Goal: Information Seeking & Learning: Learn about a topic

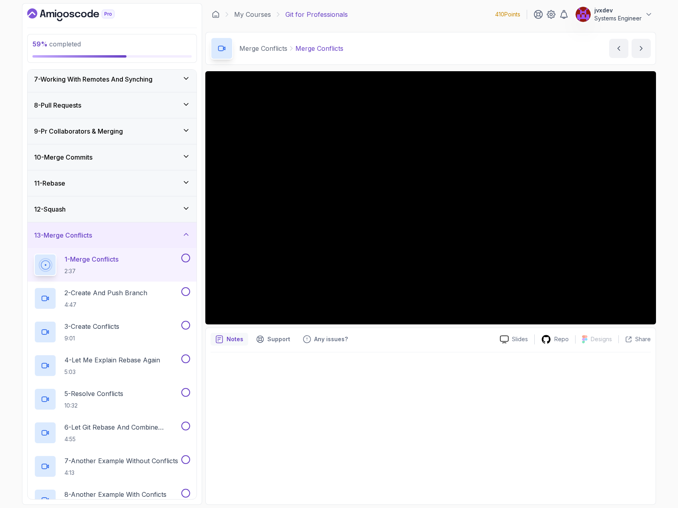
scroll to position [148, 0]
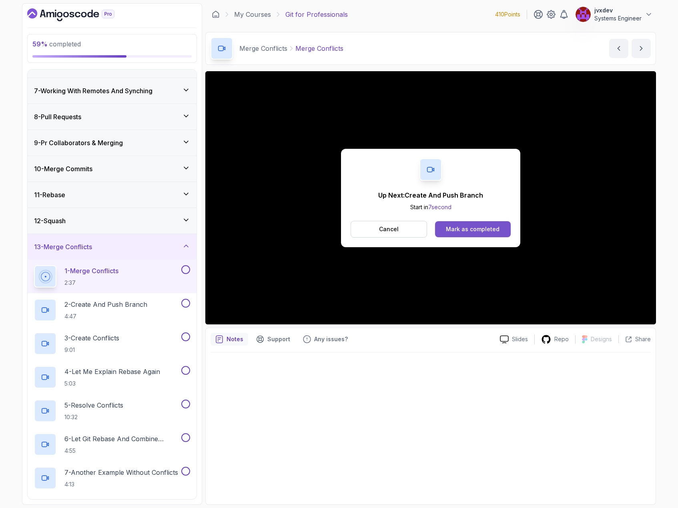
click at [497, 230] on div "Mark as completed" at bounding box center [473, 229] width 54 height 8
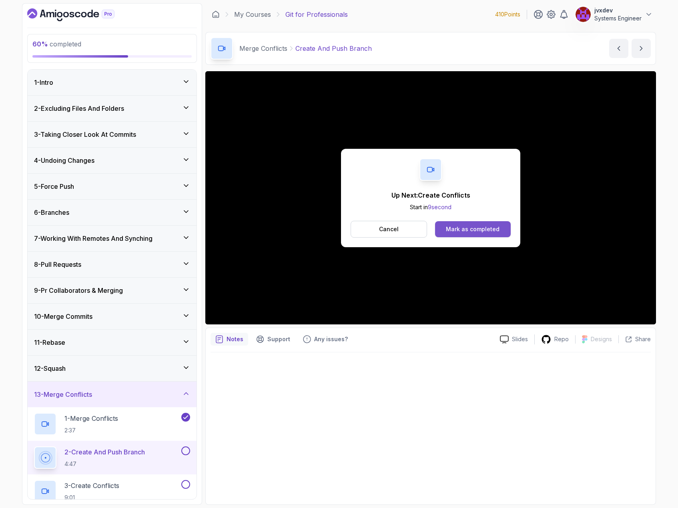
click at [498, 224] on button "Mark as completed" at bounding box center [473, 229] width 76 height 16
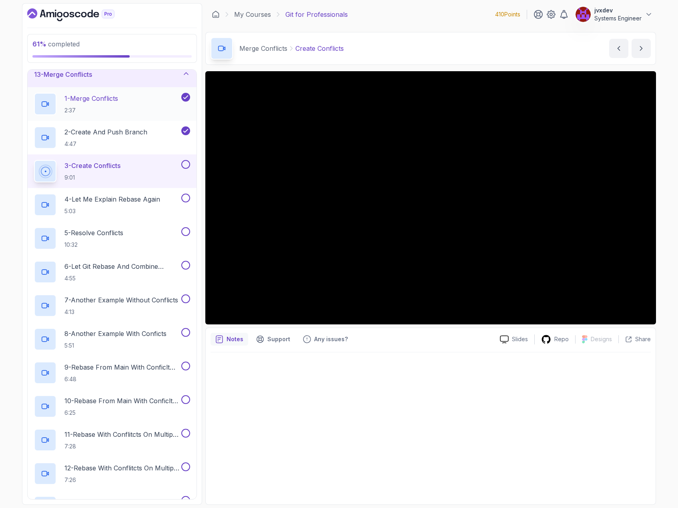
scroll to position [280, 0]
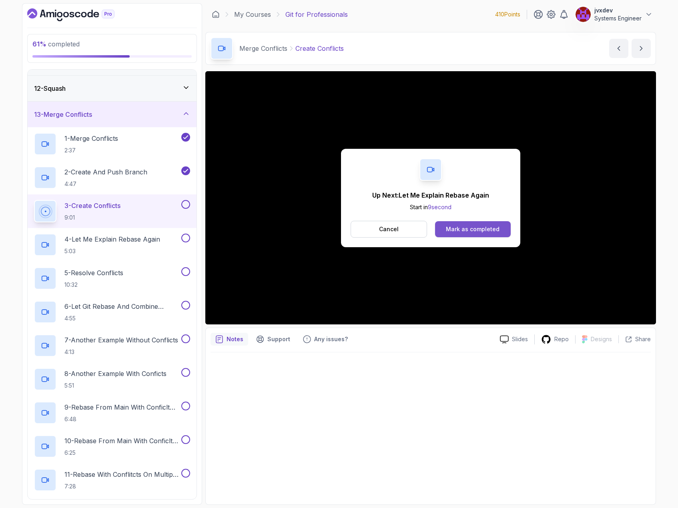
click at [489, 231] on div "Mark as completed" at bounding box center [473, 229] width 54 height 8
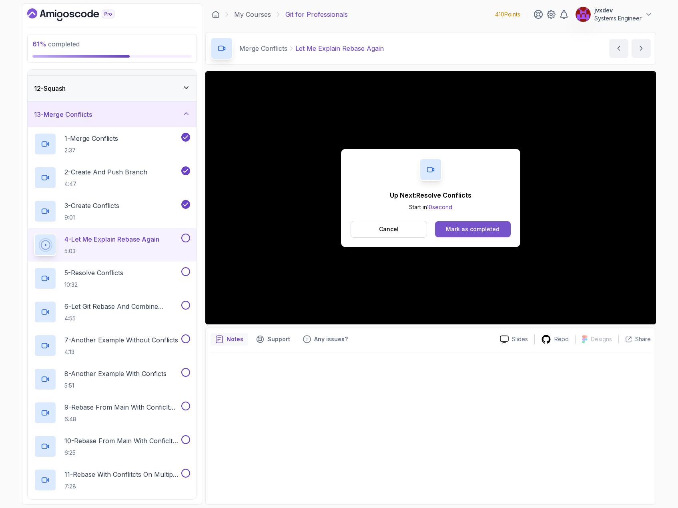
click at [503, 226] on button "Mark as completed" at bounding box center [473, 229] width 76 height 16
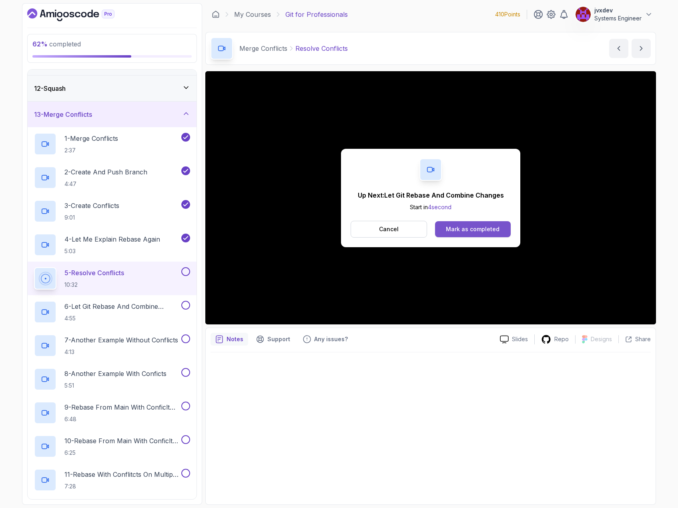
click at [492, 232] on div "Mark as completed" at bounding box center [473, 229] width 54 height 8
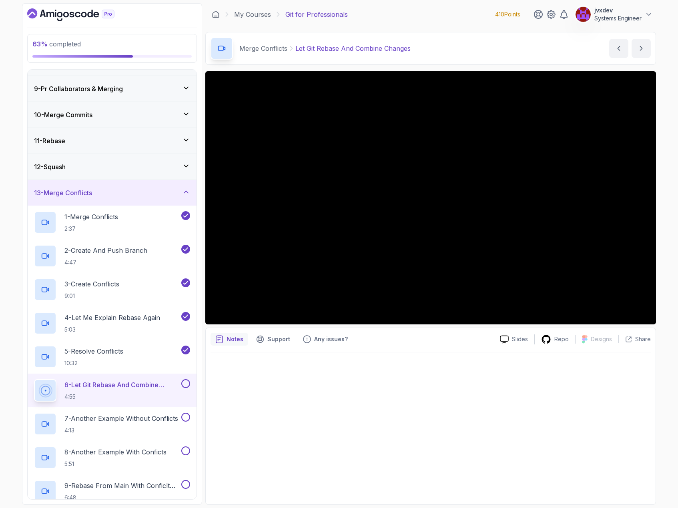
scroll to position [240, 0]
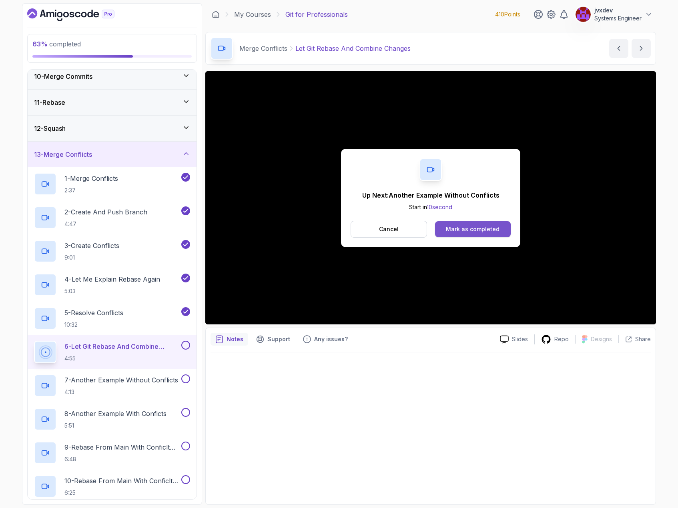
click at [483, 235] on button "Mark as completed" at bounding box center [473, 229] width 76 height 16
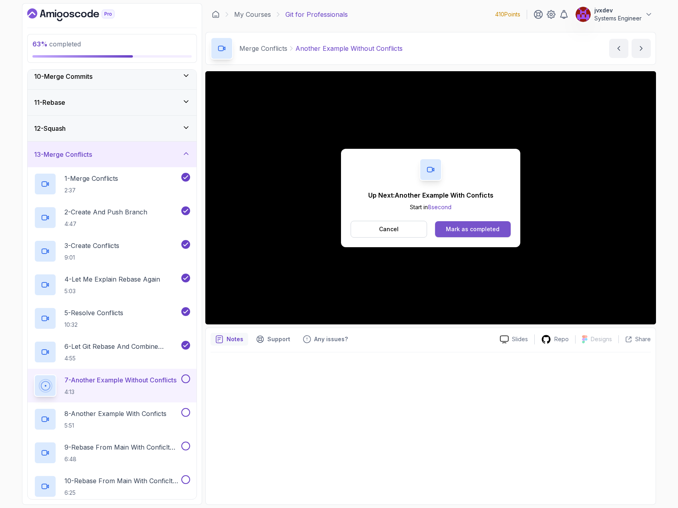
click at [470, 226] on div "Mark as completed" at bounding box center [473, 229] width 54 height 8
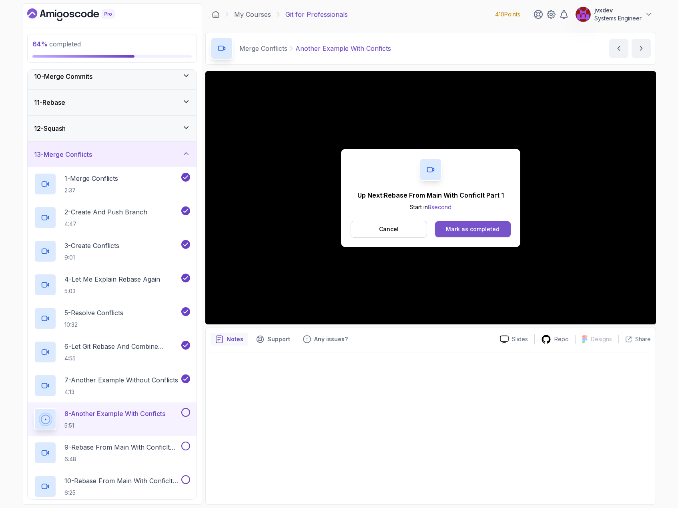
click at [484, 231] on div "Mark as completed" at bounding box center [473, 229] width 54 height 8
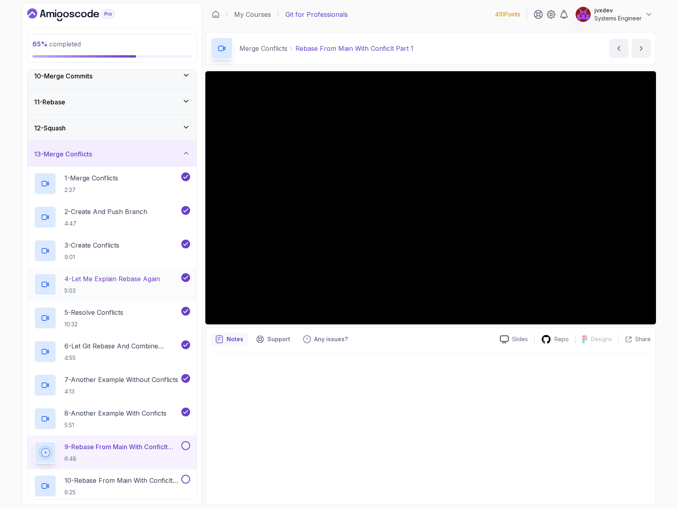
scroll to position [240, 0]
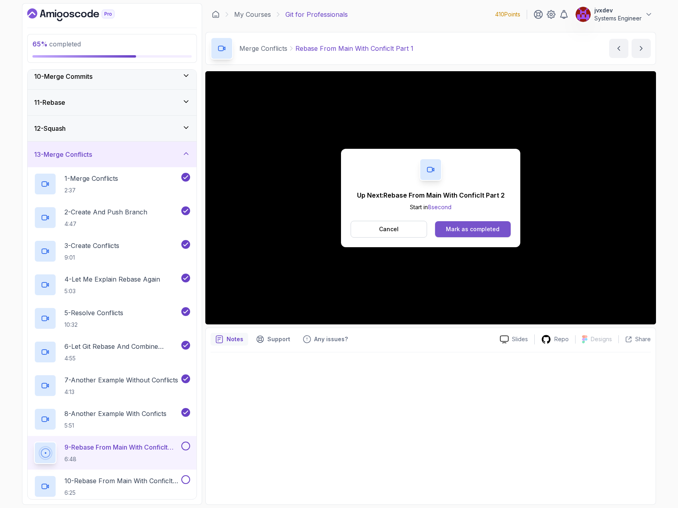
click at [471, 228] on div "Mark as completed" at bounding box center [473, 229] width 54 height 8
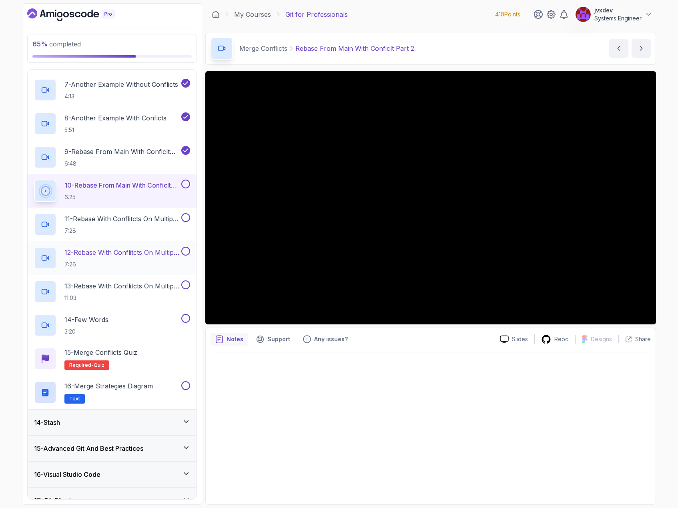
scroll to position [560, 0]
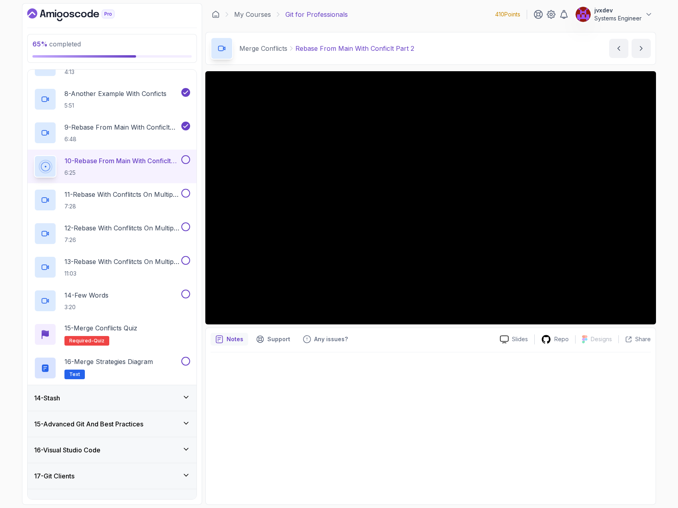
click at [188, 394] on icon at bounding box center [186, 397] width 8 height 8
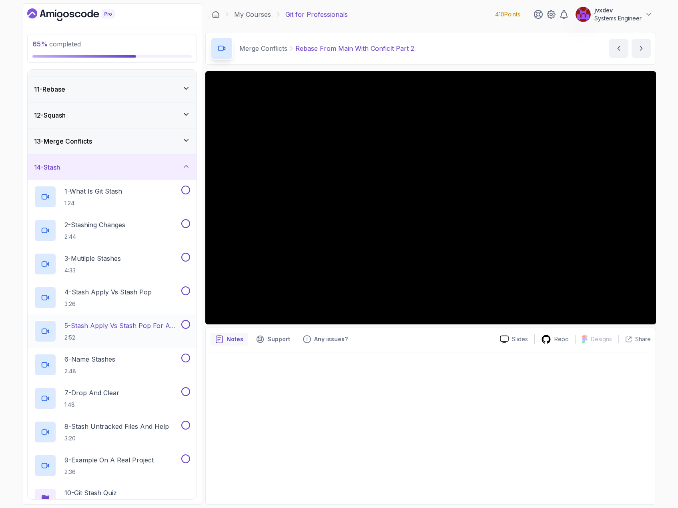
scroll to position [250, 0]
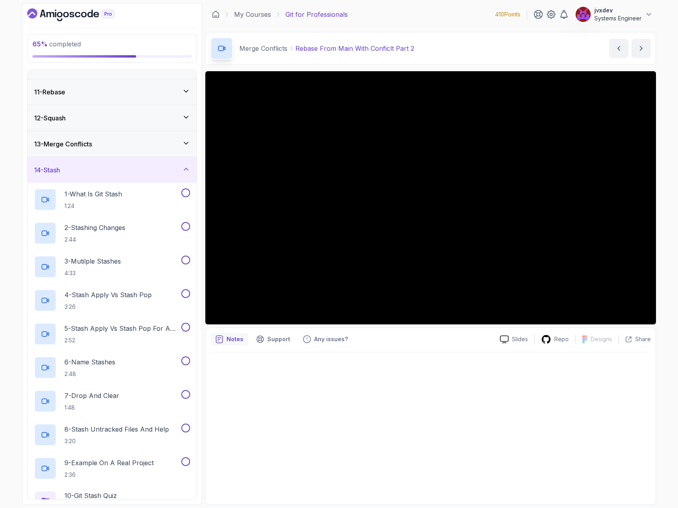
click at [186, 166] on icon at bounding box center [186, 169] width 8 height 8
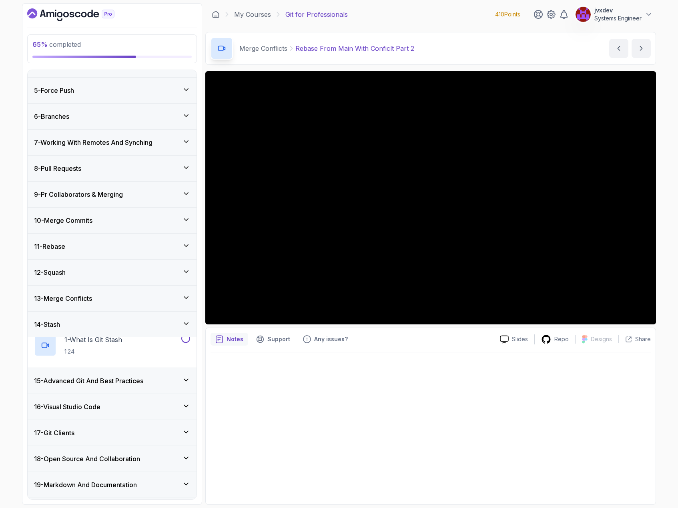
scroll to position [90, 0]
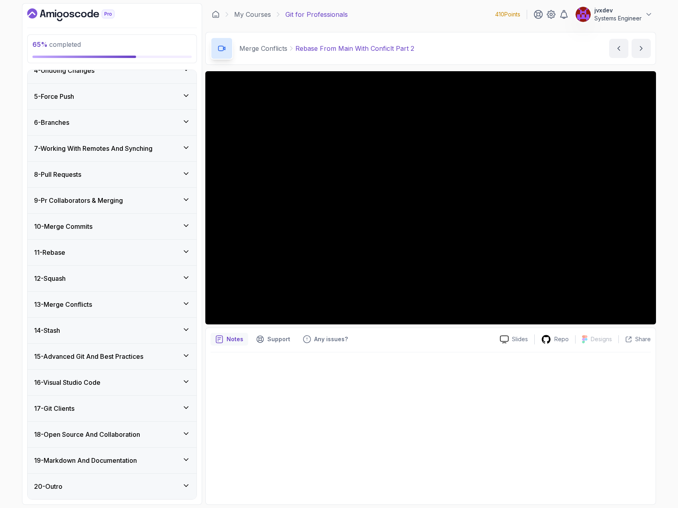
click at [184, 358] on icon at bounding box center [186, 356] width 8 height 8
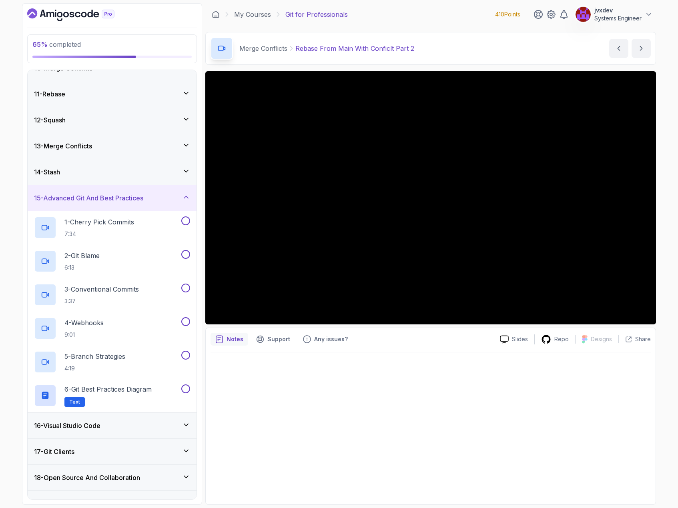
scroll to position [250, 0]
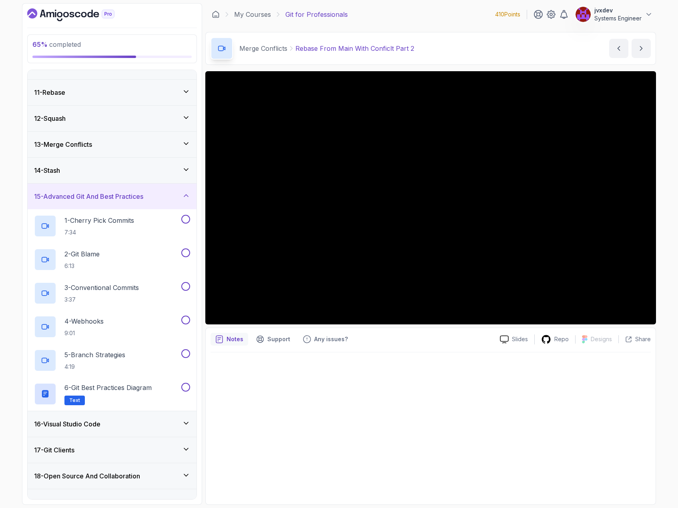
click at [186, 195] on icon at bounding box center [186, 195] width 4 height 2
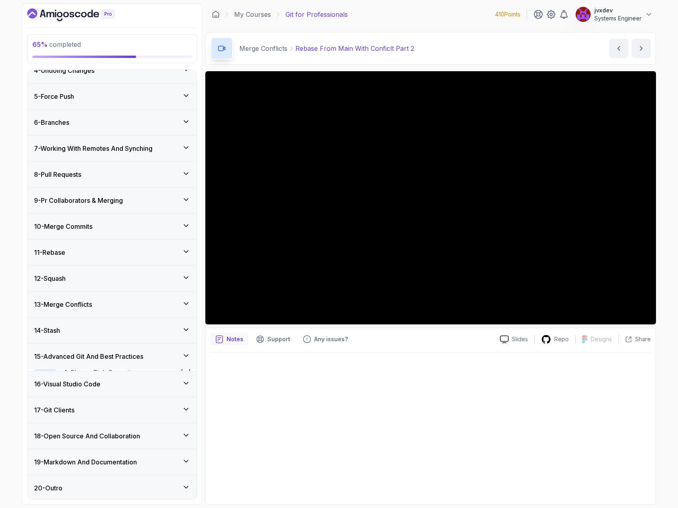
scroll to position [90, 0]
click at [182, 383] on div "16 - Visual Studio Code" at bounding box center [112, 383] width 156 height 10
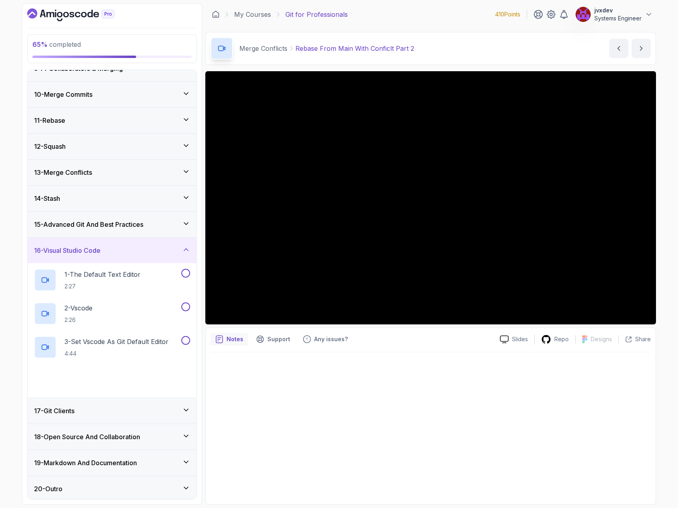
scroll to position [225, 0]
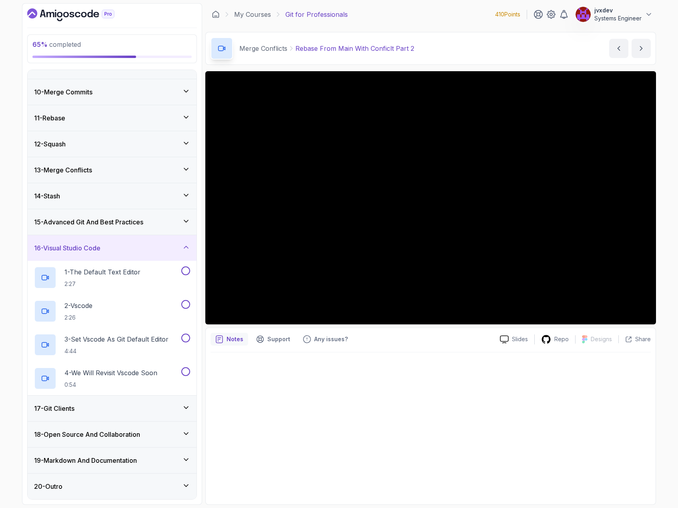
click at [182, 406] on icon at bounding box center [186, 408] width 8 height 8
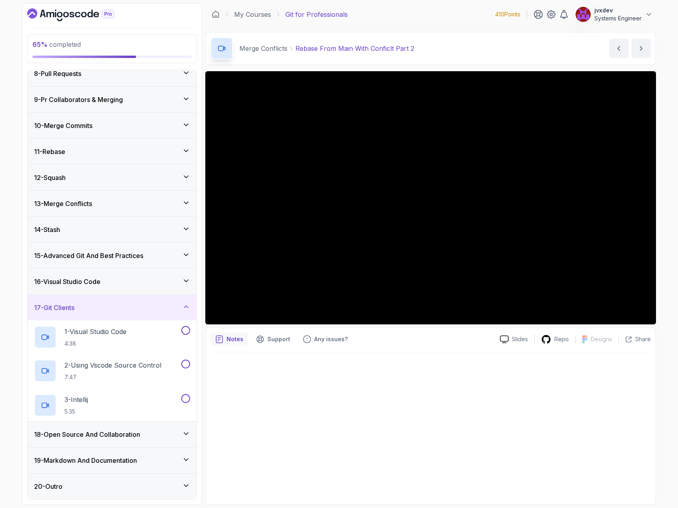
scroll to position [191, 0]
click at [179, 434] on div "18 - Open Source And Collaboration" at bounding box center [112, 435] width 156 height 10
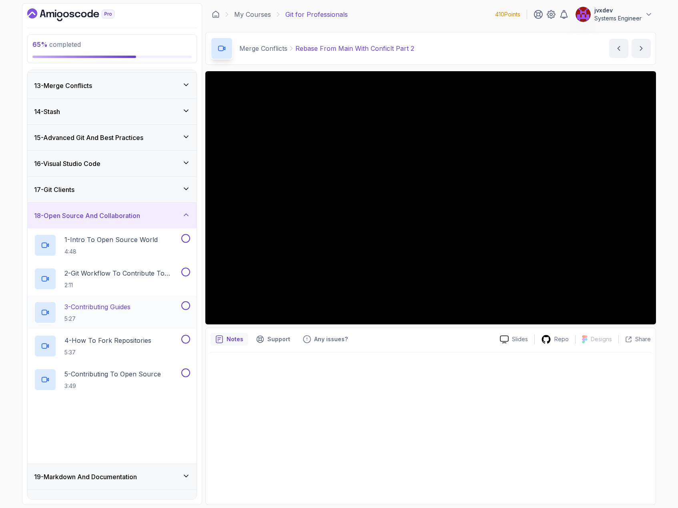
scroll to position [326, 0]
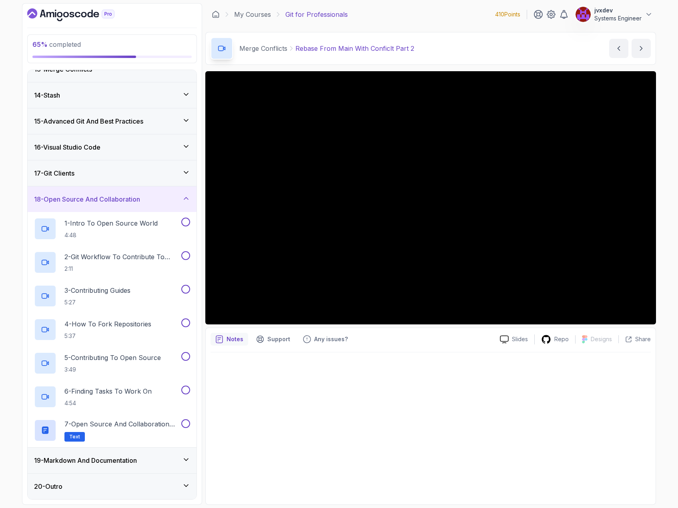
click at [184, 462] on icon at bounding box center [186, 460] width 8 height 8
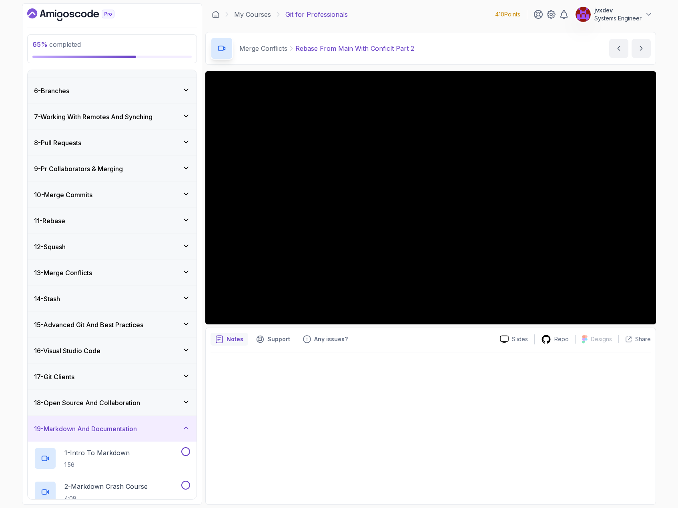
scroll to position [119, 0]
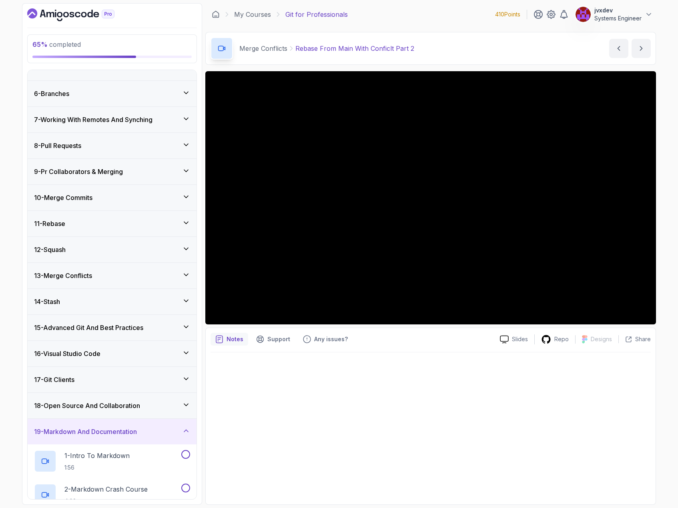
click at [139, 279] on div "13 - Merge Conflicts" at bounding box center [112, 276] width 156 height 10
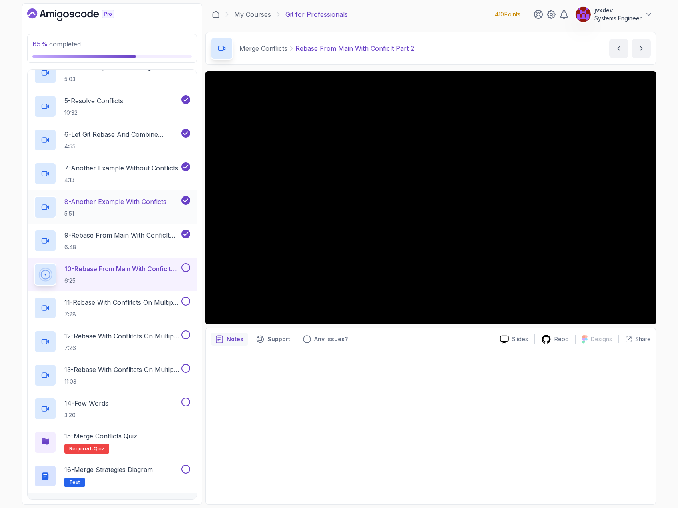
scroll to position [479, 0]
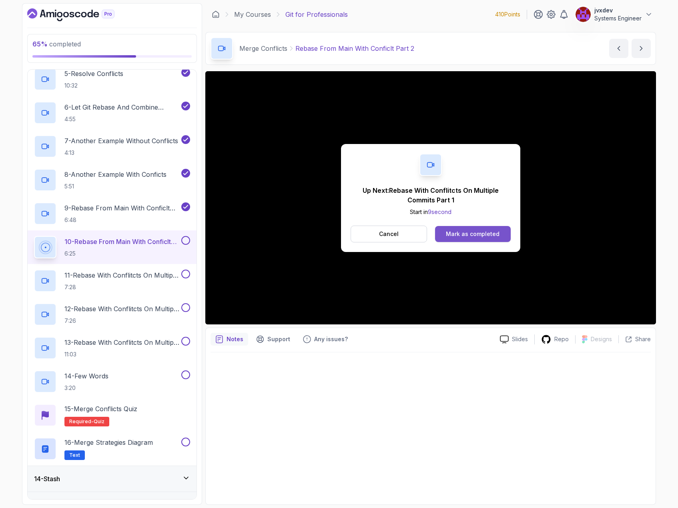
click at [482, 232] on div "Mark as completed" at bounding box center [473, 234] width 54 height 8
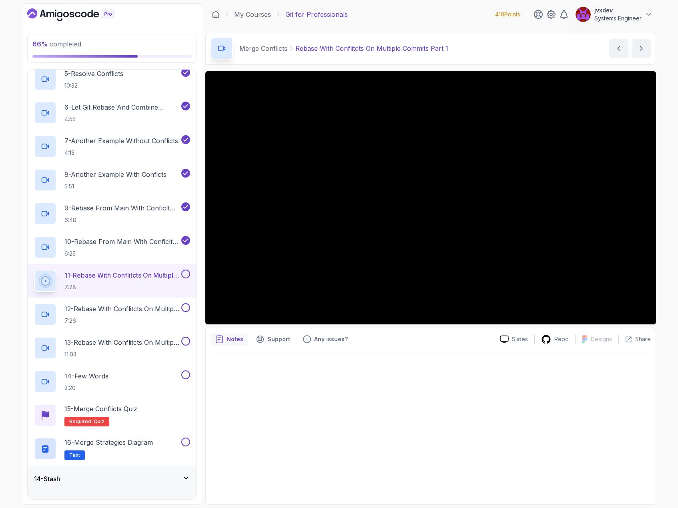
click at [550, 394] on div at bounding box center [430, 425] width 440 height 147
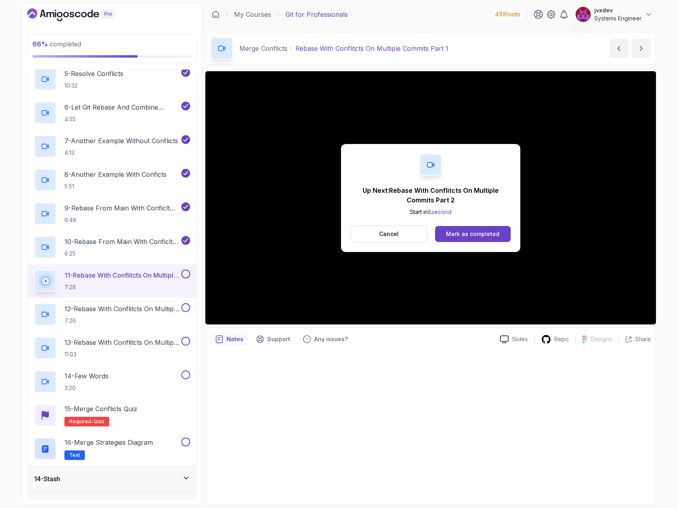
click at [501, 231] on button "Mark as completed" at bounding box center [473, 234] width 76 height 16
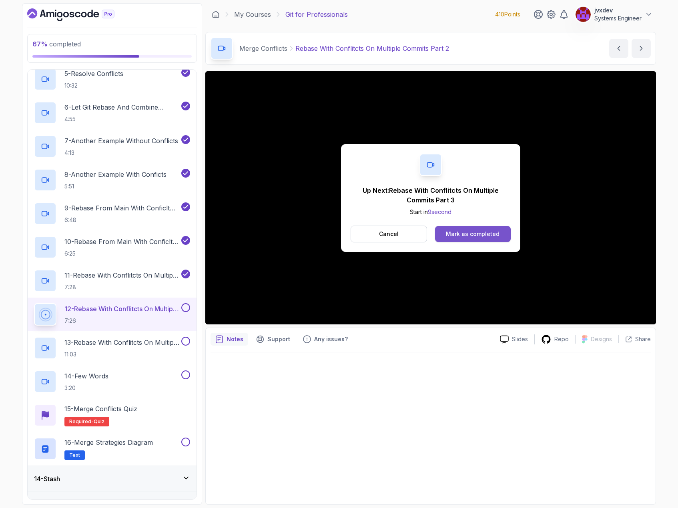
click at [478, 226] on button "Mark as completed" at bounding box center [473, 234] width 76 height 16
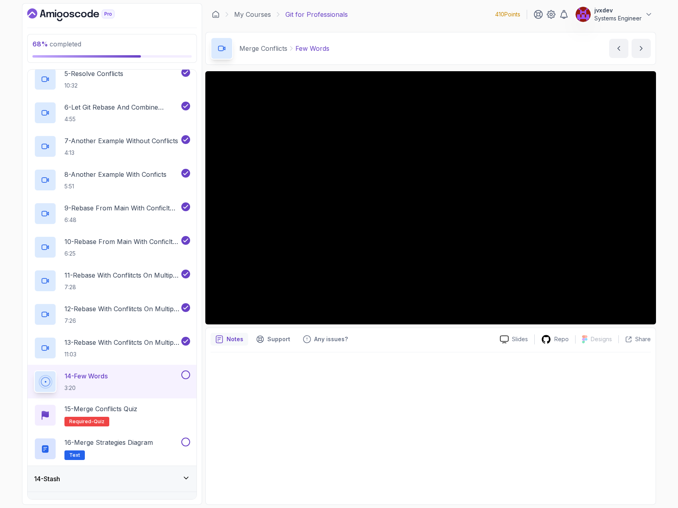
click at [529, 402] on div at bounding box center [430, 425] width 440 height 147
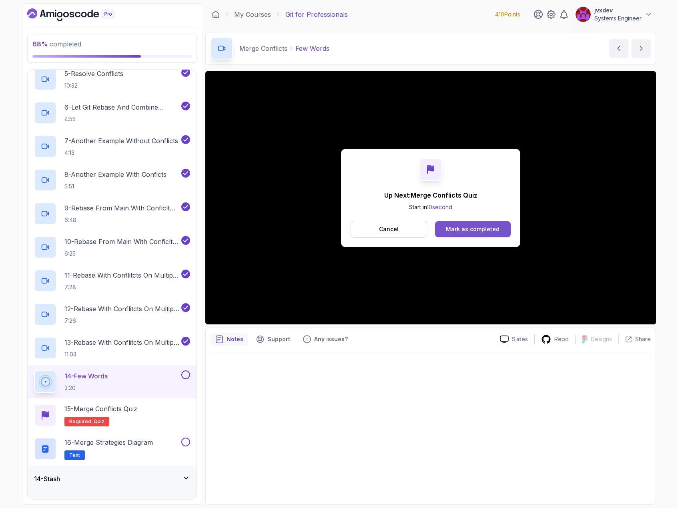
click at [493, 232] on div "Mark as completed" at bounding box center [473, 229] width 54 height 8
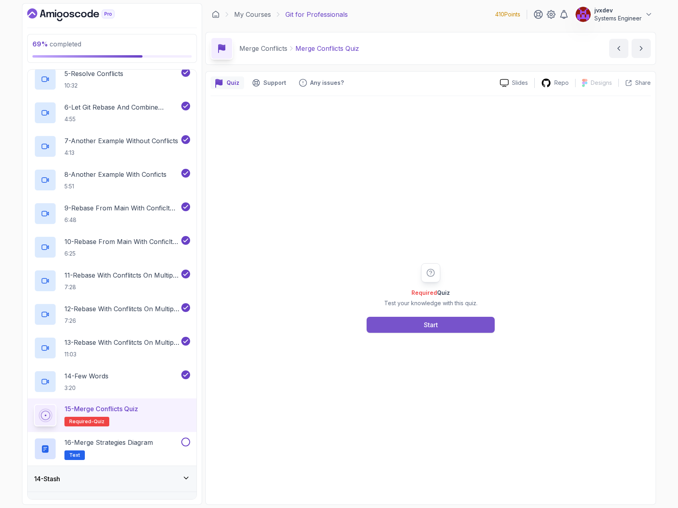
click at [434, 322] on div "Start" at bounding box center [431, 325] width 14 height 10
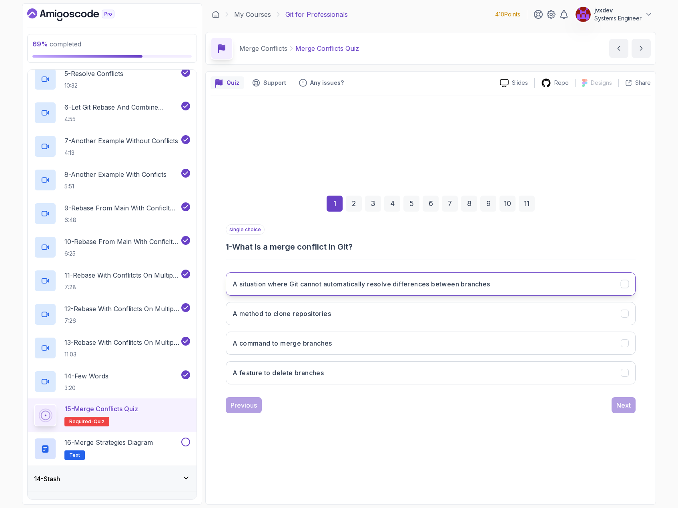
click at [326, 283] on h3 "A situation where Git cannot automatically resolve differences between branches" at bounding box center [361, 284] width 258 height 10
click at [624, 405] on div "Next" at bounding box center [623, 405] width 14 height 10
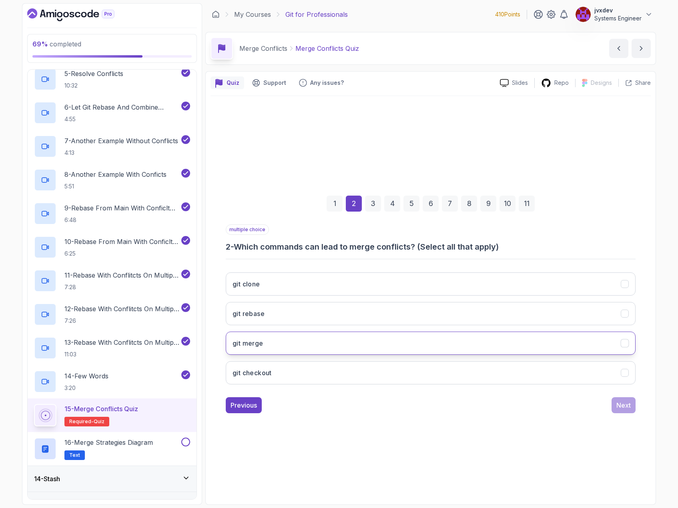
click at [404, 343] on button "git merge" at bounding box center [431, 343] width 410 height 23
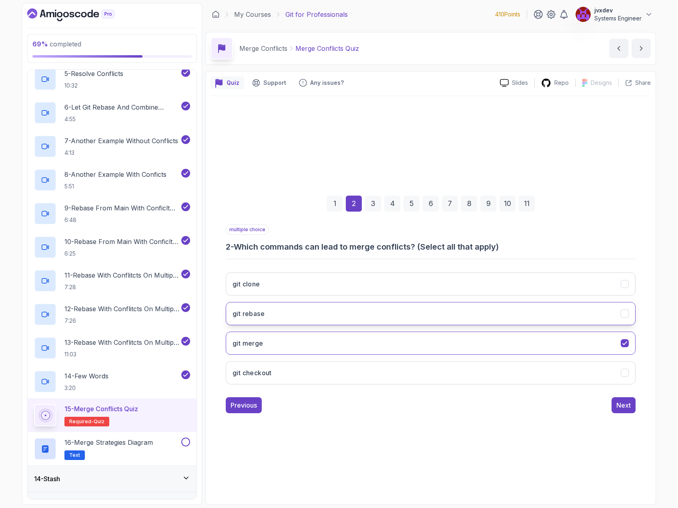
click at [406, 324] on button "git rebase" at bounding box center [431, 313] width 410 height 23
click at [625, 408] on div "Next" at bounding box center [623, 405] width 14 height 10
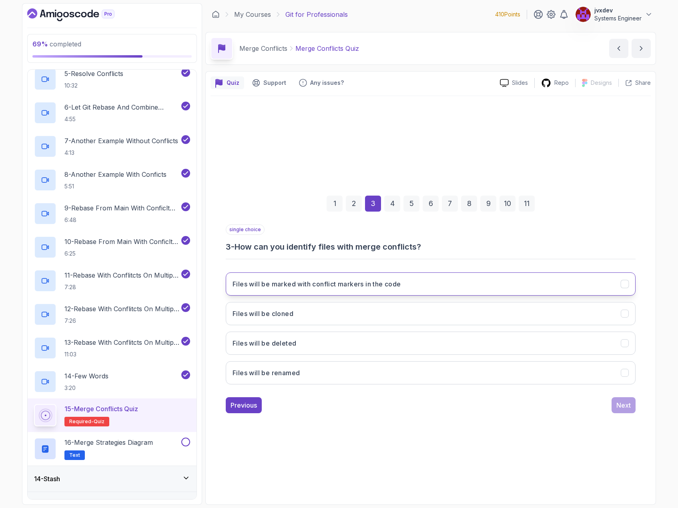
click at [367, 287] on h3 "Files will be marked with conflict markers in the code" at bounding box center [316, 284] width 168 height 10
click at [633, 402] on button "Next" at bounding box center [623, 405] width 24 height 16
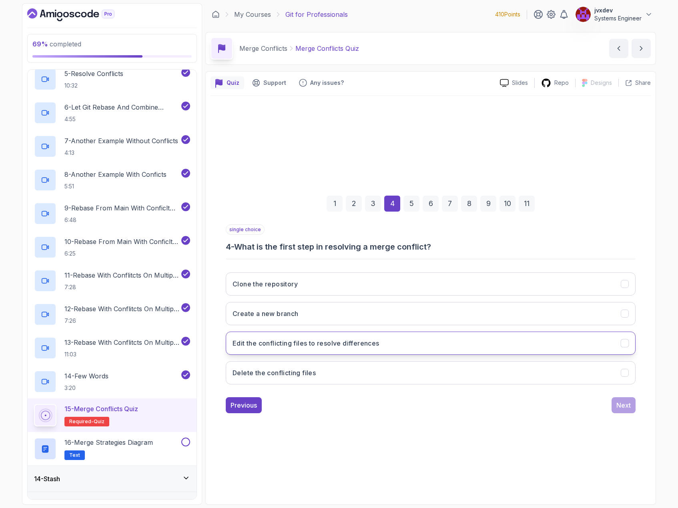
click at [356, 343] on h3 "Edit the conflicting files to resolve differences" at bounding box center [305, 343] width 147 height 10
click at [619, 402] on div "Next" at bounding box center [623, 405] width 14 height 10
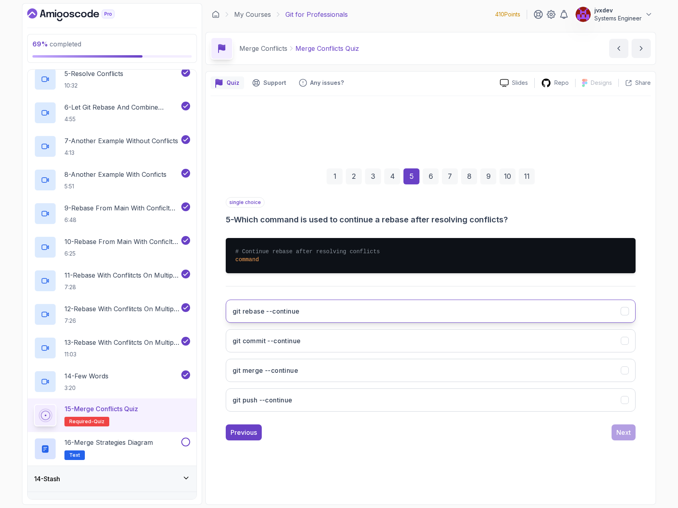
click at [355, 303] on button "git rebase --continue" at bounding box center [431, 311] width 410 height 23
click at [620, 435] on div "Next" at bounding box center [623, 433] width 14 height 10
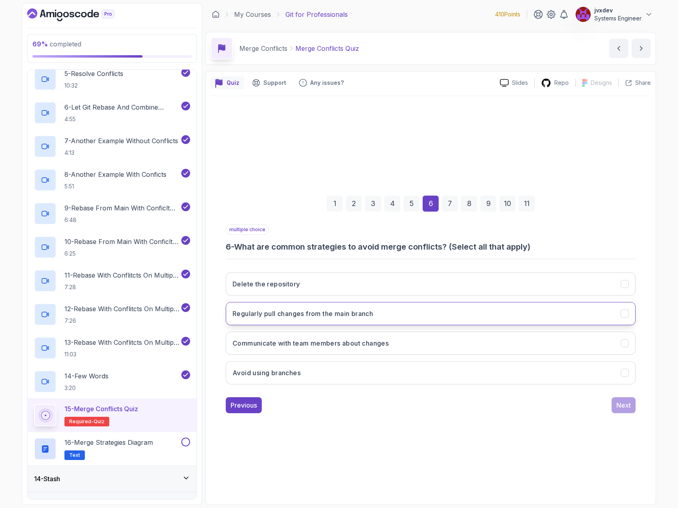
click at [386, 309] on button "Regularly pull changes from the main branch" at bounding box center [431, 313] width 410 height 23
click at [386, 341] on h3 "Communicate with team members about changes" at bounding box center [310, 343] width 156 height 10
click at [620, 408] on div "Next" at bounding box center [623, 405] width 14 height 10
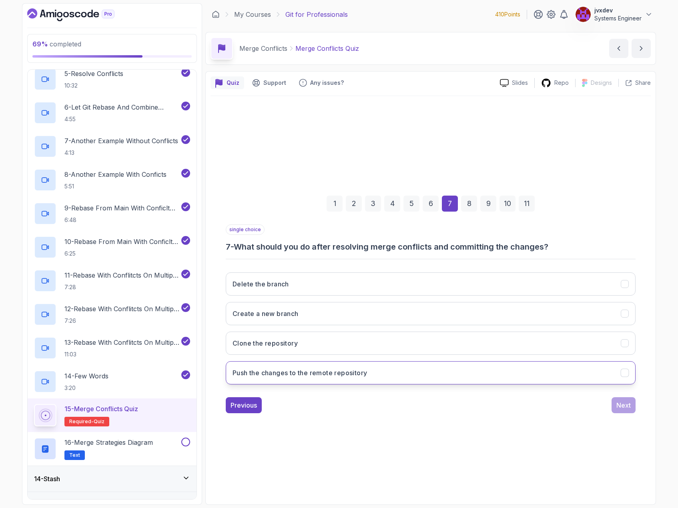
click at [344, 376] on h3 "Push the changes to the remote repository" at bounding box center [299, 373] width 134 height 10
click at [619, 405] on div "Next" at bounding box center [623, 405] width 14 height 10
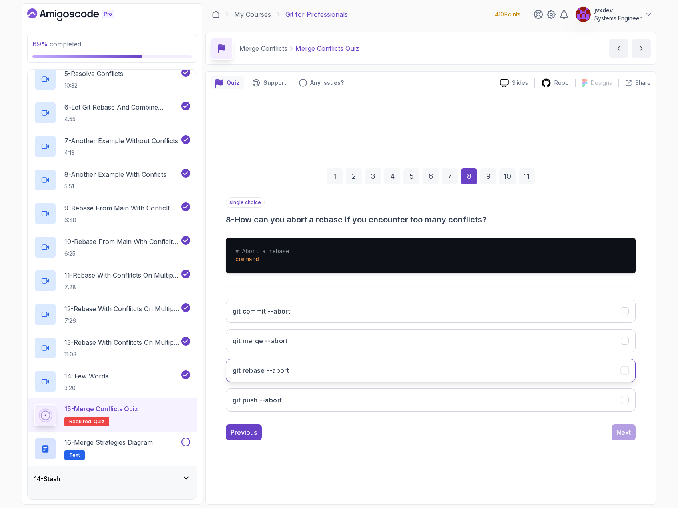
click at [350, 366] on button "git rebase --abort" at bounding box center [431, 370] width 410 height 23
click at [619, 431] on div "Next" at bounding box center [623, 433] width 14 height 10
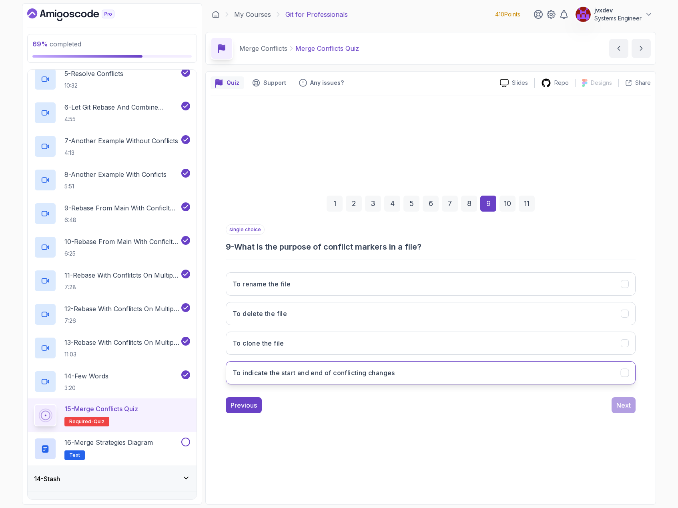
click at [395, 376] on h3 "To indicate the start and end of conflicting changes" at bounding box center [313, 373] width 162 height 10
click at [632, 404] on button "Next" at bounding box center [623, 405] width 24 height 16
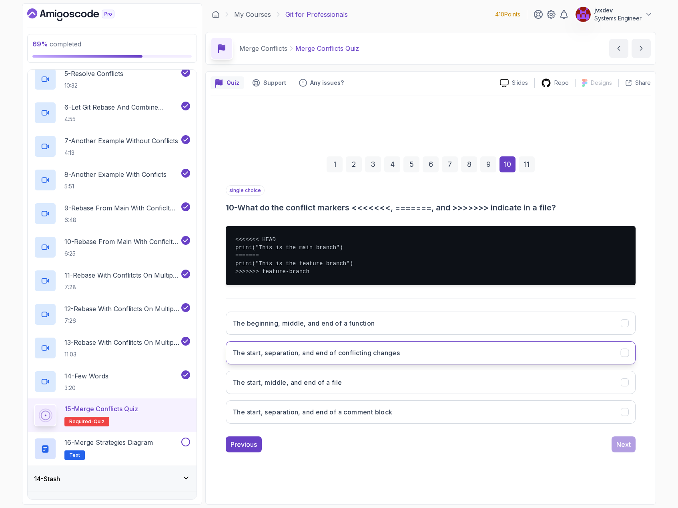
click at [376, 356] on h3 "The start, separation, and end of conflicting changes" at bounding box center [315, 353] width 167 height 10
click at [629, 442] on div "Next" at bounding box center [623, 445] width 14 height 10
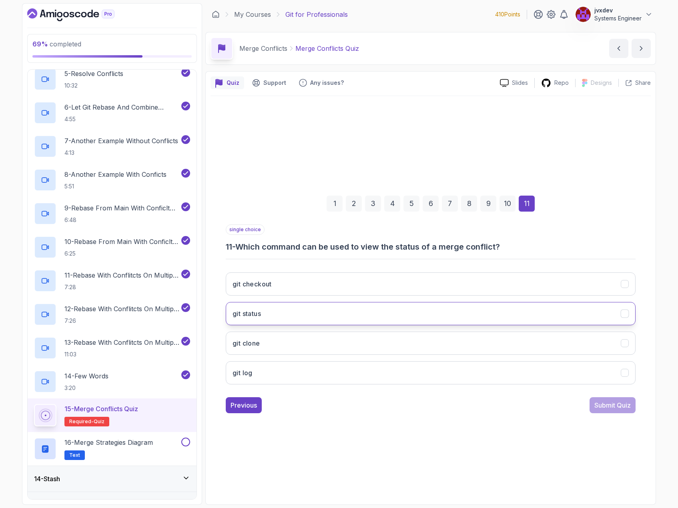
click at [321, 310] on button "git status" at bounding box center [431, 313] width 410 height 23
click at [616, 402] on div "Submit Quiz" at bounding box center [612, 405] width 36 height 10
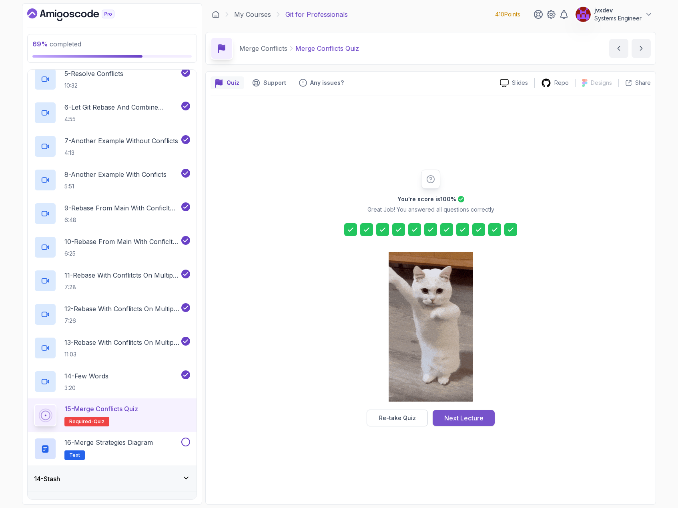
click at [488, 422] on button "Next Lecture" at bounding box center [463, 418] width 62 height 16
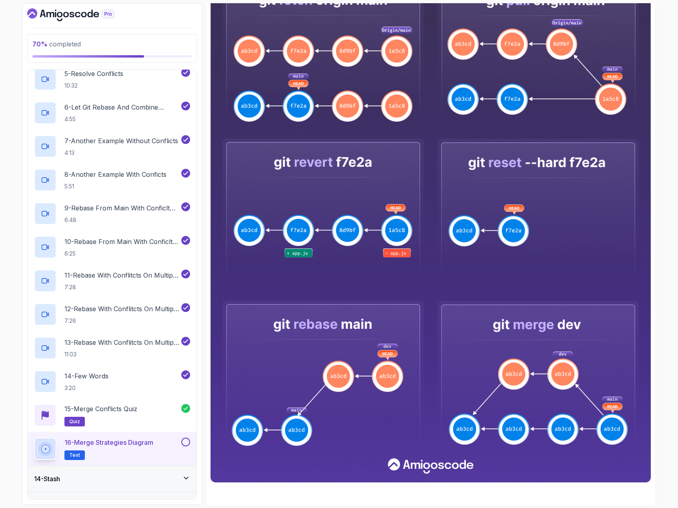
scroll to position [201, 0]
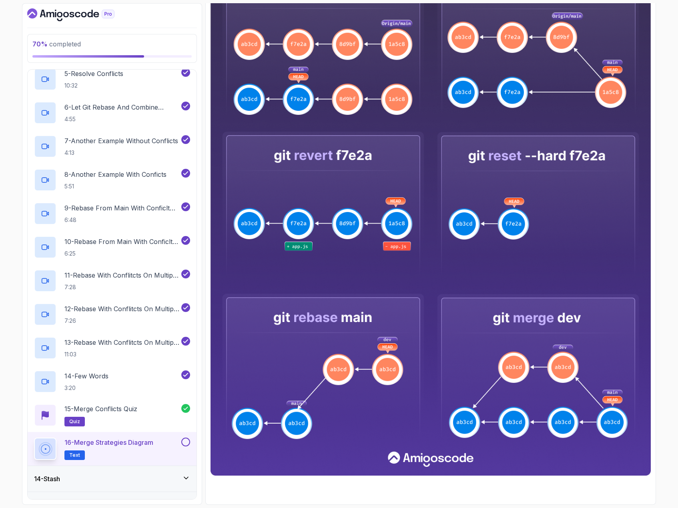
click at [181, 444] on div at bounding box center [185, 442] width 10 height 9
click at [189, 442] on button at bounding box center [185, 442] width 9 height 9
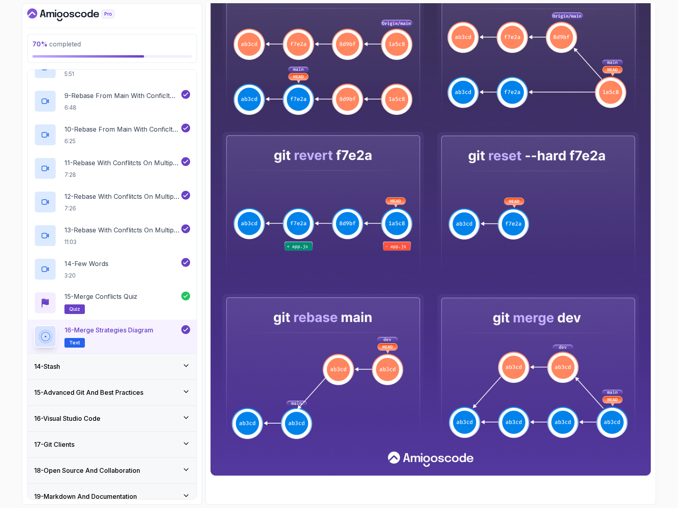
scroll to position [628, 0]
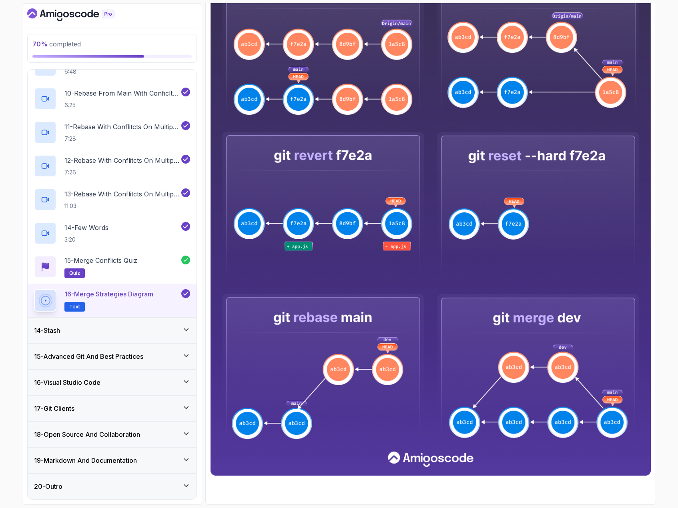
click at [188, 329] on icon at bounding box center [186, 330] width 4 height 2
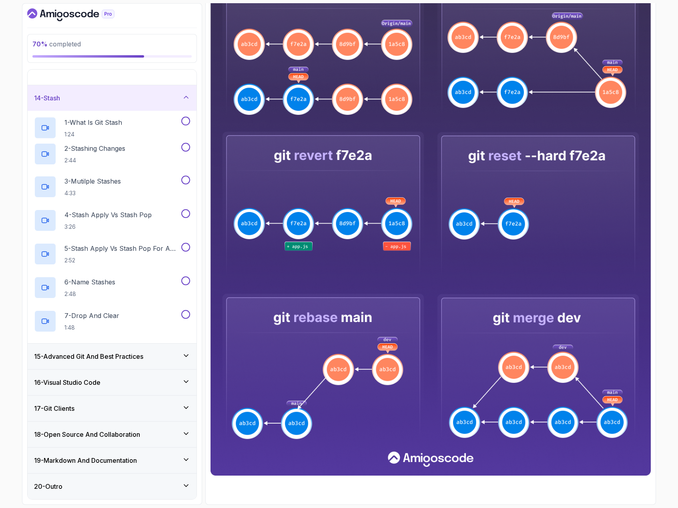
scroll to position [90, 0]
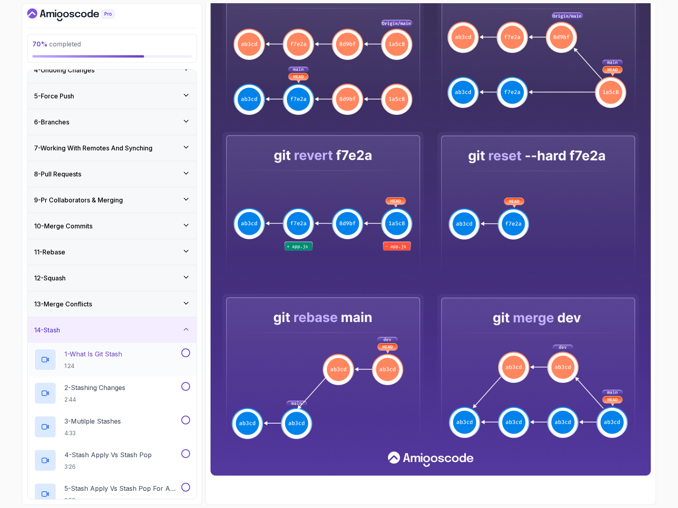
click at [135, 359] on div "1 - What Is Git Stash 1:24" at bounding box center [107, 359] width 146 height 22
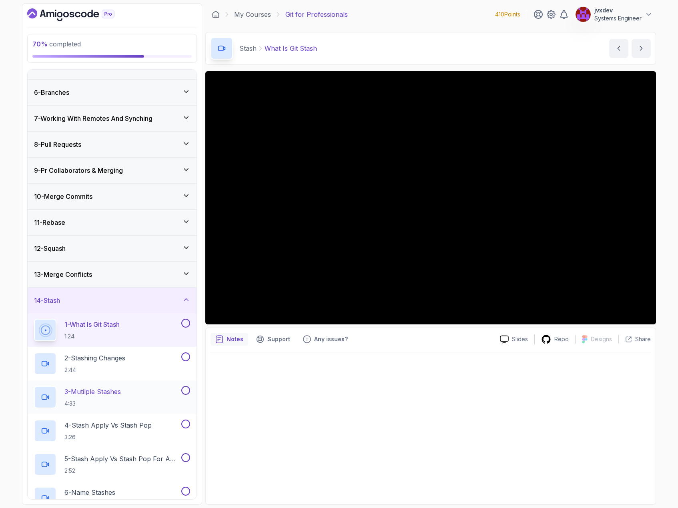
scroll to position [290, 0]
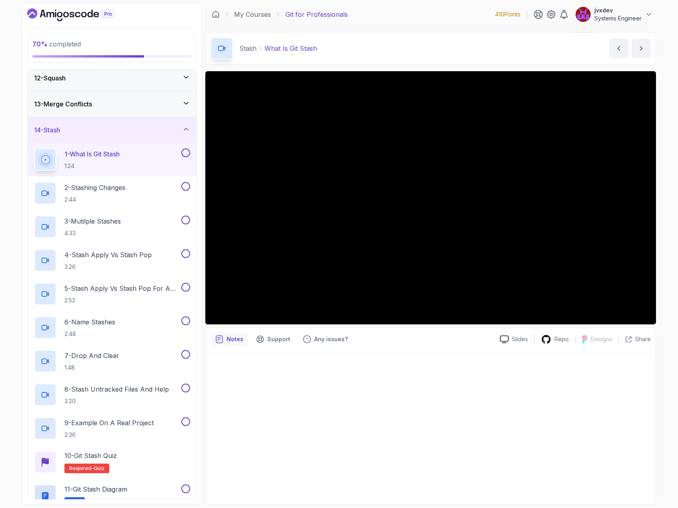
click at [450, 419] on div at bounding box center [430, 425] width 440 height 147
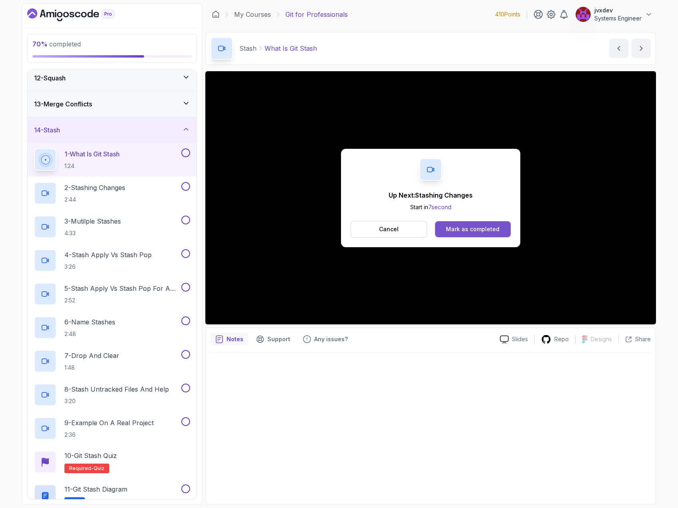
click at [494, 230] on div "Mark as completed" at bounding box center [473, 229] width 54 height 8
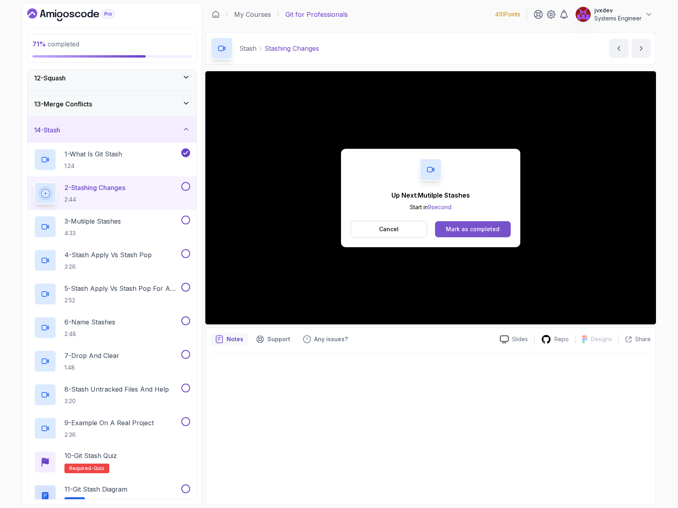
click at [489, 231] on div "Mark as completed" at bounding box center [473, 229] width 54 height 8
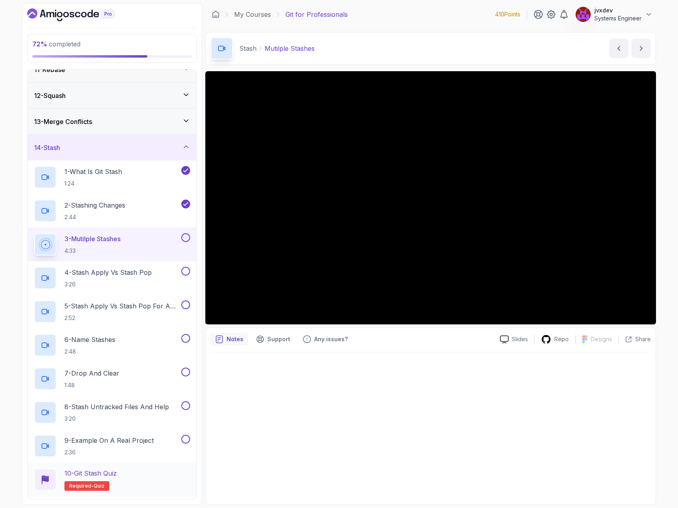
scroll to position [250, 0]
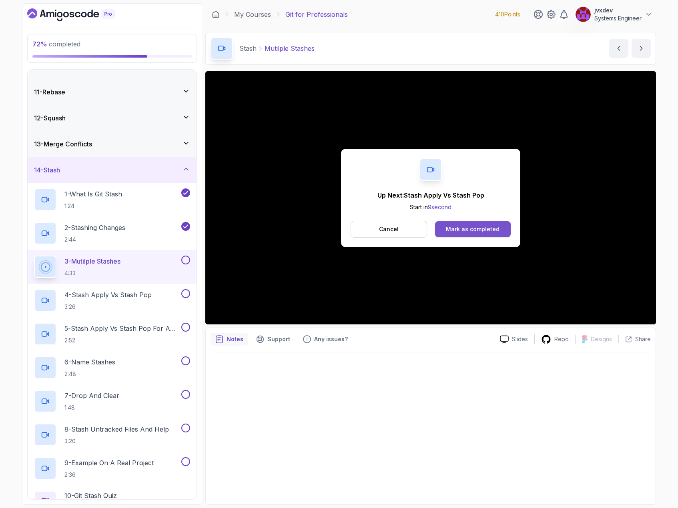
click at [495, 230] on div "Mark as completed" at bounding box center [473, 229] width 54 height 8
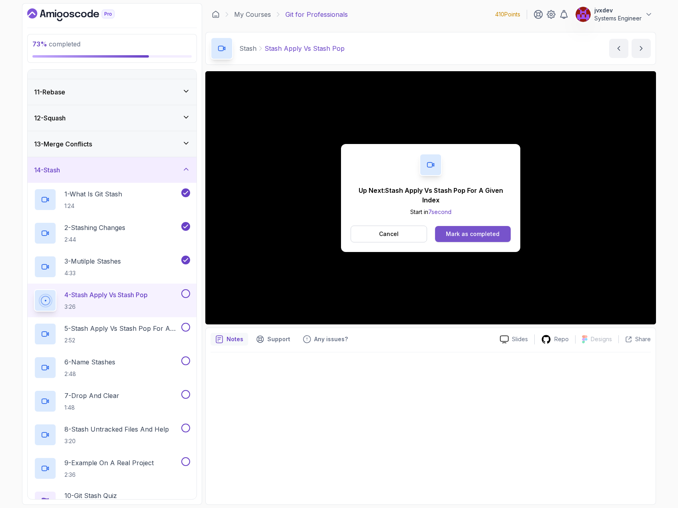
click at [481, 234] on div "Mark as completed" at bounding box center [473, 234] width 54 height 8
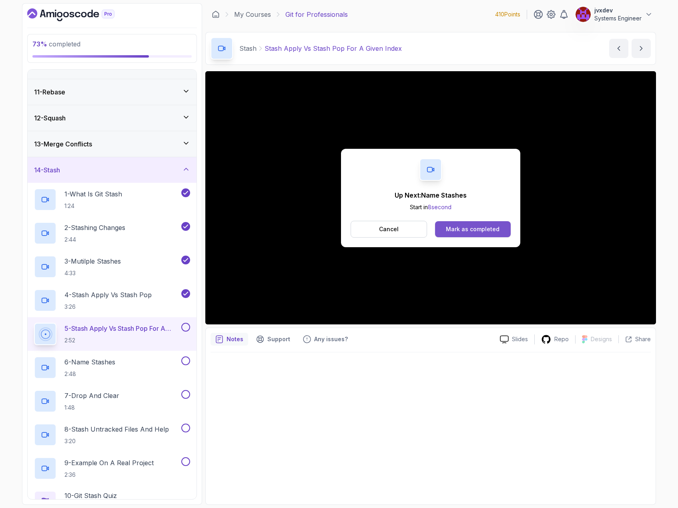
click at [472, 227] on div "Mark as completed" at bounding box center [473, 229] width 54 height 8
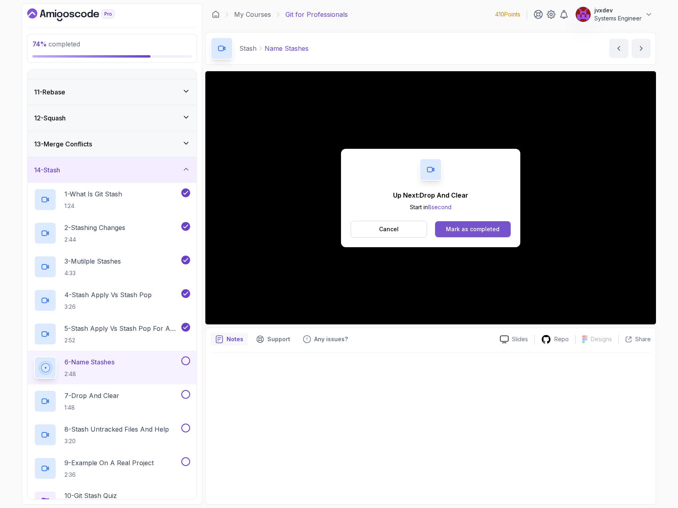
click at [495, 225] on div "Mark as completed" at bounding box center [473, 229] width 54 height 8
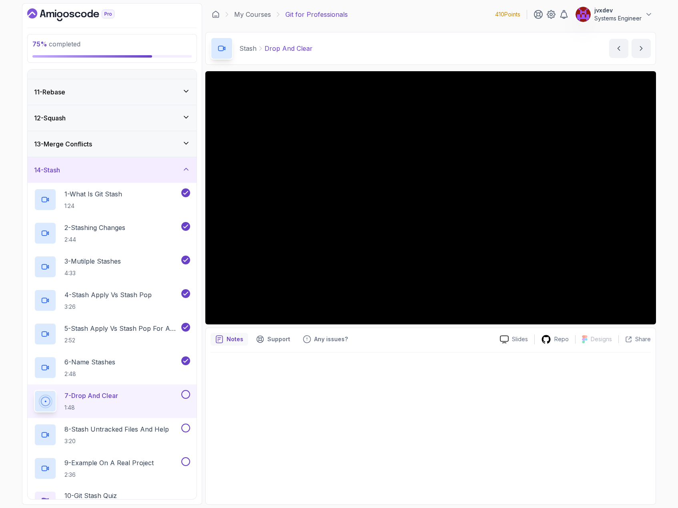
click at [531, 388] on div at bounding box center [430, 425] width 440 height 147
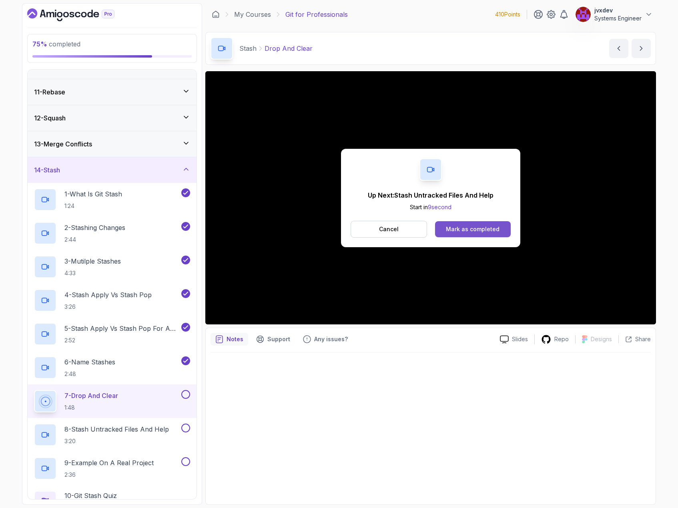
click at [502, 229] on button "Mark as completed" at bounding box center [473, 229] width 76 height 16
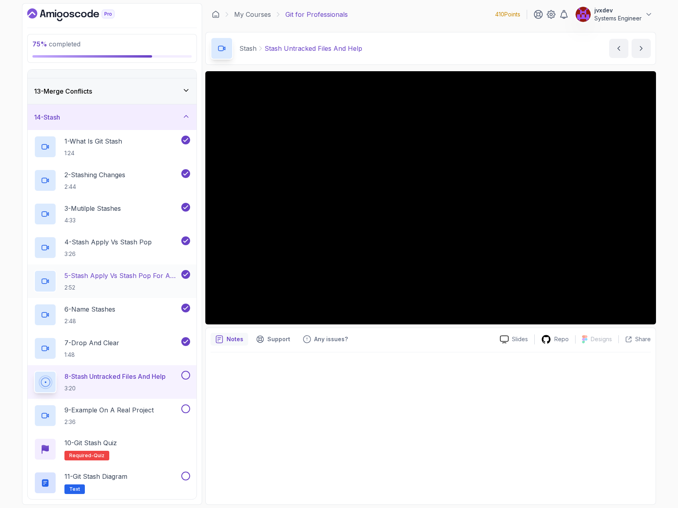
scroll to position [330, 0]
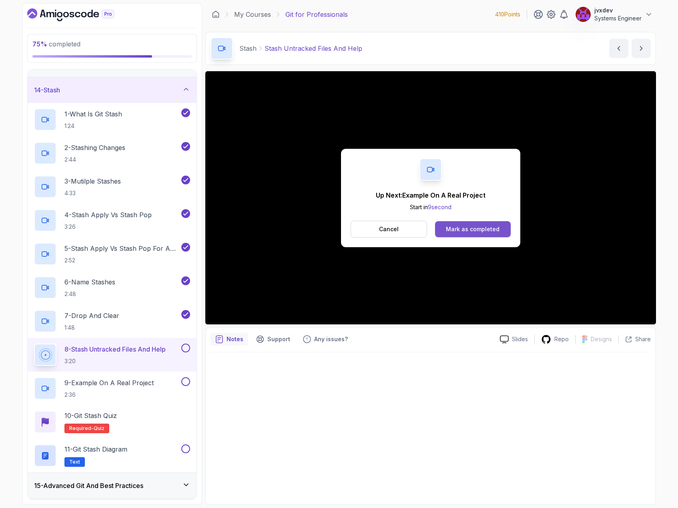
click at [496, 229] on div "Mark as completed" at bounding box center [473, 229] width 54 height 8
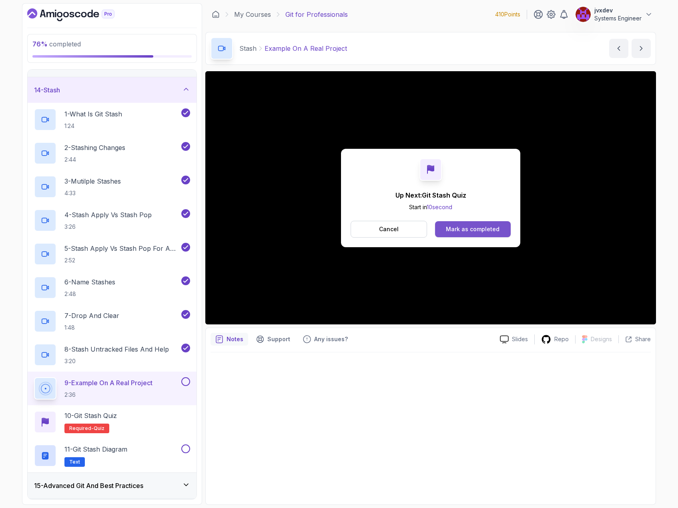
click at [486, 224] on button "Mark as completed" at bounding box center [473, 229] width 76 height 16
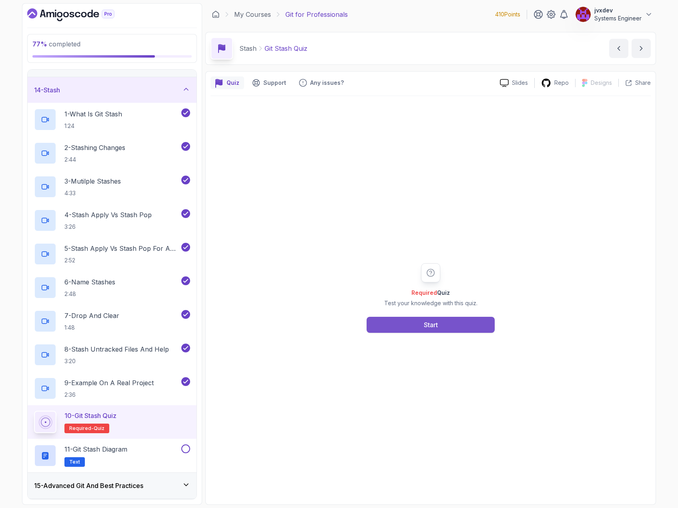
click at [473, 328] on button "Start" at bounding box center [430, 325] width 128 height 16
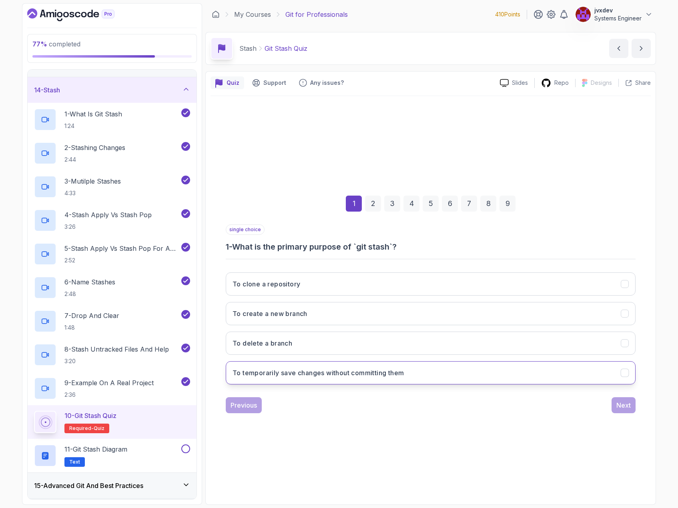
click at [415, 369] on button "To temporarily save changes without committing them" at bounding box center [431, 372] width 410 height 23
click at [620, 405] on div "Next" at bounding box center [623, 405] width 14 height 10
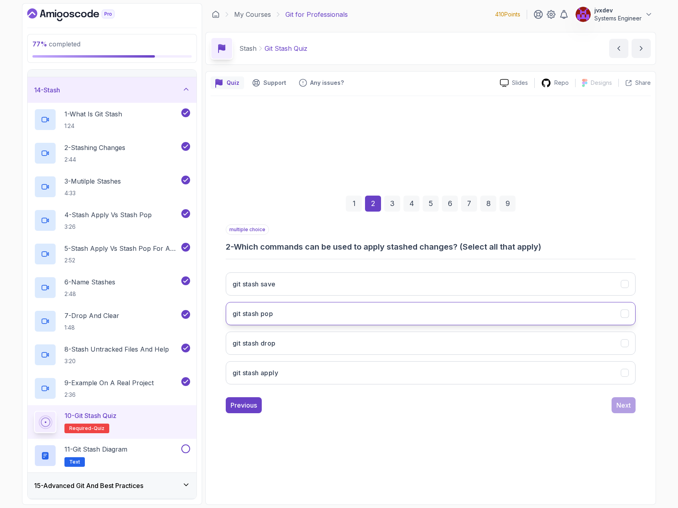
click at [331, 305] on button "git stash pop" at bounding box center [431, 313] width 410 height 23
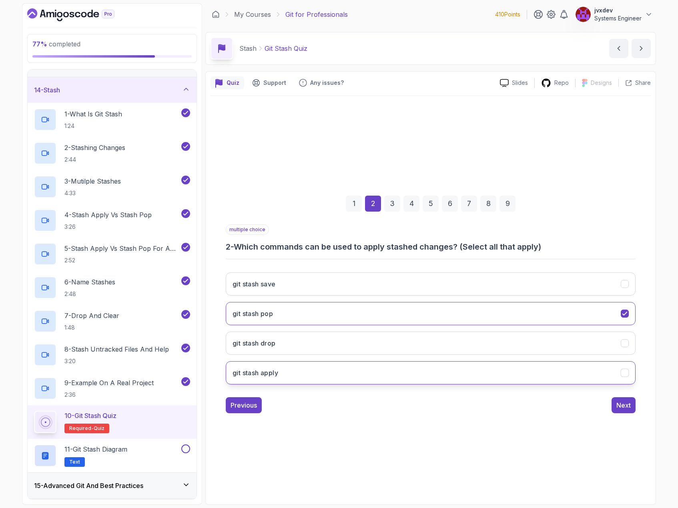
click at [321, 372] on button "git stash apply" at bounding box center [431, 372] width 410 height 23
click at [620, 403] on div "Next" at bounding box center [623, 405] width 14 height 10
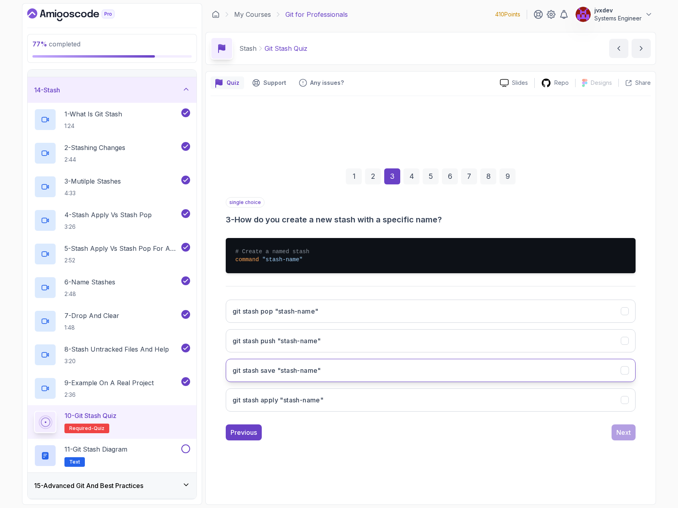
click at [383, 376] on button "git stash save "stash-name"" at bounding box center [431, 370] width 410 height 23
click at [625, 433] on div "Next" at bounding box center [623, 433] width 14 height 10
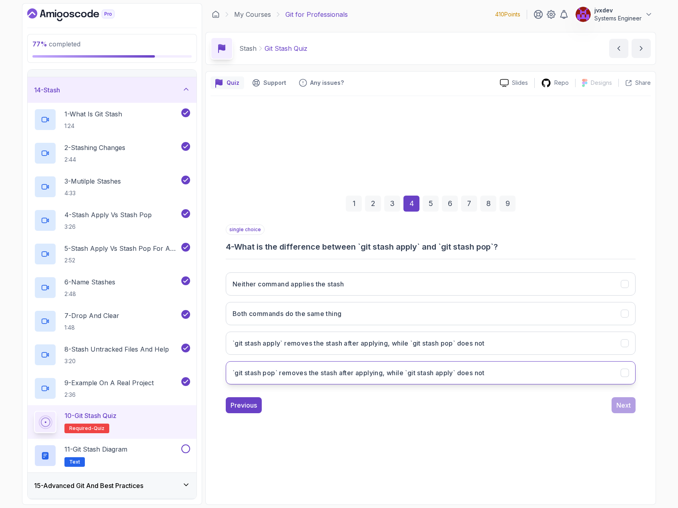
click at [458, 373] on h3 "`git stash pop` removes the stash after applying, while `git stash apply` does …" at bounding box center [358, 373] width 252 height 10
click at [624, 409] on div "Next" at bounding box center [623, 405] width 14 height 10
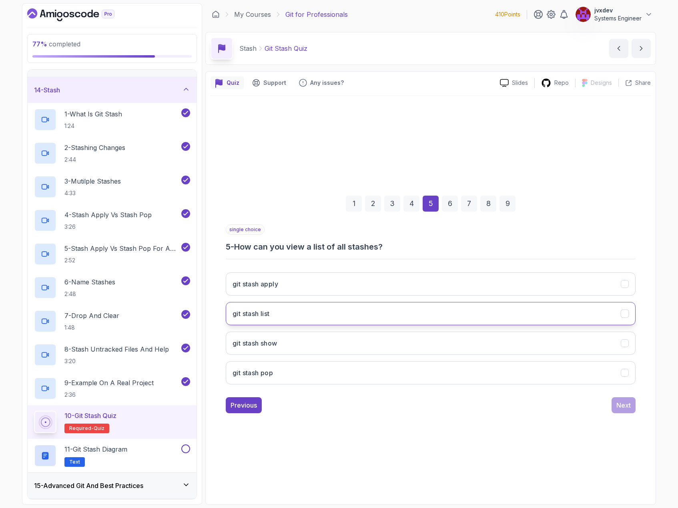
click at [320, 313] on button "git stash list" at bounding box center [431, 313] width 410 height 23
click at [630, 402] on div "Next" at bounding box center [623, 405] width 14 height 10
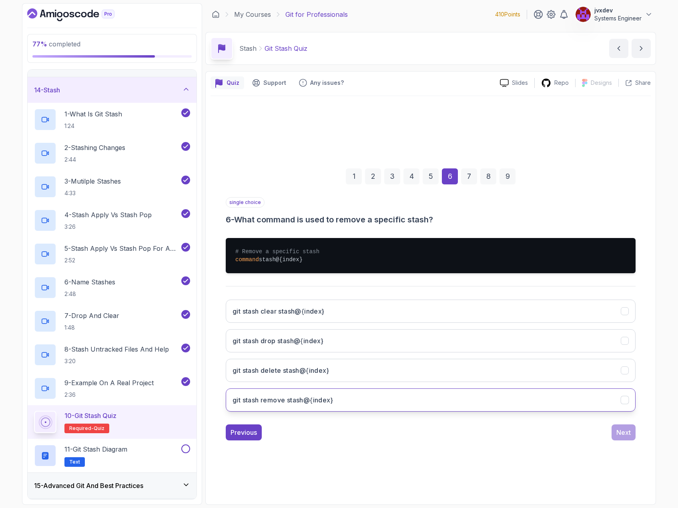
click at [384, 404] on button "git stash remove stash@{index}" at bounding box center [431, 399] width 410 height 23
click at [626, 430] on div "Next" at bounding box center [623, 433] width 14 height 10
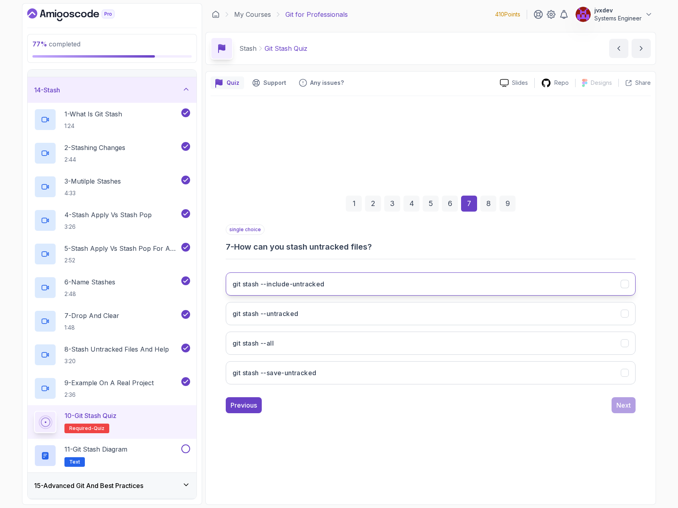
click at [342, 279] on button "git stash --include-untracked" at bounding box center [431, 283] width 410 height 23
click at [626, 404] on div "Next" at bounding box center [623, 405] width 14 height 10
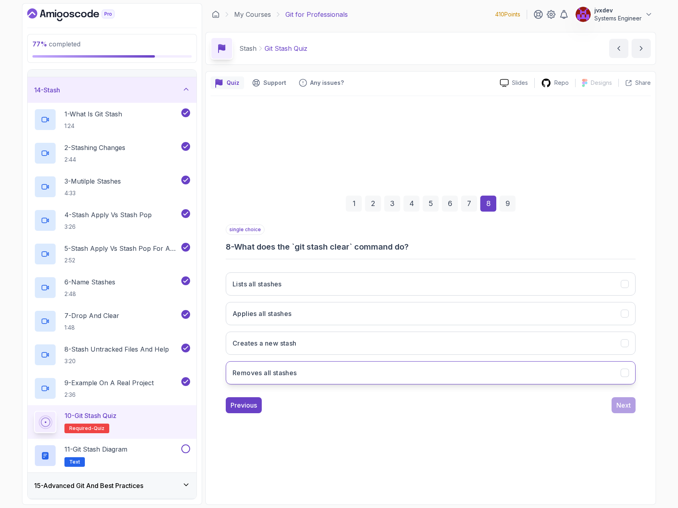
click at [353, 371] on button "Removes all stashes" at bounding box center [431, 372] width 410 height 23
click at [432, 205] on div "5" at bounding box center [430, 204] width 16 height 16
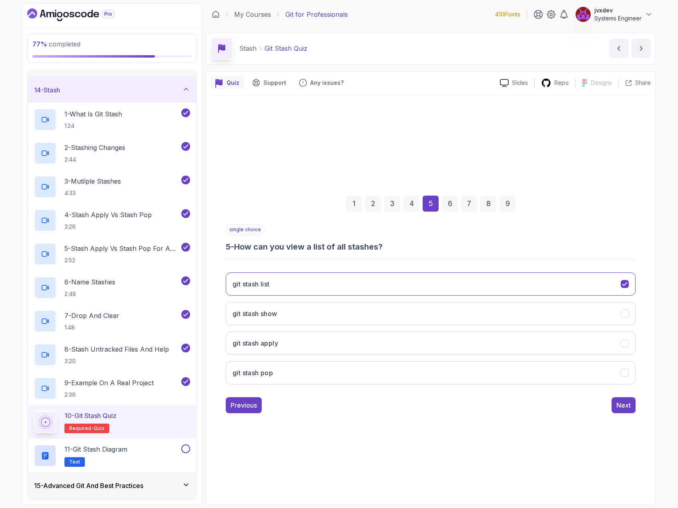
click at [413, 200] on div "4" at bounding box center [411, 204] width 16 height 16
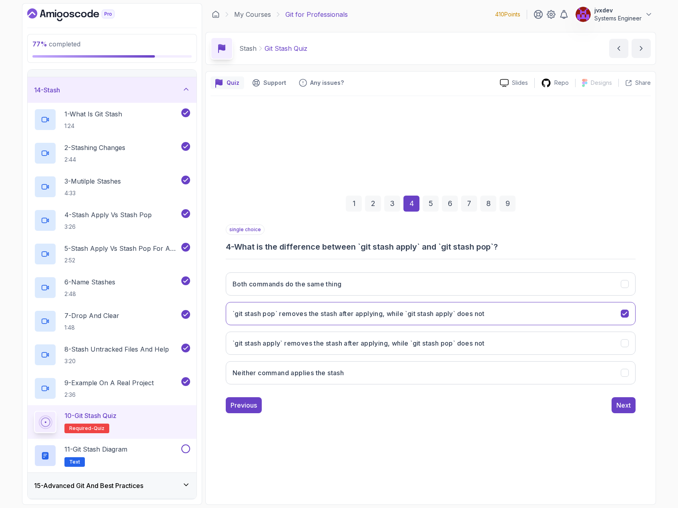
click at [455, 199] on div "6" at bounding box center [450, 204] width 16 height 16
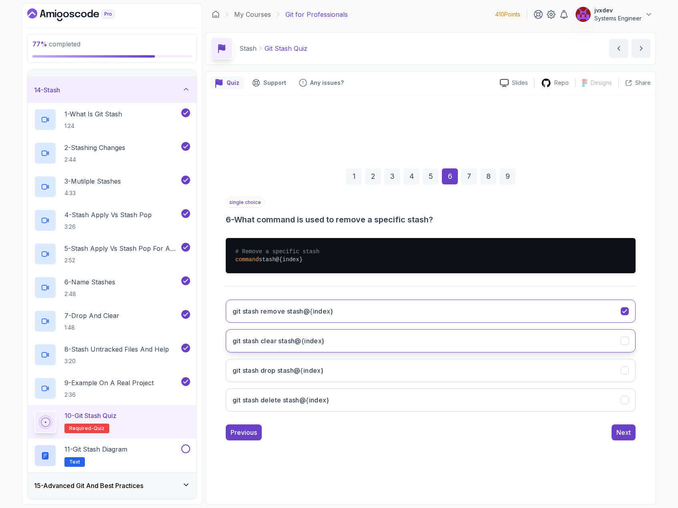
click at [400, 340] on button "git stash clear stash@{index}" at bounding box center [431, 340] width 410 height 23
click at [628, 436] on div "Next" at bounding box center [623, 433] width 14 height 10
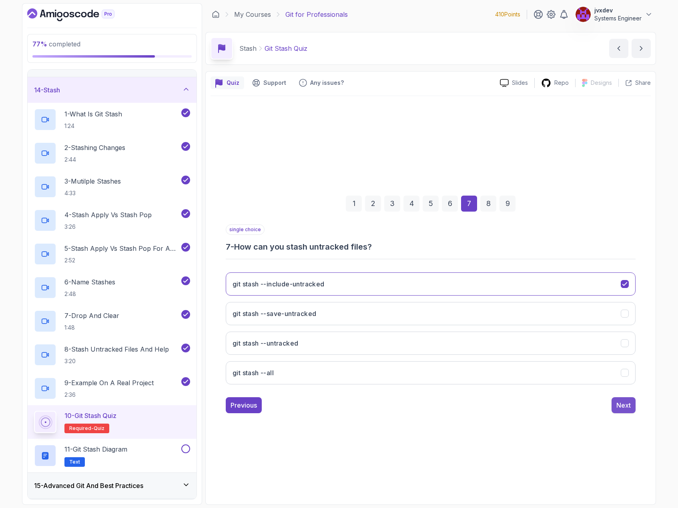
click at [627, 405] on div "Next" at bounding box center [623, 405] width 14 height 10
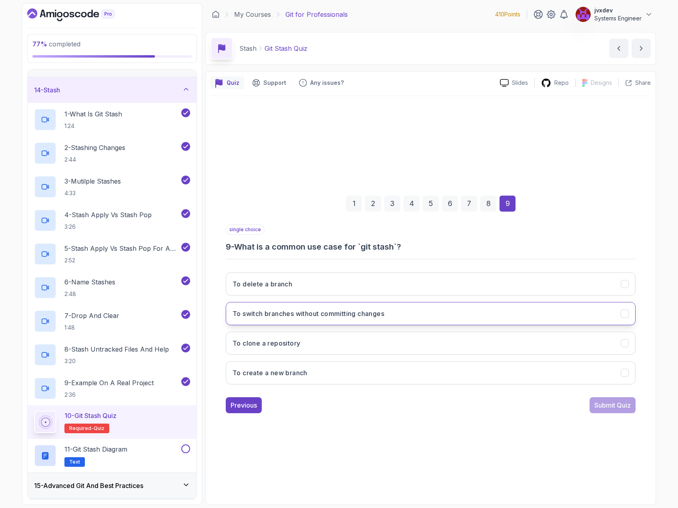
click at [398, 313] on button "To switch branches without committing changes" at bounding box center [431, 313] width 410 height 23
click at [611, 405] on div "Submit Quiz" at bounding box center [612, 405] width 36 height 10
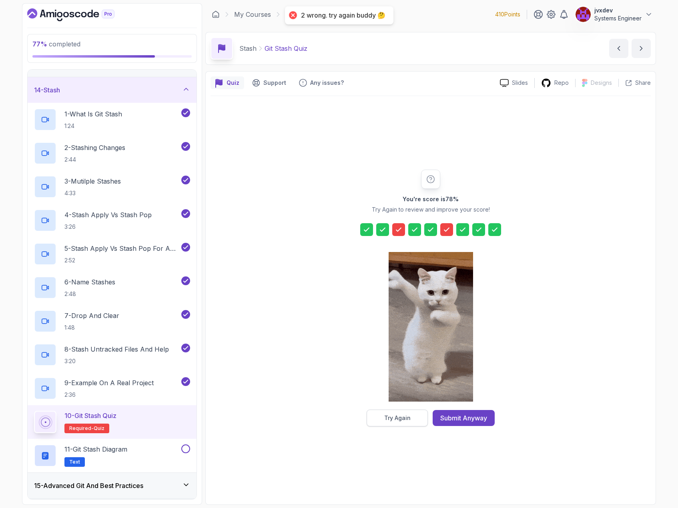
click at [406, 411] on button "Try Again" at bounding box center [396, 418] width 61 height 17
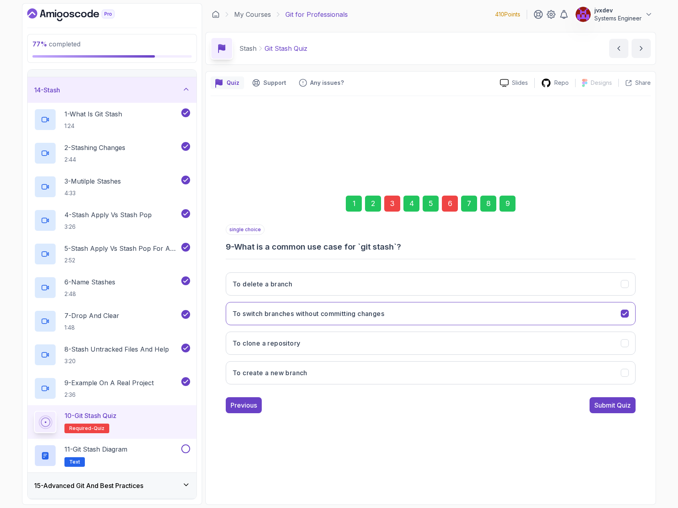
click at [393, 199] on div "3" at bounding box center [392, 204] width 16 height 16
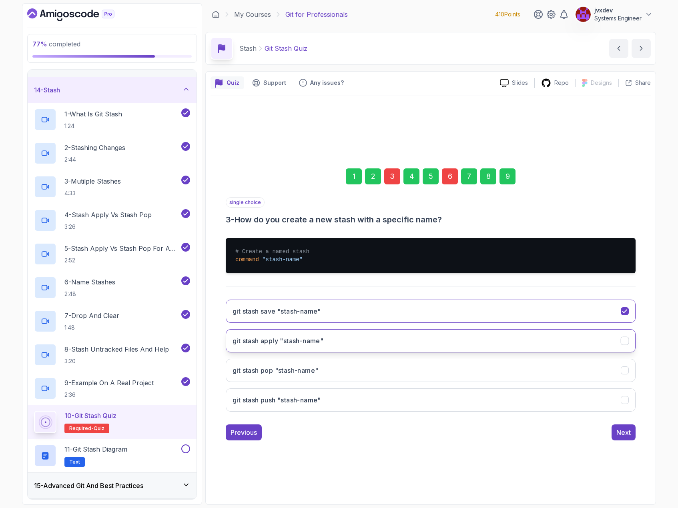
click at [379, 336] on button "git stash apply "stash-name"" at bounding box center [431, 340] width 410 height 23
click at [450, 178] on div "6" at bounding box center [450, 176] width 16 height 16
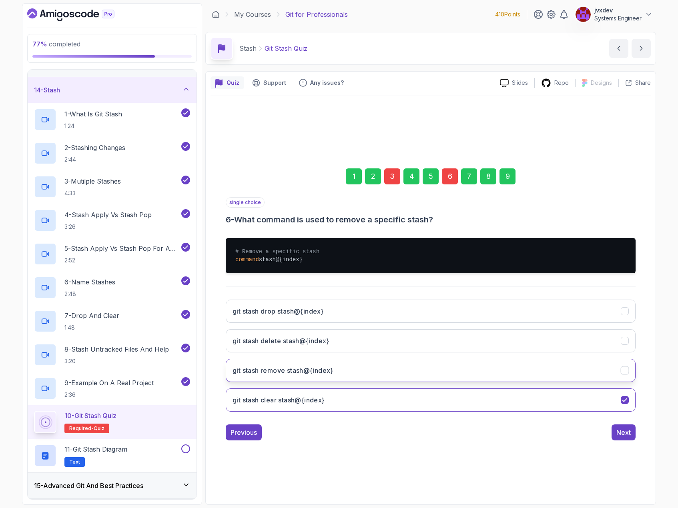
click at [423, 368] on button "git stash remove stash@{index}" at bounding box center [431, 370] width 410 height 23
click at [630, 432] on div "Next" at bounding box center [623, 433] width 14 height 10
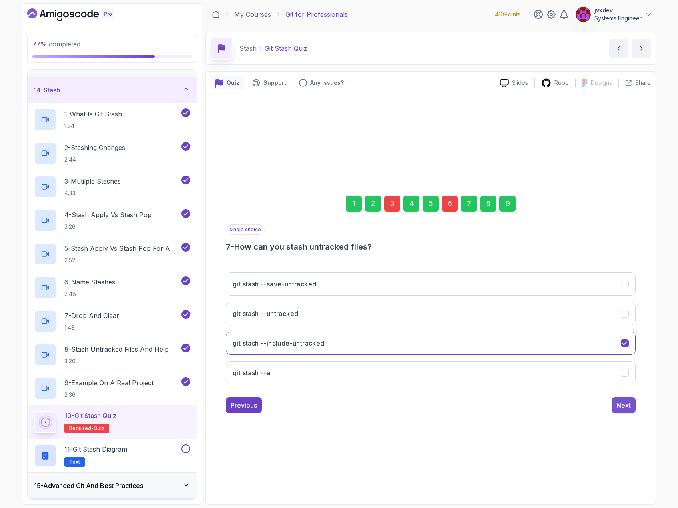
click at [624, 413] on button "Next" at bounding box center [623, 405] width 24 height 16
click at [626, 409] on div "Next" at bounding box center [623, 405] width 14 height 10
click at [626, 409] on div "Submit Quiz" at bounding box center [612, 405] width 36 height 10
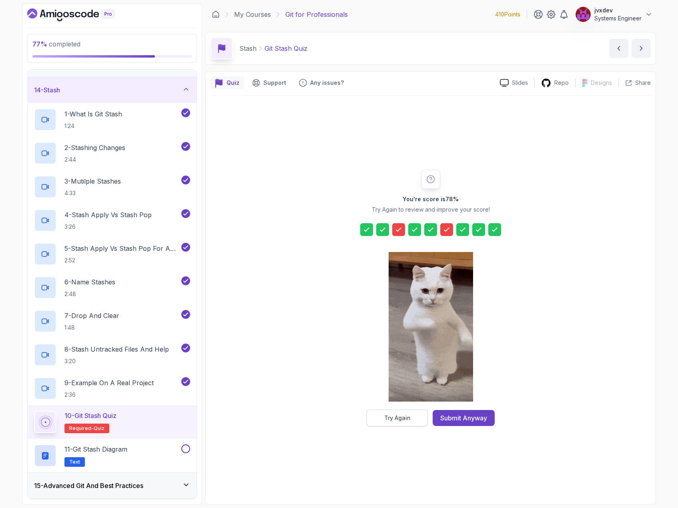
click at [406, 423] on button "Try Again" at bounding box center [396, 418] width 61 height 17
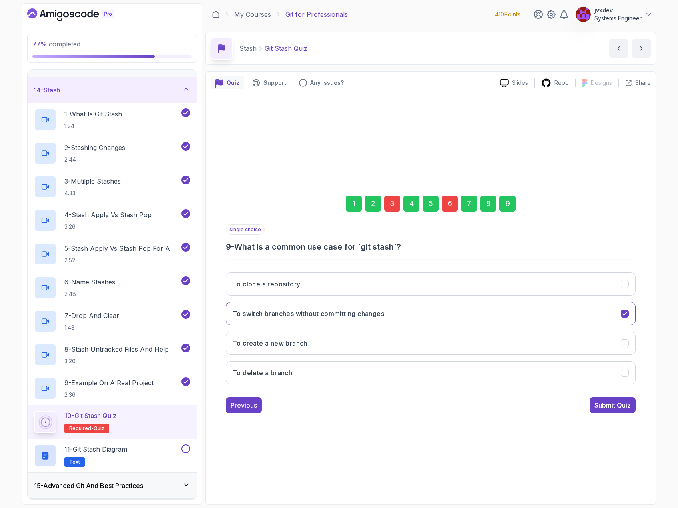
click at [388, 205] on div "3" at bounding box center [392, 204] width 16 height 16
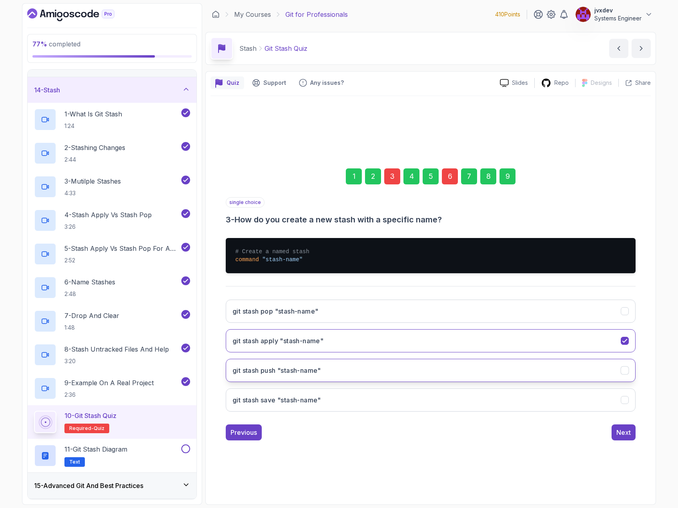
click at [368, 370] on button "git stash push "stash-name"" at bounding box center [431, 370] width 410 height 23
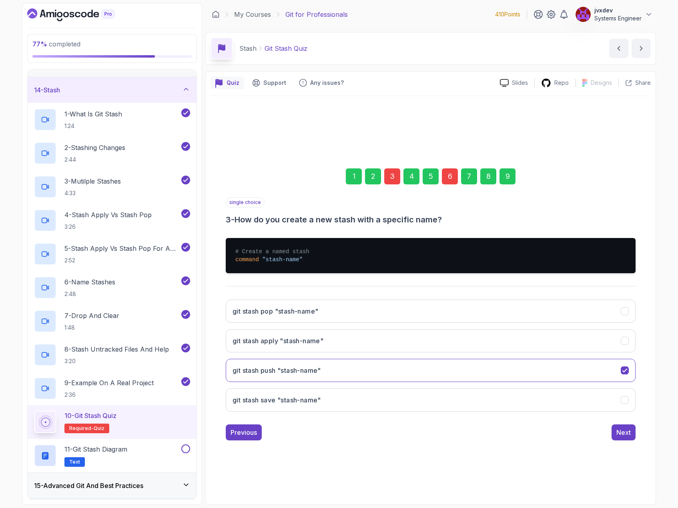
click at [452, 181] on div "6" at bounding box center [450, 176] width 16 height 16
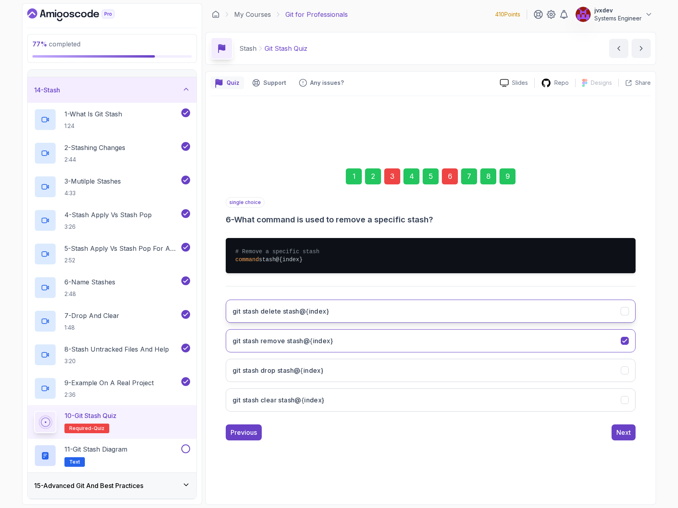
click at [369, 313] on button "git stash delete stash@{index}" at bounding box center [431, 311] width 410 height 23
click at [622, 433] on div "Next" at bounding box center [623, 433] width 14 height 10
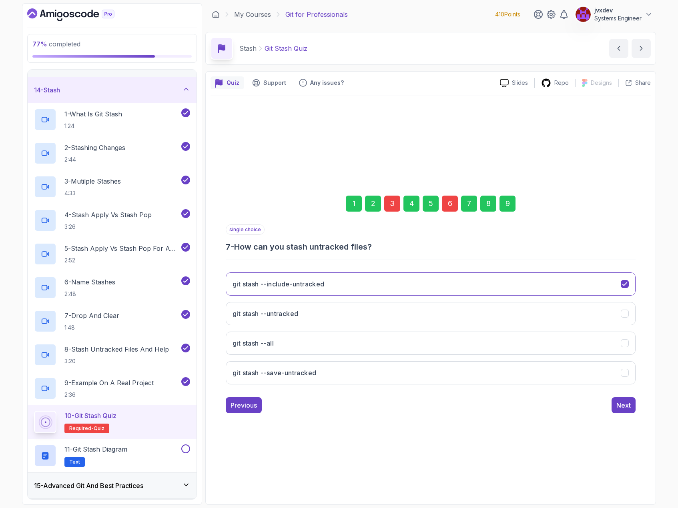
click at [508, 208] on div "9" at bounding box center [507, 204] width 16 height 16
click at [628, 405] on div "Submit Quiz" at bounding box center [612, 405] width 36 height 10
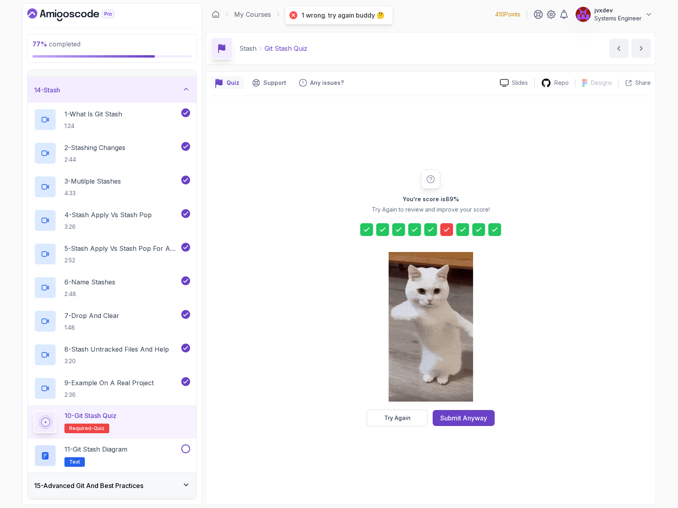
click at [451, 228] on div at bounding box center [446, 229] width 13 height 13
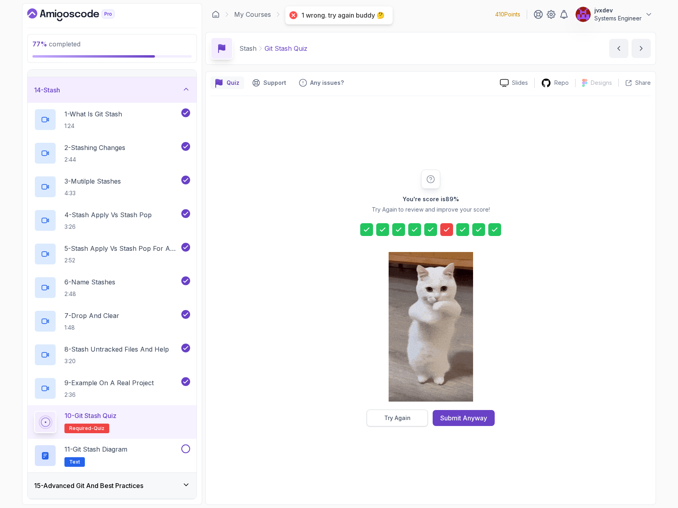
click at [415, 415] on button "Try Again" at bounding box center [396, 418] width 61 height 17
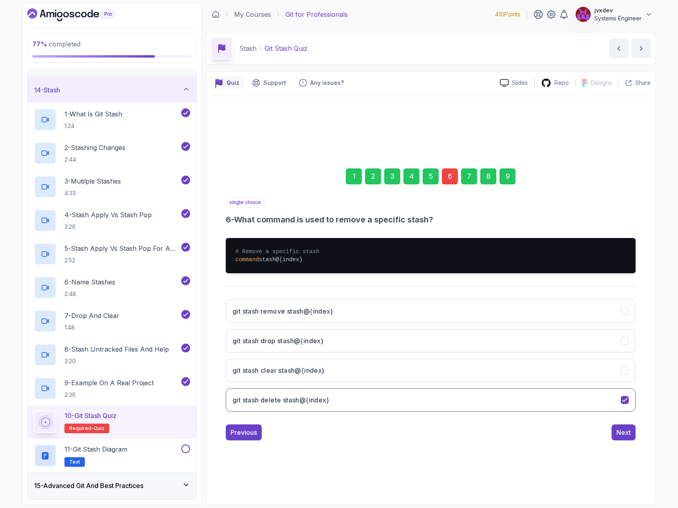
click at [447, 172] on div "6" at bounding box center [450, 176] width 16 height 16
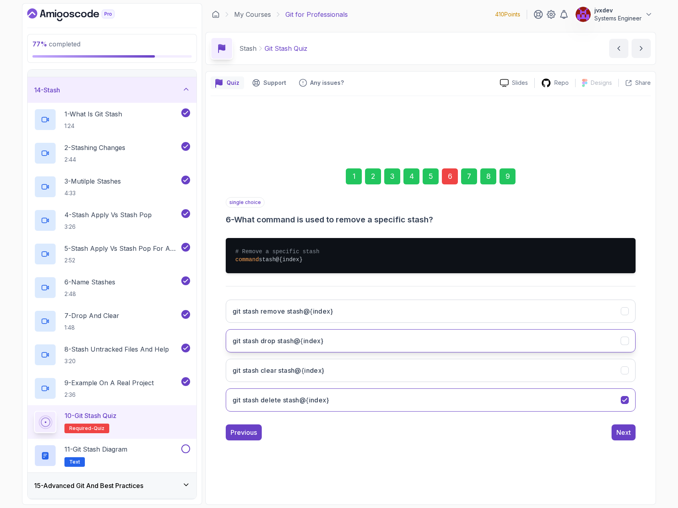
click at [373, 344] on button "git stash drop stash@{index}" at bounding box center [431, 340] width 410 height 23
click at [628, 433] on div "Next" at bounding box center [623, 433] width 14 height 10
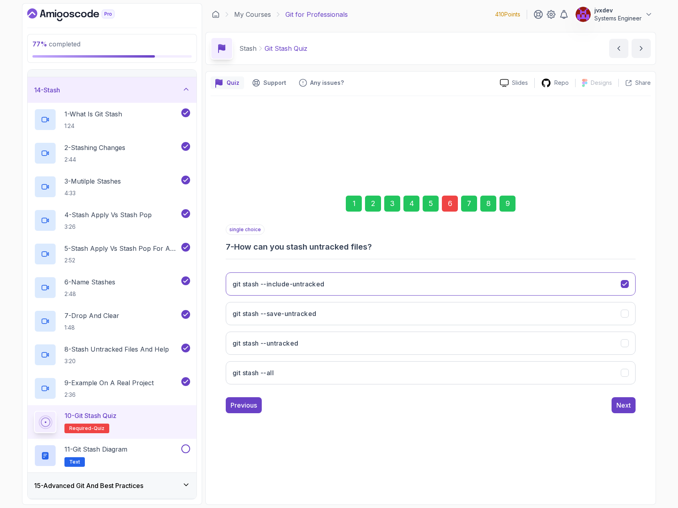
click at [512, 201] on div "9" at bounding box center [507, 204] width 16 height 16
click at [625, 405] on div "Submit Quiz" at bounding box center [612, 405] width 36 height 10
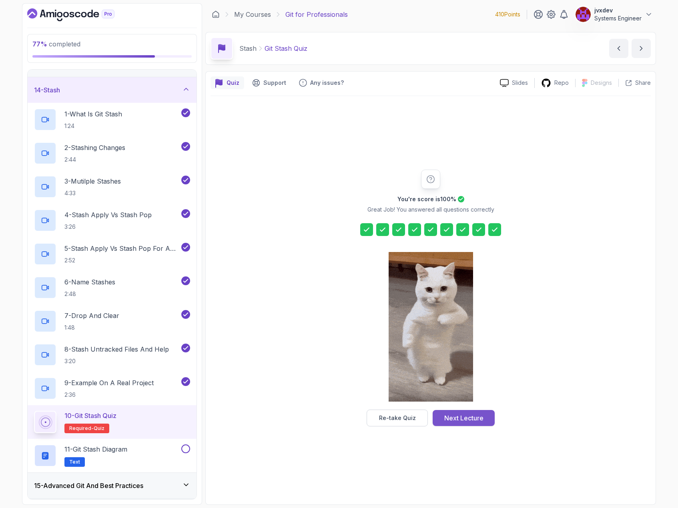
click at [469, 417] on div "Next Lecture" at bounding box center [463, 418] width 39 height 10
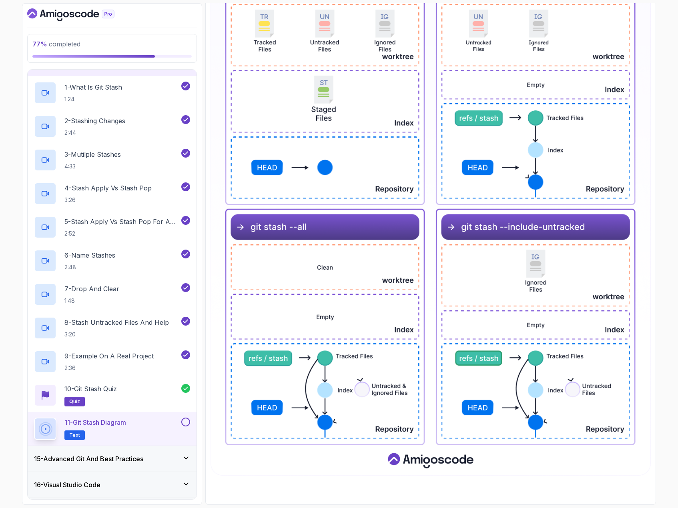
scroll to position [370, 0]
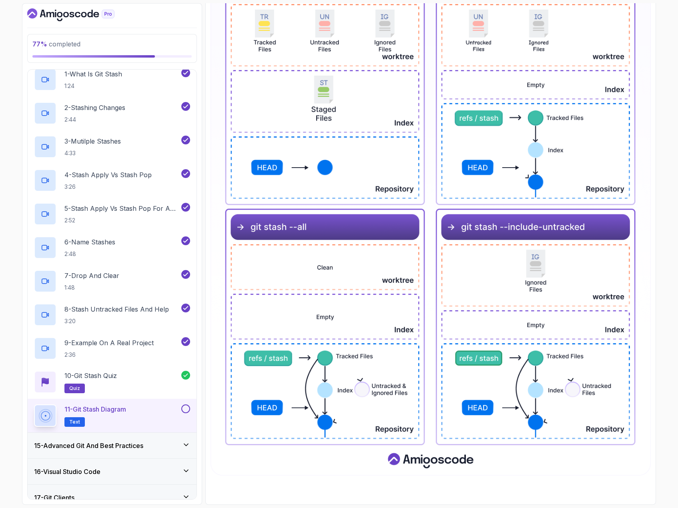
click at [182, 411] on button at bounding box center [185, 408] width 9 height 9
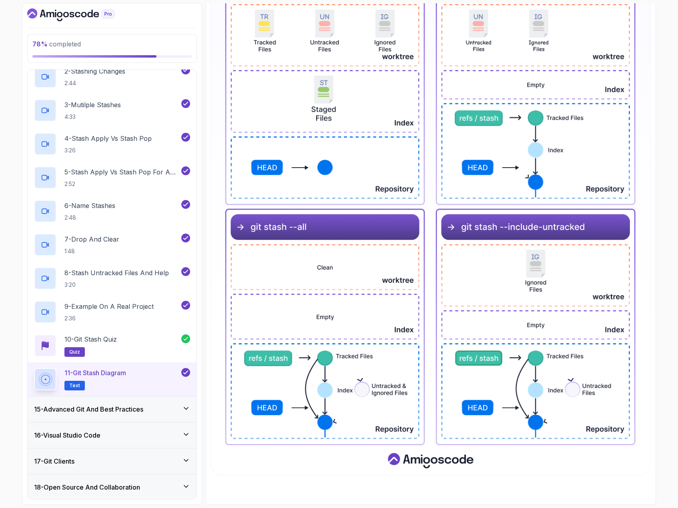
scroll to position [460, 0]
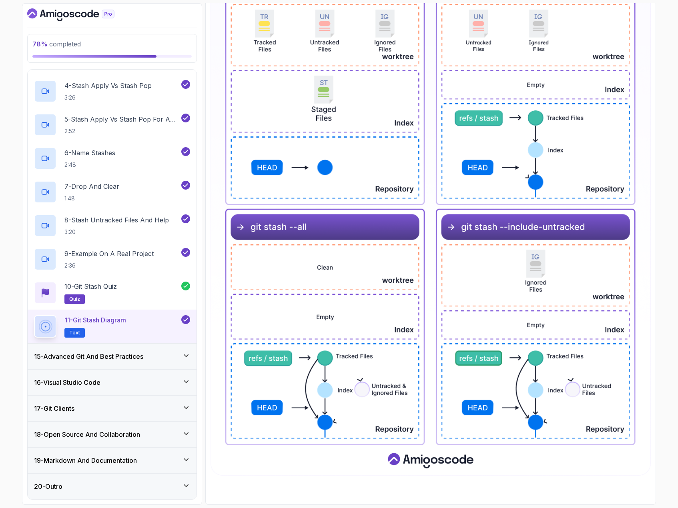
click at [186, 356] on icon at bounding box center [186, 356] width 8 height 8
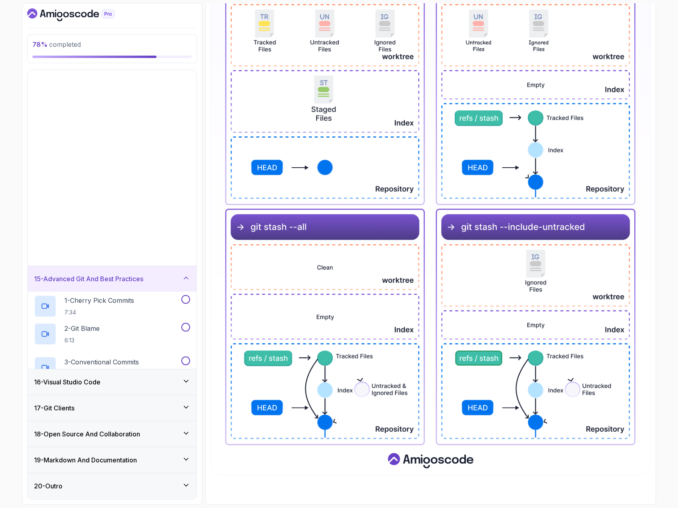
scroll to position [90, 0]
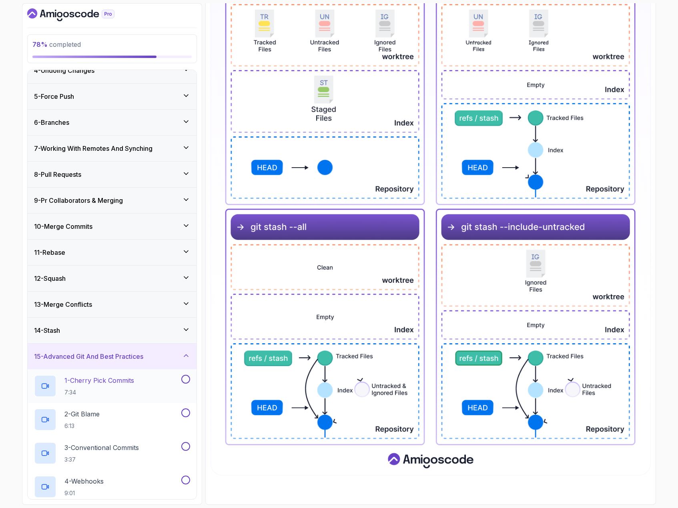
click at [147, 375] on div "1 - Cherry Pick Commits 7:34" at bounding box center [107, 386] width 146 height 22
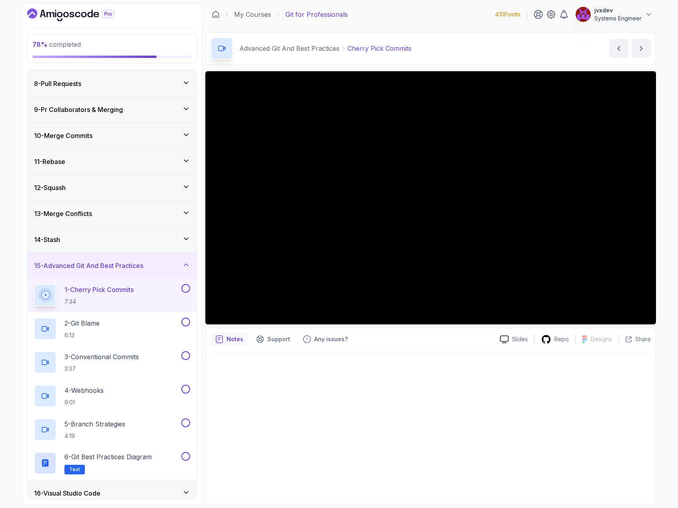
scroll to position [210, 0]
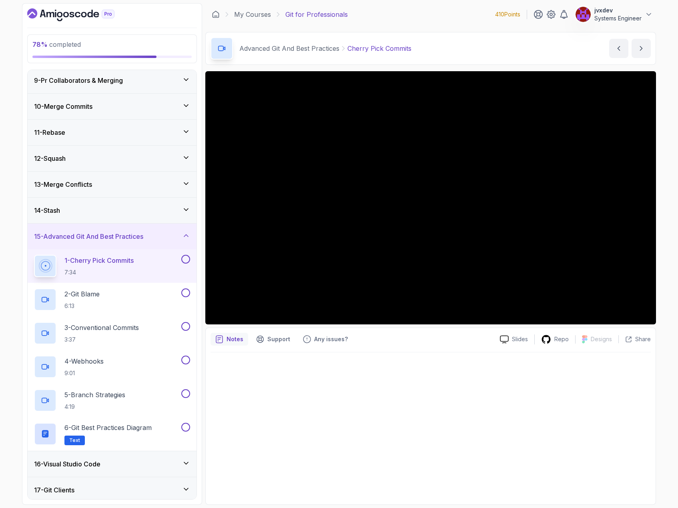
click at [474, 384] on div at bounding box center [430, 425] width 440 height 147
click at [540, 389] on div at bounding box center [430, 425] width 440 height 147
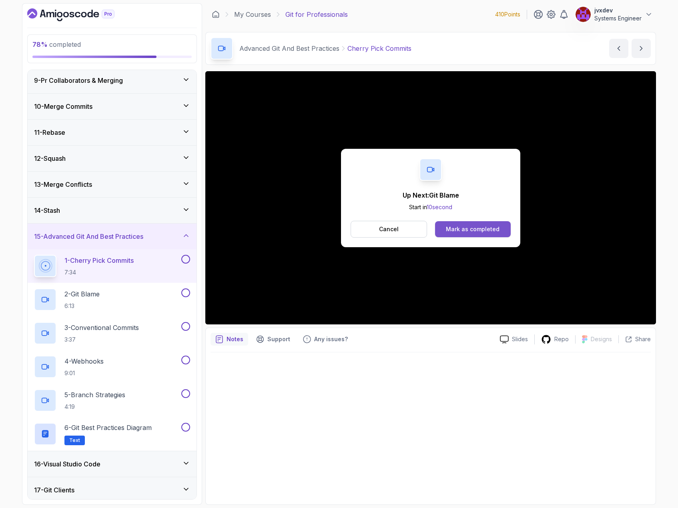
click at [494, 226] on div "Mark as completed" at bounding box center [473, 229] width 54 height 8
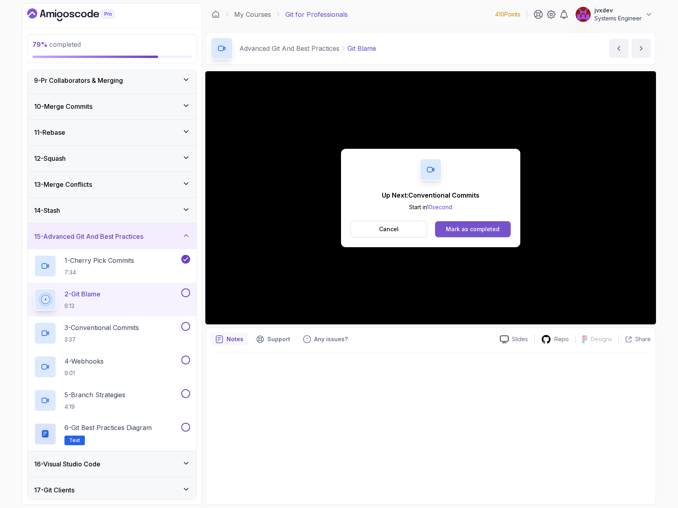
click at [479, 222] on button "Mark as completed" at bounding box center [473, 229] width 76 height 16
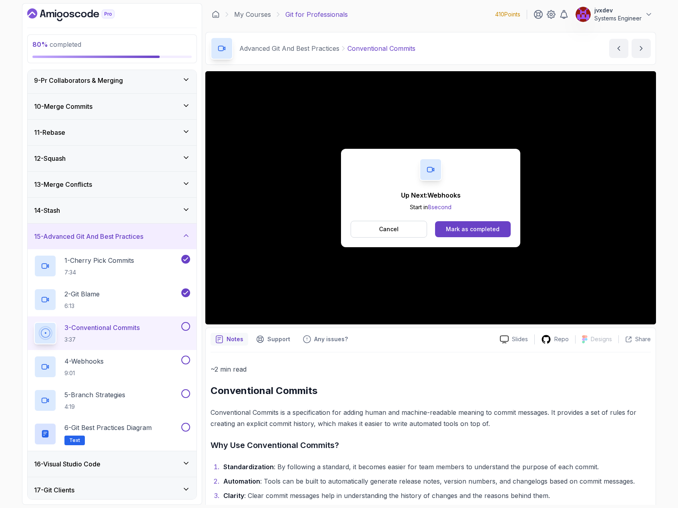
click at [502, 241] on div "Up Next: Webhooks Start in 8 second Cancel Mark as completed" at bounding box center [430, 198] width 179 height 98
click at [504, 233] on button "Mark as completed" at bounding box center [473, 229] width 76 height 16
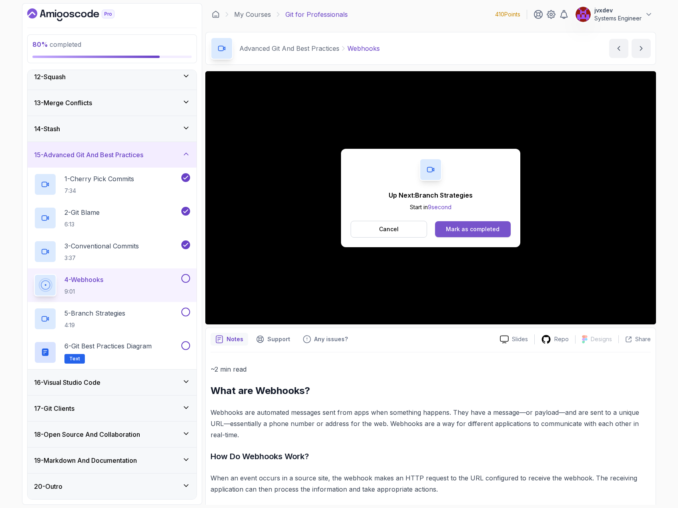
click at [485, 230] on div "Mark as completed" at bounding box center [473, 229] width 54 height 8
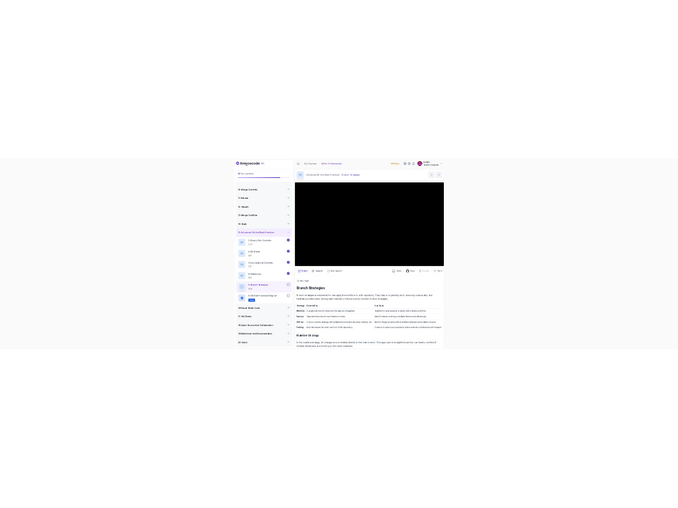
scroll to position [292, 0]
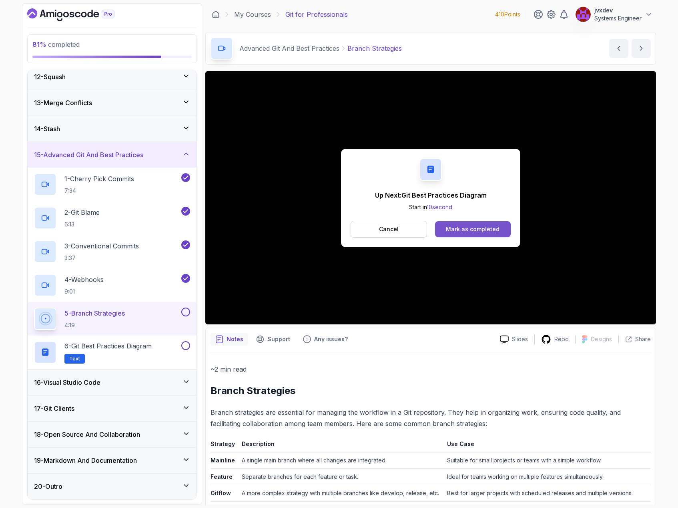
click at [500, 230] on button "Mark as completed" at bounding box center [473, 229] width 76 height 16
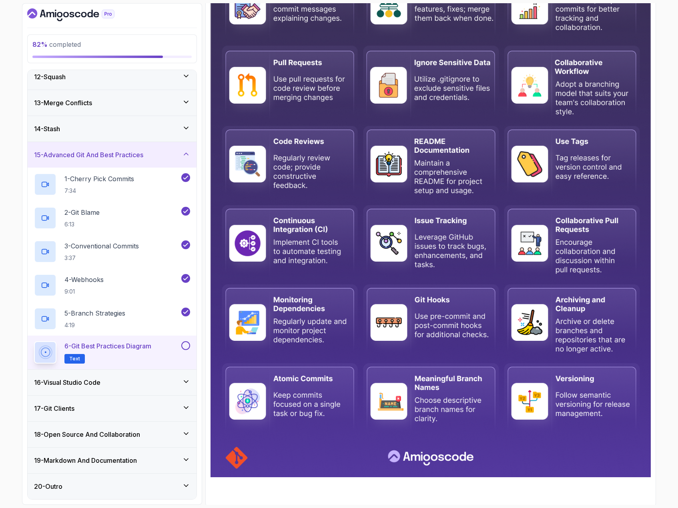
scroll to position [201, 0]
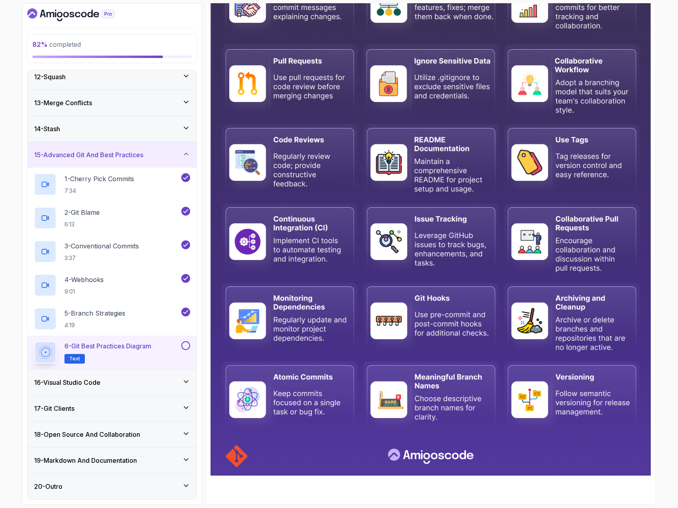
click at [187, 345] on button at bounding box center [185, 345] width 9 height 9
click at [165, 380] on div "16 - Visual Studio Code" at bounding box center [112, 383] width 156 height 10
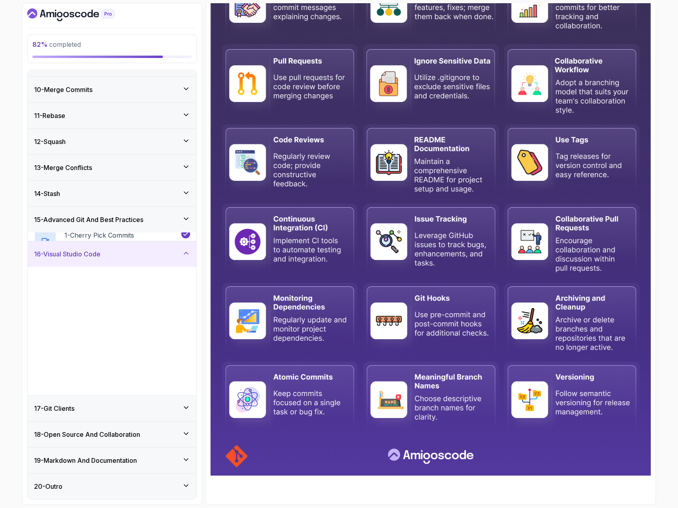
scroll to position [225, 0]
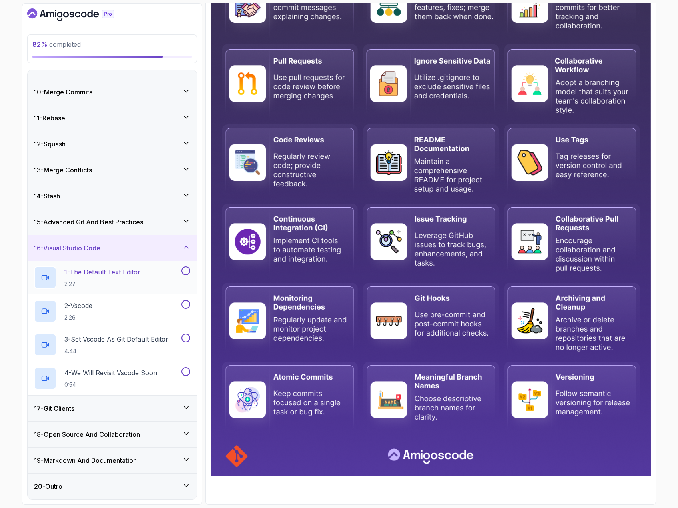
click at [128, 272] on p "1 - The Default Text Editor" at bounding box center [102, 272] width 76 height 10
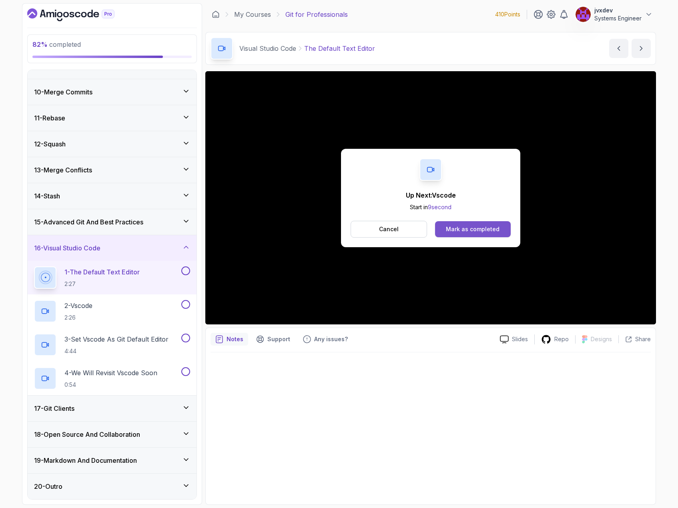
click at [479, 229] on div "Mark as completed" at bounding box center [473, 229] width 54 height 8
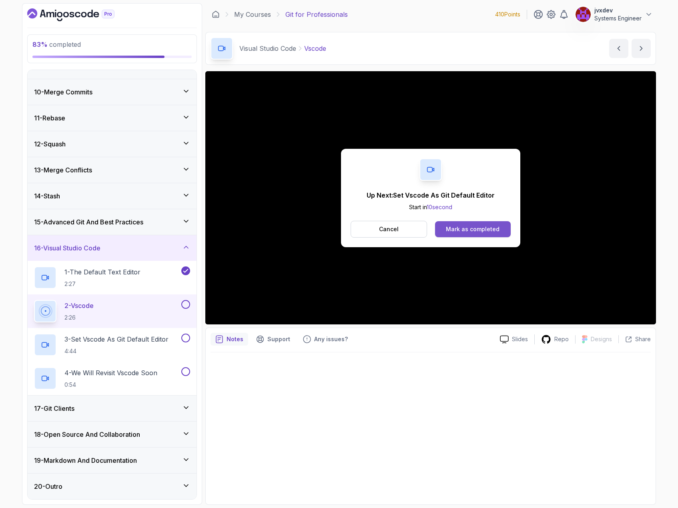
click at [477, 231] on div "Mark as completed" at bounding box center [473, 229] width 54 height 8
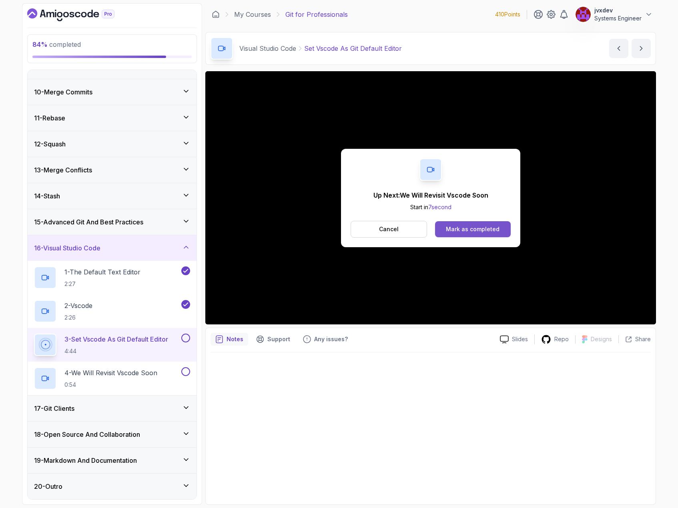
click at [471, 229] on div "Mark as completed" at bounding box center [473, 229] width 54 height 8
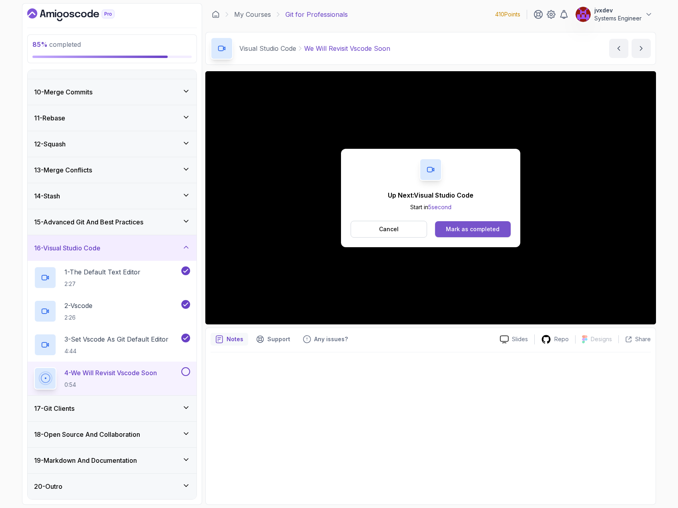
click at [478, 230] on div "Mark as completed" at bounding box center [473, 229] width 54 height 8
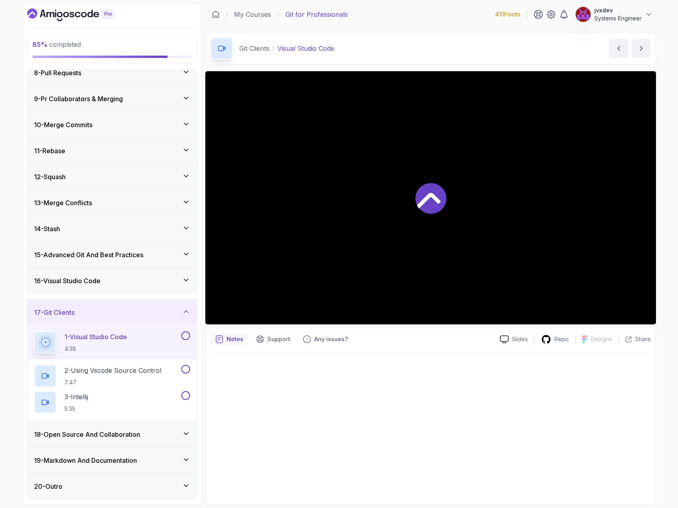
scroll to position [191, 0]
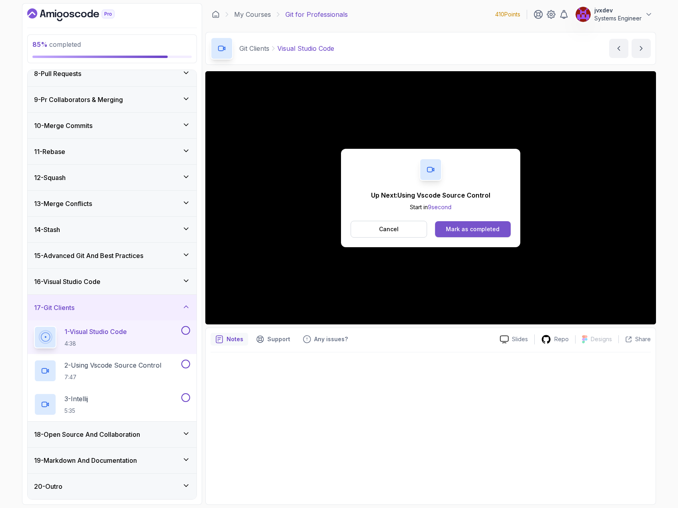
click at [468, 230] on div "Mark as completed" at bounding box center [473, 229] width 54 height 8
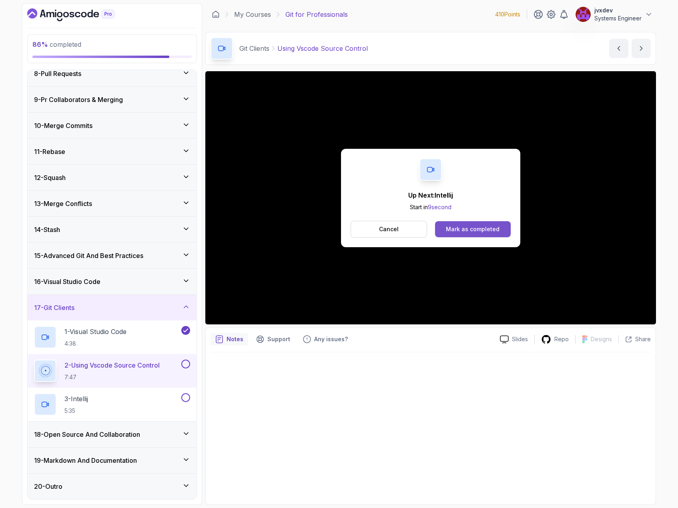
click at [491, 225] on button "Mark as completed" at bounding box center [473, 229] width 76 height 16
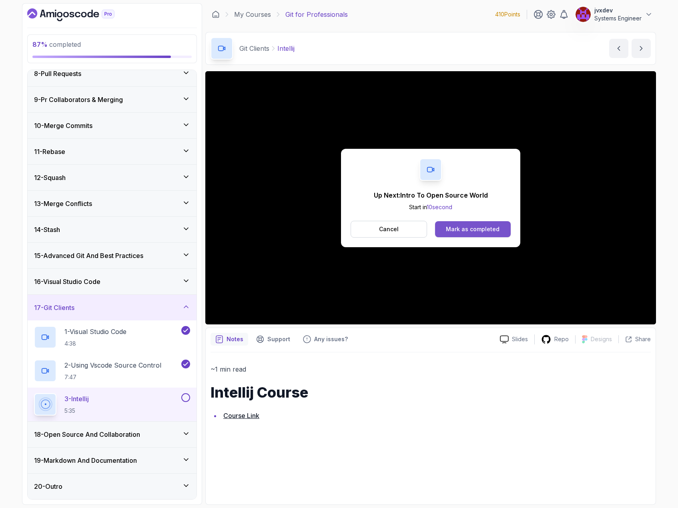
click at [502, 230] on button "Mark as completed" at bounding box center [473, 229] width 76 height 16
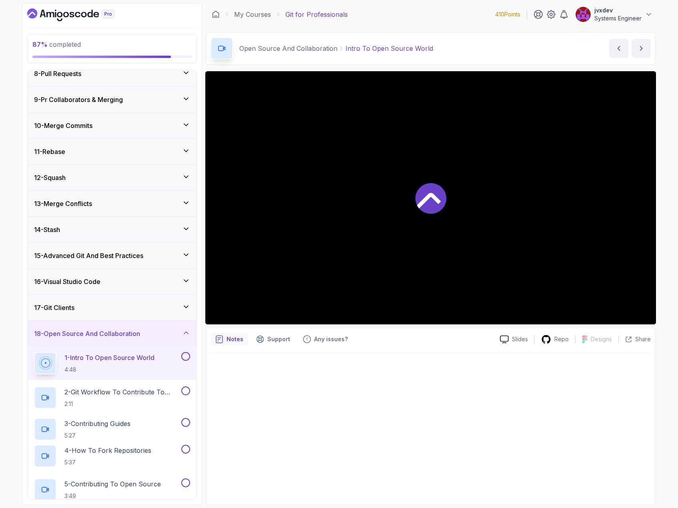
scroll to position [225, 0]
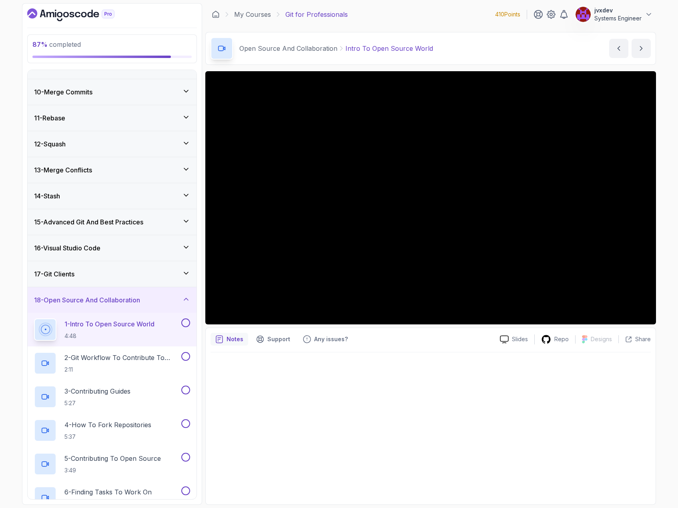
click at [141, 271] on div "17 - Git Clients" at bounding box center [112, 274] width 156 height 10
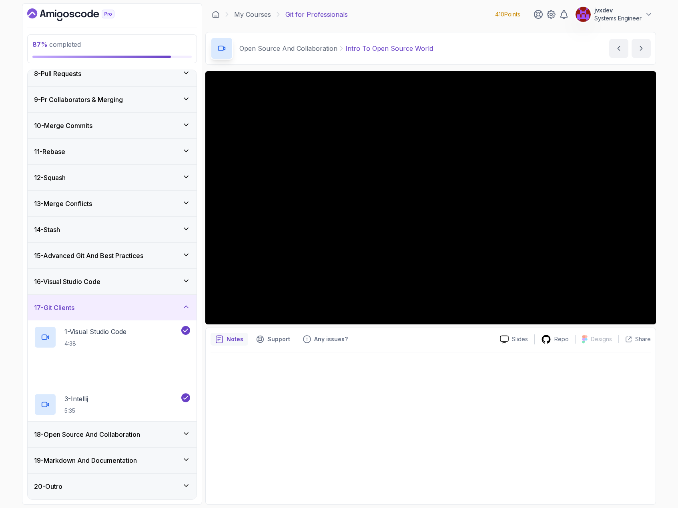
scroll to position [191, 0]
click at [166, 305] on div "17 - Git Clients" at bounding box center [112, 308] width 156 height 10
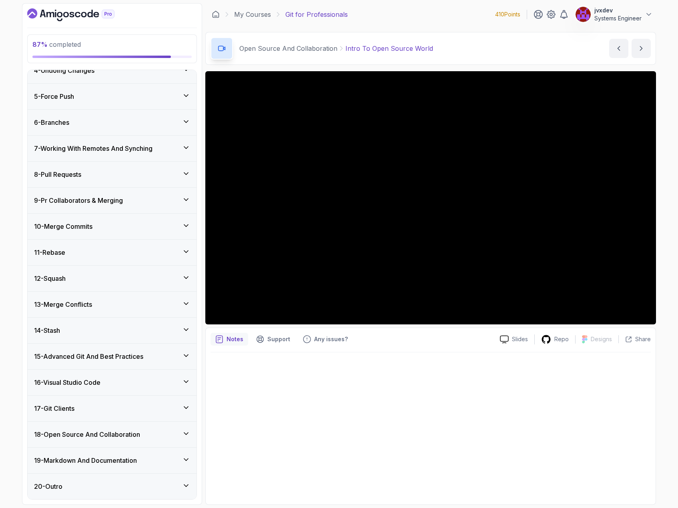
scroll to position [90, 0]
click at [140, 436] on h3 "18 - Open Source And Collaboration" at bounding box center [87, 435] width 106 height 10
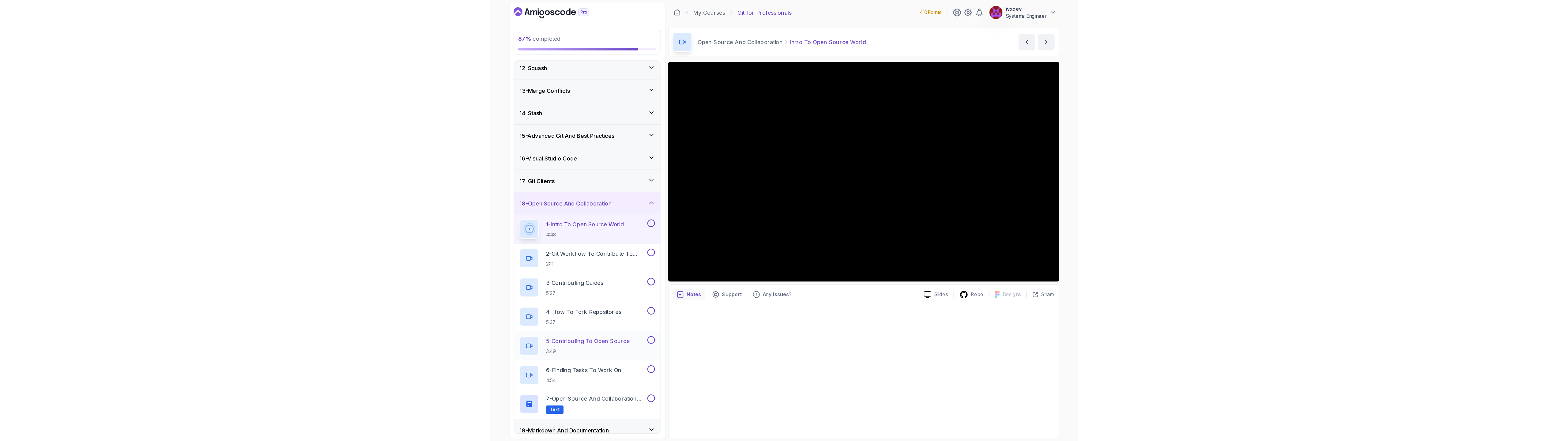
scroll to position [250, 0]
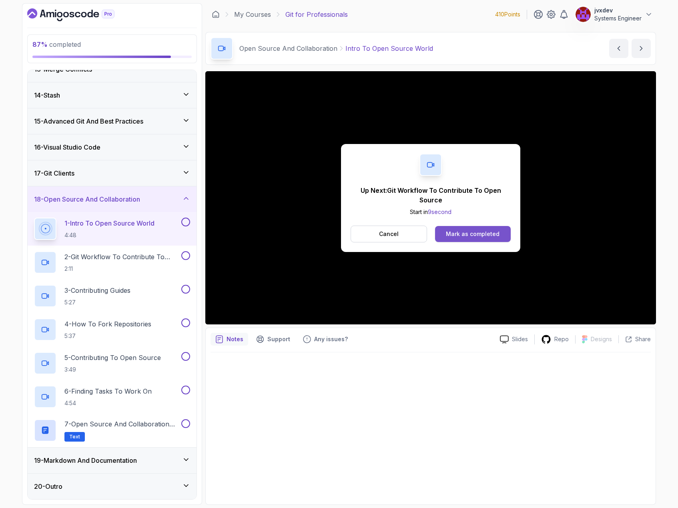
click at [502, 236] on button "Mark as completed" at bounding box center [473, 234] width 76 height 16
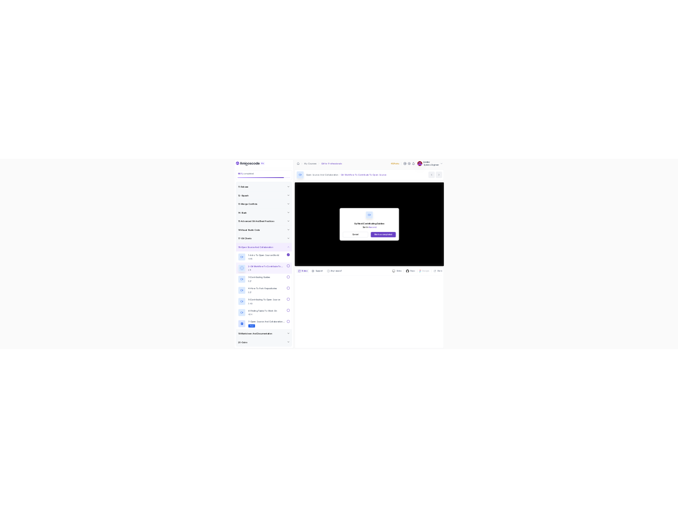
scroll to position [326, 0]
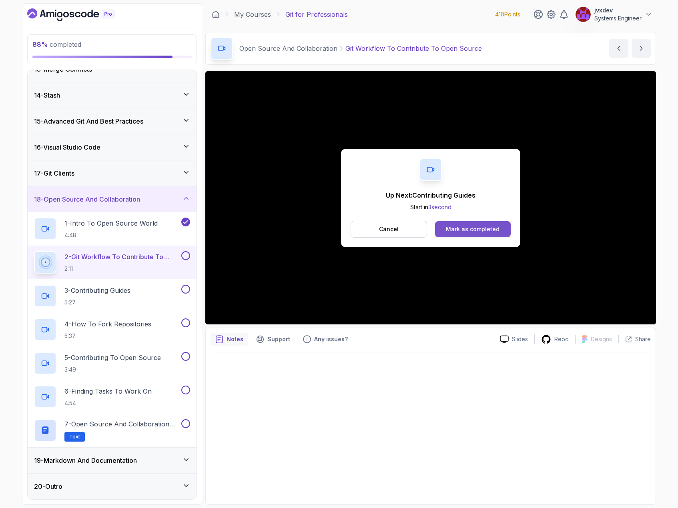
click at [476, 232] on div "Mark as completed" at bounding box center [473, 229] width 54 height 8
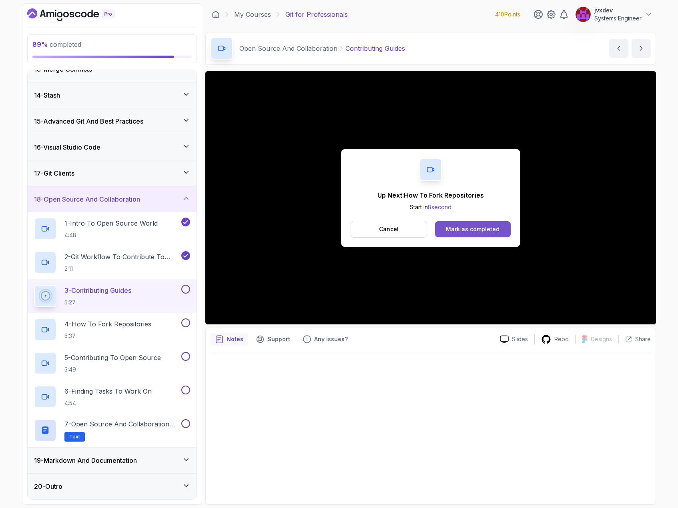
click at [495, 232] on div "Mark as completed" at bounding box center [473, 229] width 54 height 8
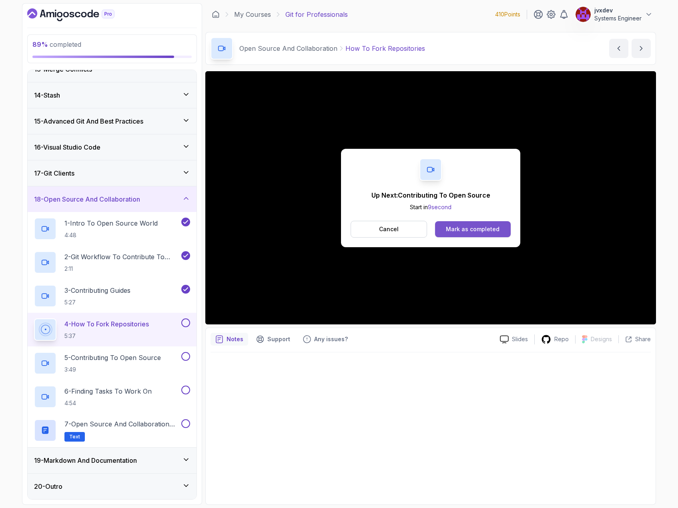
click at [489, 229] on div "Mark as completed" at bounding box center [473, 229] width 54 height 8
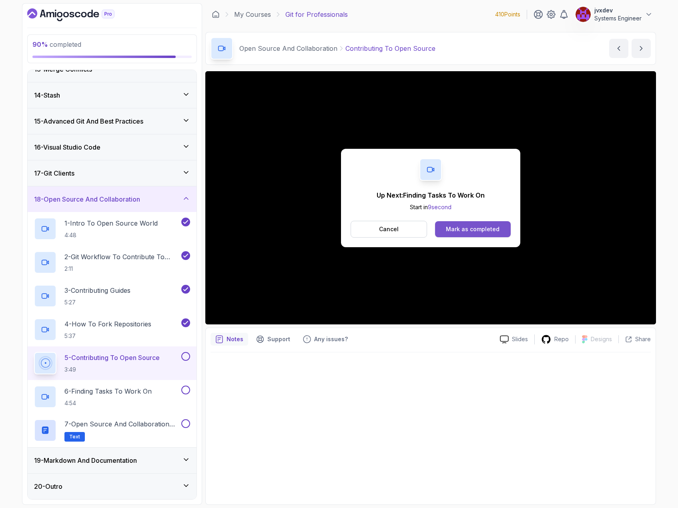
click at [496, 228] on div "Mark as completed" at bounding box center [473, 229] width 54 height 8
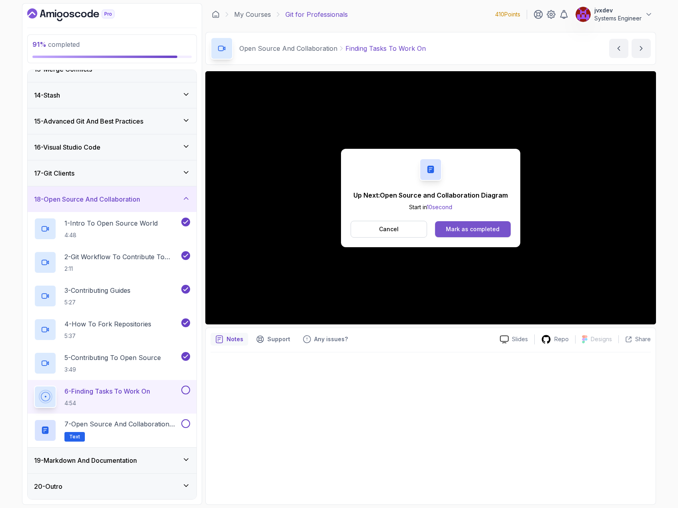
click at [467, 232] on div "Mark as completed" at bounding box center [473, 229] width 54 height 8
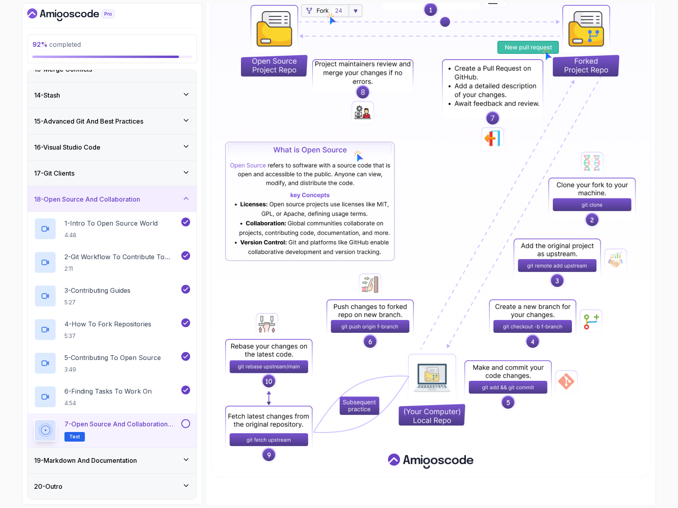
scroll to position [201, 0]
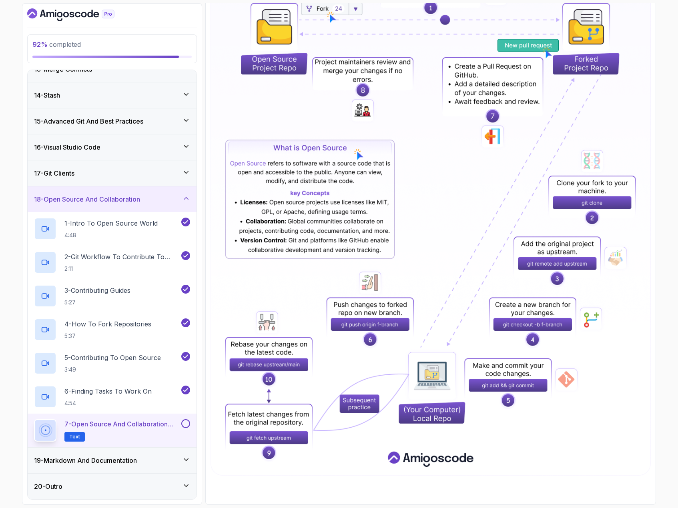
click at [181, 424] on button at bounding box center [185, 423] width 9 height 9
click at [179, 457] on div "19 - Markdown And Documentation" at bounding box center [112, 461] width 156 height 10
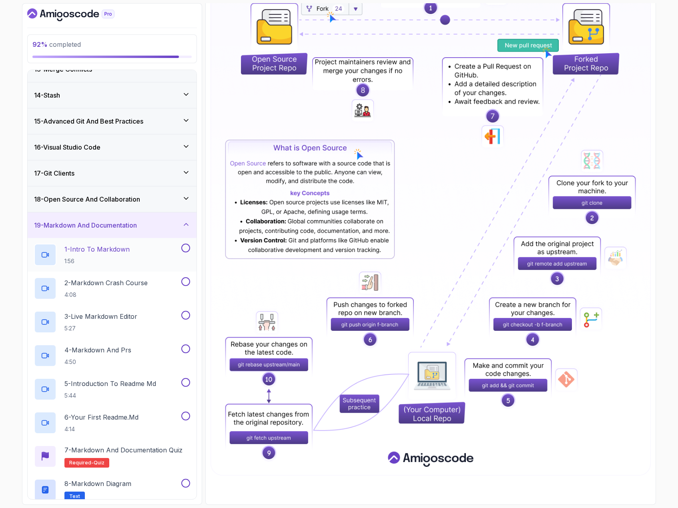
click at [145, 248] on div "1 - Intro To Markdown 1:56" at bounding box center [107, 255] width 146 height 22
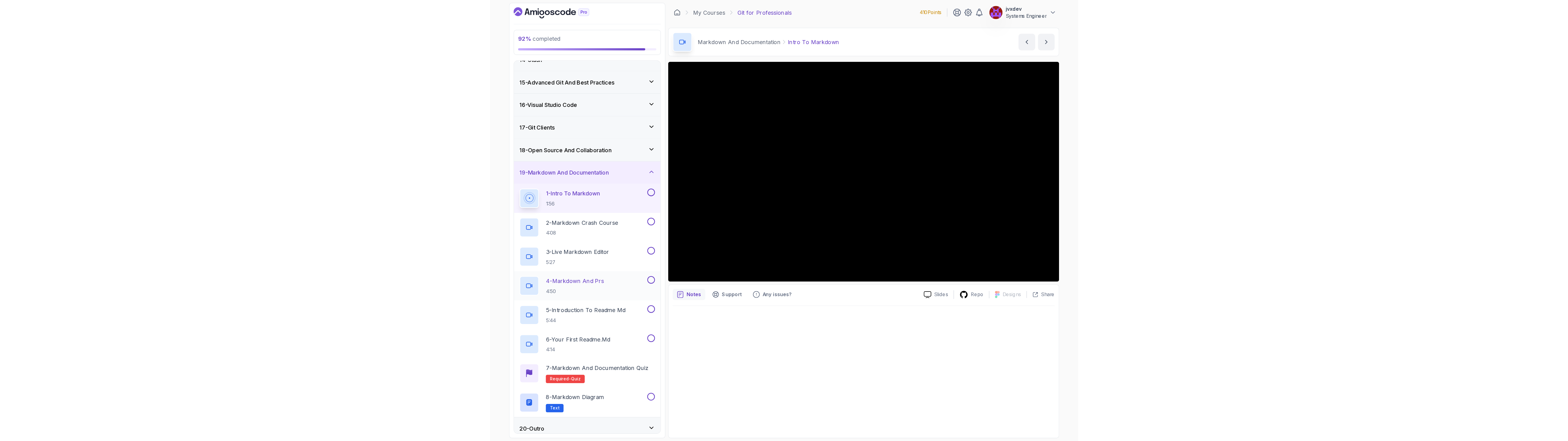
scroll to position [275, 0]
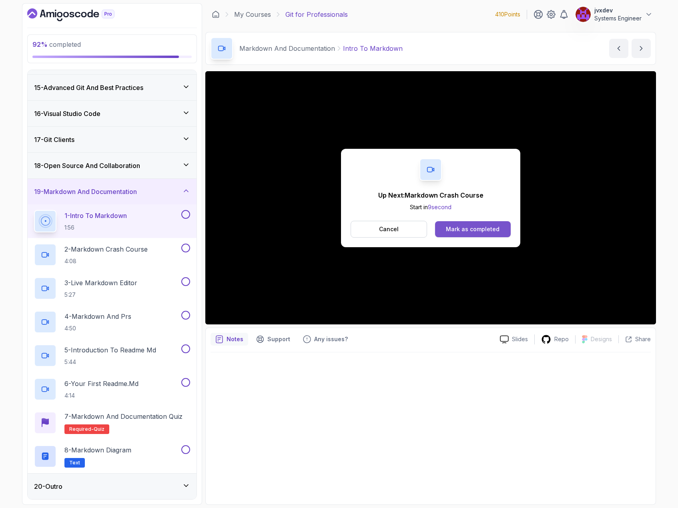
click at [490, 228] on div "Mark as completed" at bounding box center [473, 229] width 54 height 8
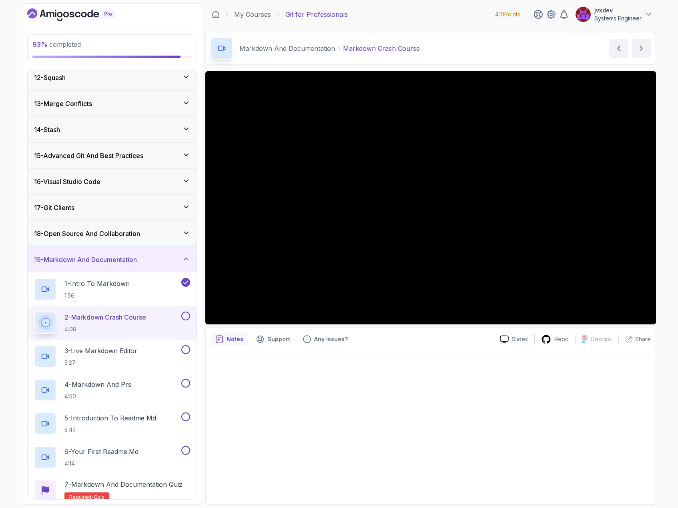
scroll to position [359, 0]
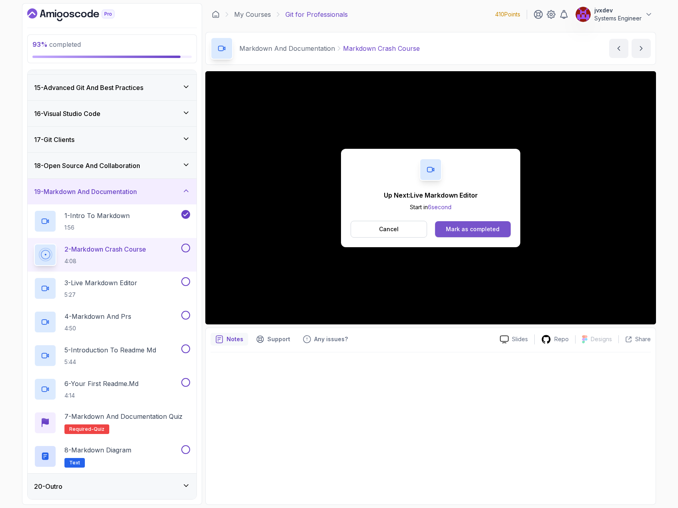
click at [490, 224] on button "Mark as completed" at bounding box center [473, 229] width 76 height 16
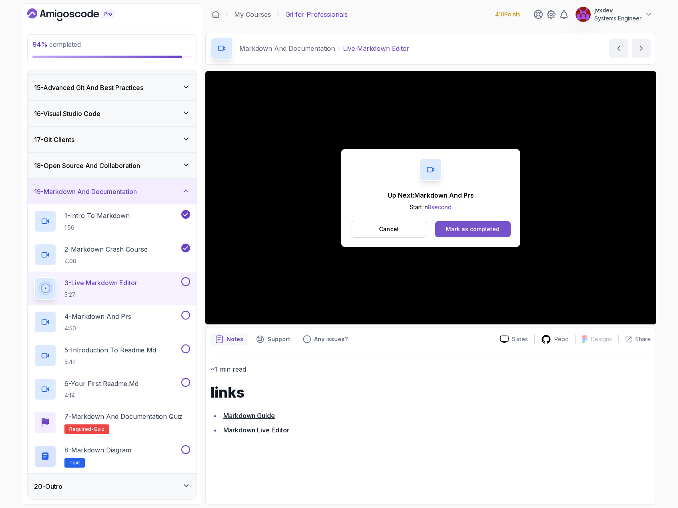
click at [486, 232] on div "Mark as completed" at bounding box center [473, 229] width 54 height 8
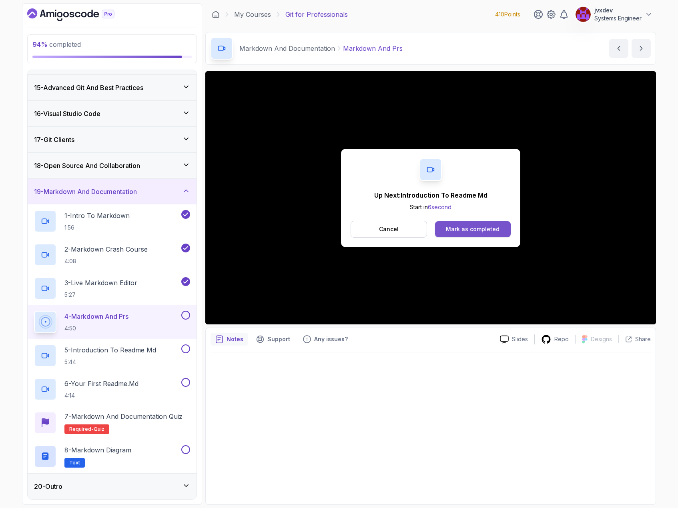
click at [474, 230] on div "Mark as completed" at bounding box center [473, 229] width 54 height 8
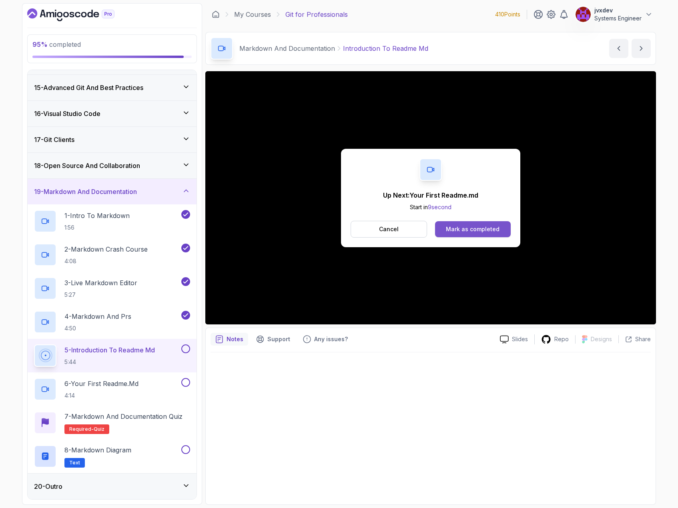
click at [493, 229] on div "Mark as completed" at bounding box center [473, 229] width 54 height 8
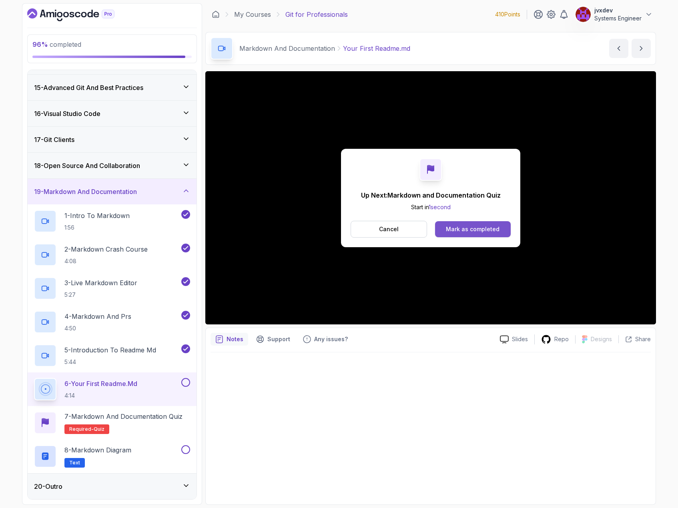
click at [492, 231] on div "Mark as completed" at bounding box center [473, 229] width 54 height 8
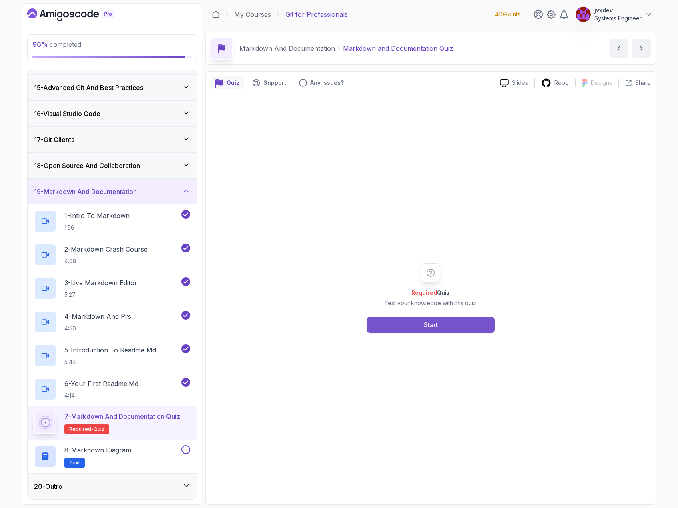
click at [489, 324] on button "Start" at bounding box center [430, 325] width 128 height 16
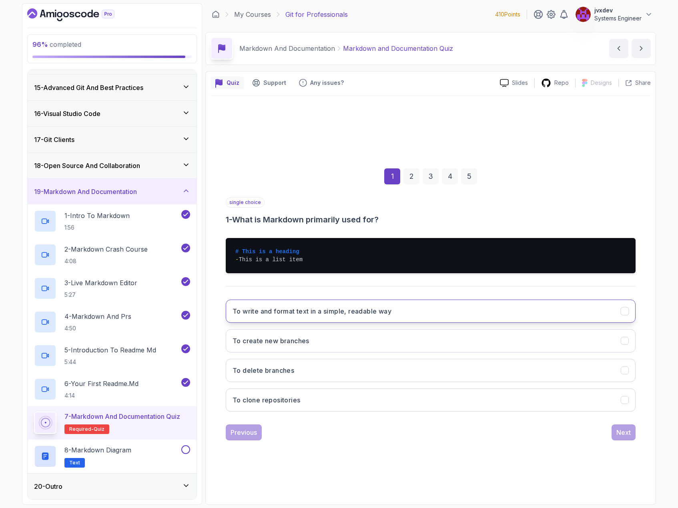
click at [451, 321] on button "To write and format text in a simple, readable way" at bounding box center [431, 311] width 410 height 23
click at [622, 434] on div "Next" at bounding box center [623, 433] width 14 height 10
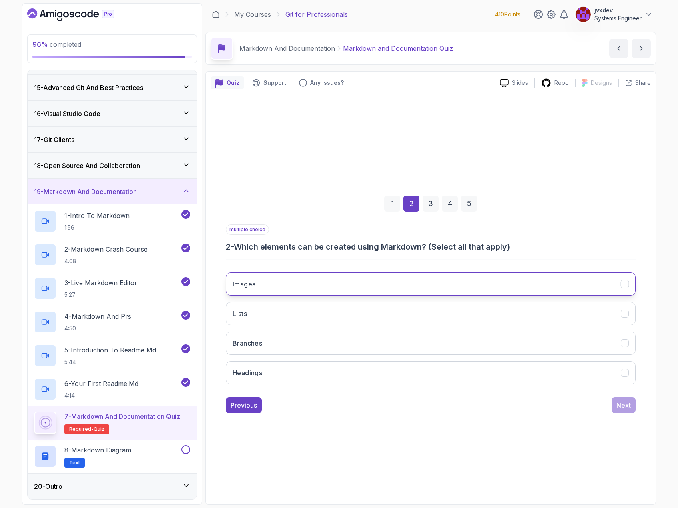
click at [316, 288] on button "Images" at bounding box center [431, 283] width 410 height 23
click at [306, 315] on button "Lists" at bounding box center [431, 313] width 410 height 23
click at [320, 369] on button "Headings" at bounding box center [431, 372] width 410 height 23
click at [621, 406] on div "Next" at bounding box center [623, 405] width 14 height 10
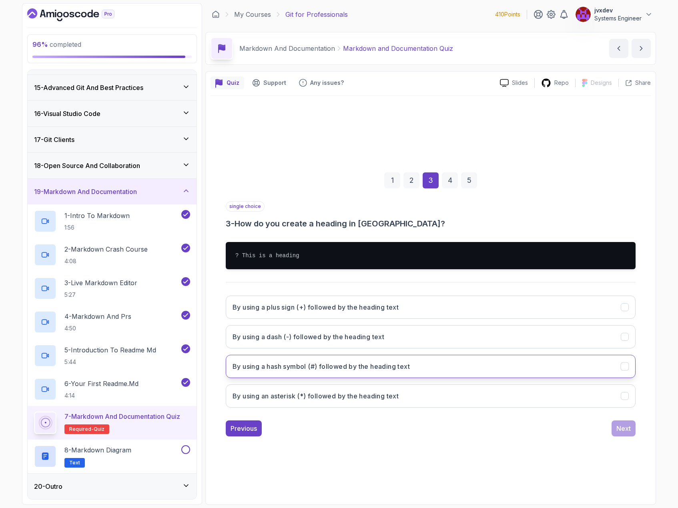
click at [408, 369] on h3 "By using a hash symbol (#) followed by the heading text" at bounding box center [320, 367] width 177 height 10
click at [629, 429] on div "Next" at bounding box center [623, 429] width 14 height 10
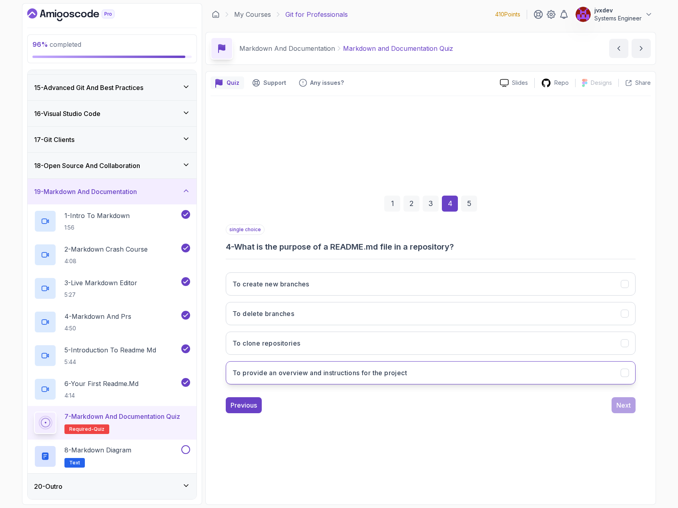
click at [408, 376] on button "To provide an overview and instructions for the project" at bounding box center [431, 372] width 410 height 23
click at [629, 405] on div "Next" at bounding box center [623, 405] width 14 height 10
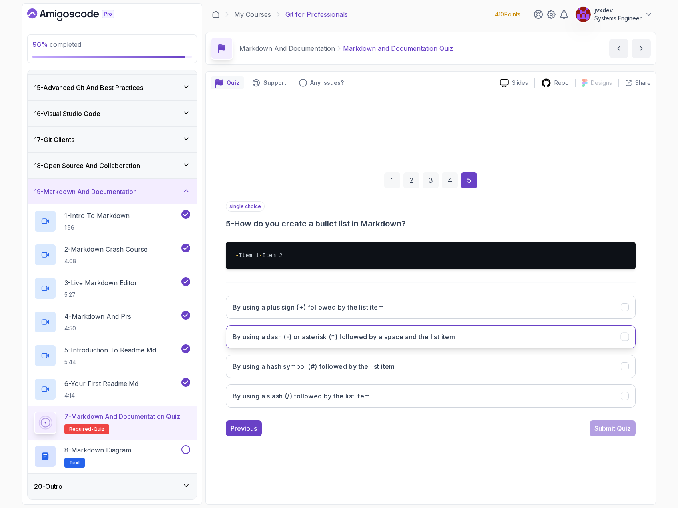
click at [418, 340] on h3 "By using a dash (-) or asterisk (*) followed by a space and the list item" at bounding box center [343, 337] width 222 height 10
click at [620, 433] on div "Submit Quiz" at bounding box center [612, 429] width 36 height 10
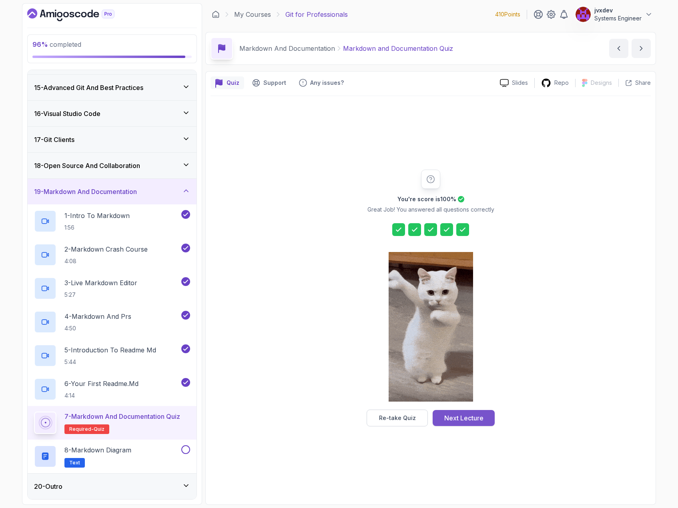
click at [484, 422] on button "Next Lecture" at bounding box center [463, 418] width 62 height 16
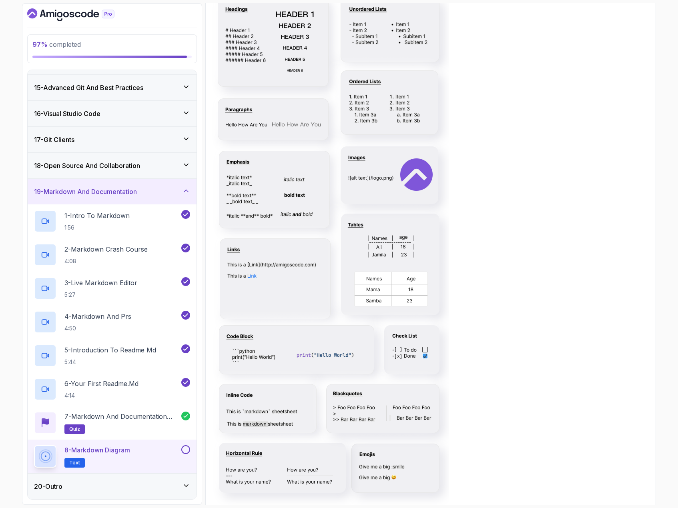
scroll to position [214, 0]
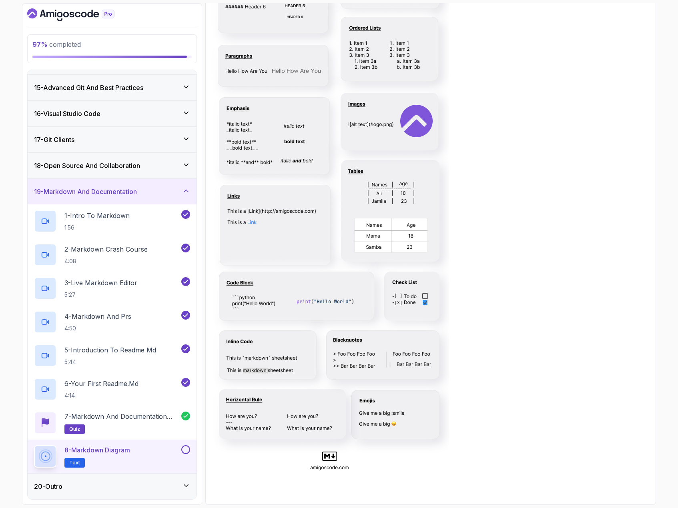
click at [184, 451] on button at bounding box center [185, 449] width 9 height 9
click at [186, 490] on div "20 - Outro" at bounding box center [112, 487] width 156 height 10
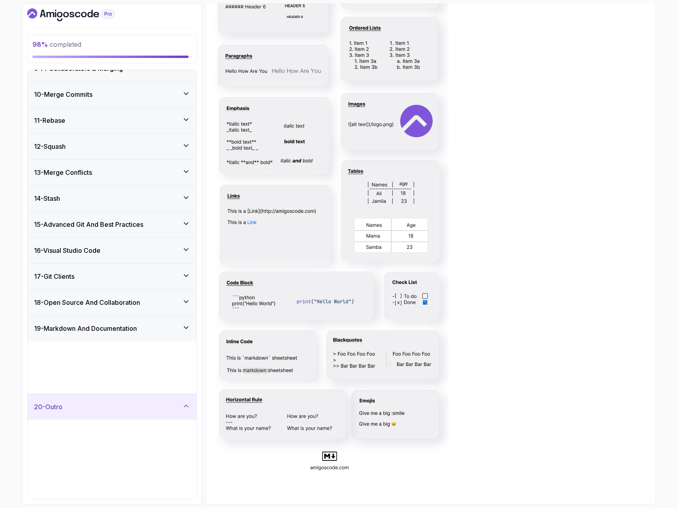
scroll to position [191, 0]
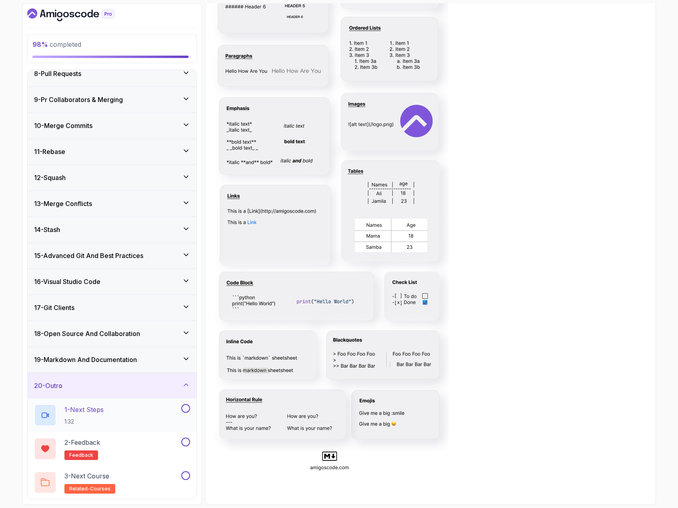
click at [156, 413] on div "1 - Next Steps 1:32" at bounding box center [107, 415] width 146 height 22
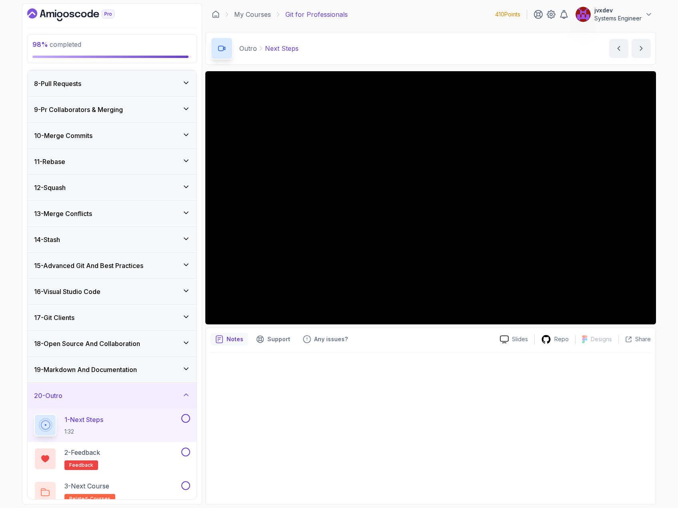
scroll to position [191, 0]
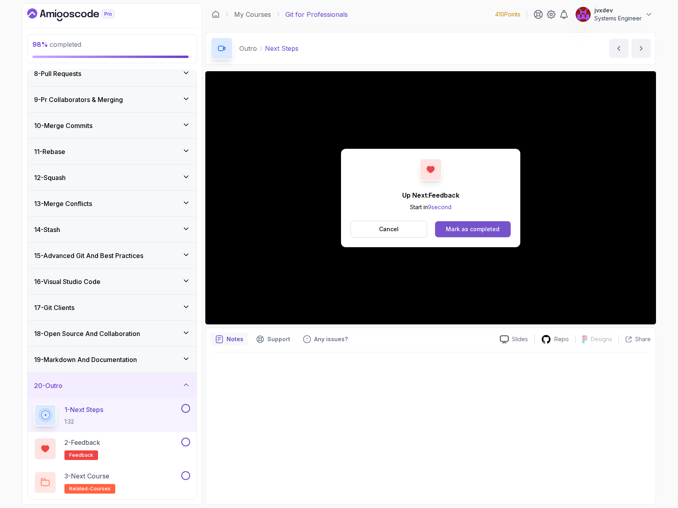
click at [490, 230] on div "Mark as completed" at bounding box center [473, 229] width 54 height 8
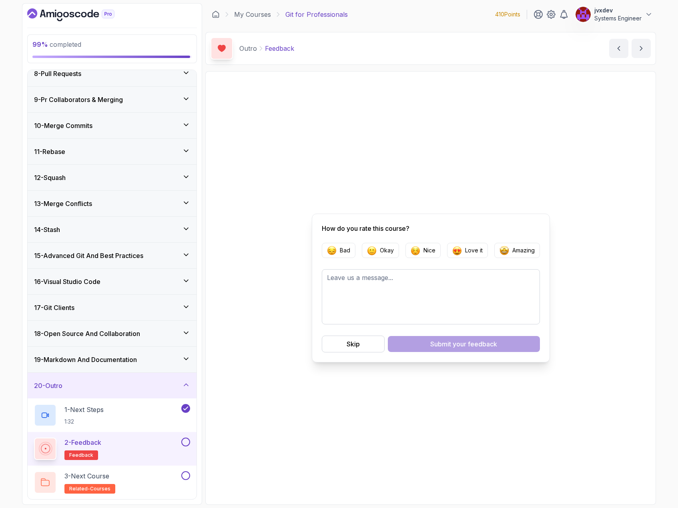
click at [186, 442] on button at bounding box center [185, 442] width 9 height 9
click at [164, 475] on div "3 - Next Course related-courses" at bounding box center [107, 482] width 146 height 22
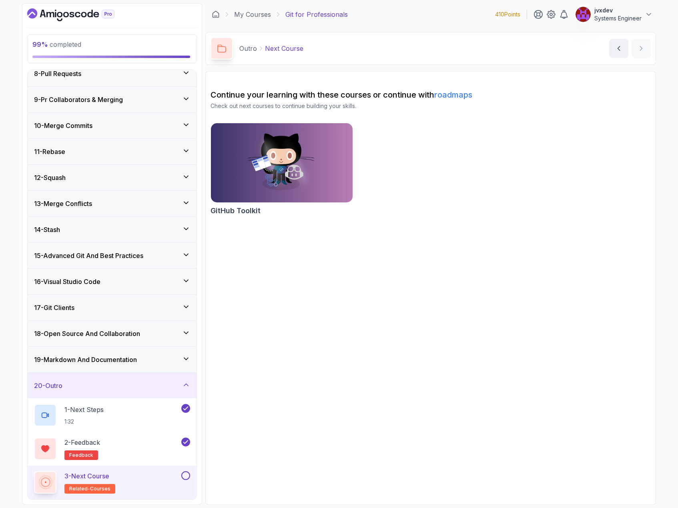
click at [188, 477] on button at bounding box center [185, 475] width 9 height 9
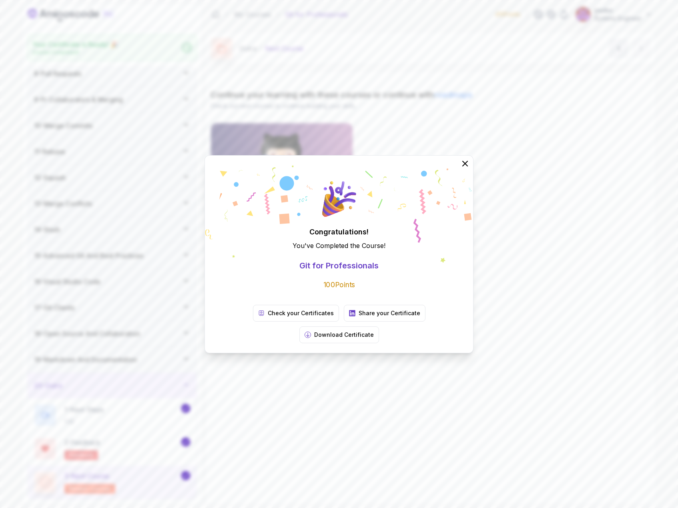
scroll to position [189, 0]
drag, startPoint x: 467, startPoint y: 174, endPoint x: 470, endPoint y: 186, distance: 11.6
click at [467, 168] on icon at bounding box center [465, 164] width 10 height 10
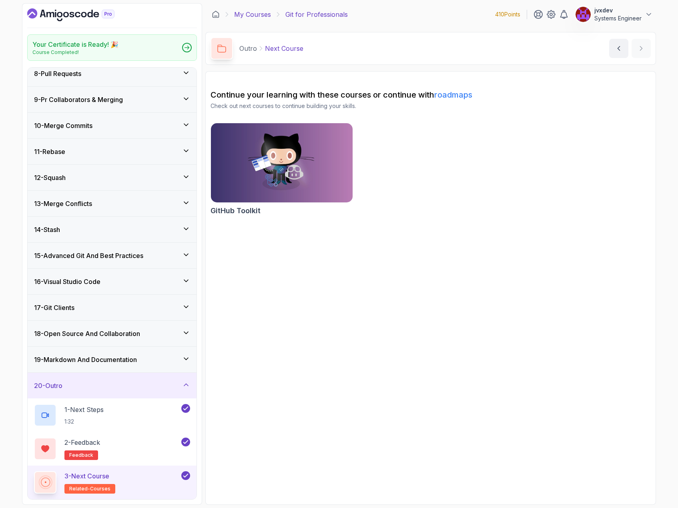
click at [266, 16] on link "My Courses" at bounding box center [252, 15] width 37 height 10
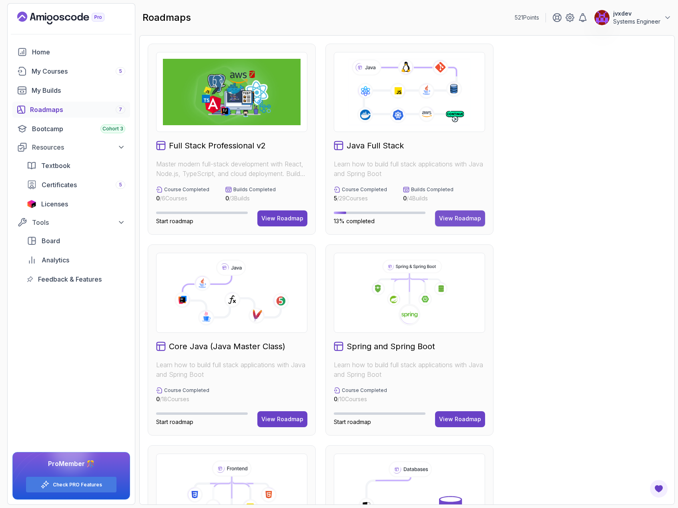
click at [474, 217] on div "View Roadmap" at bounding box center [460, 218] width 42 height 8
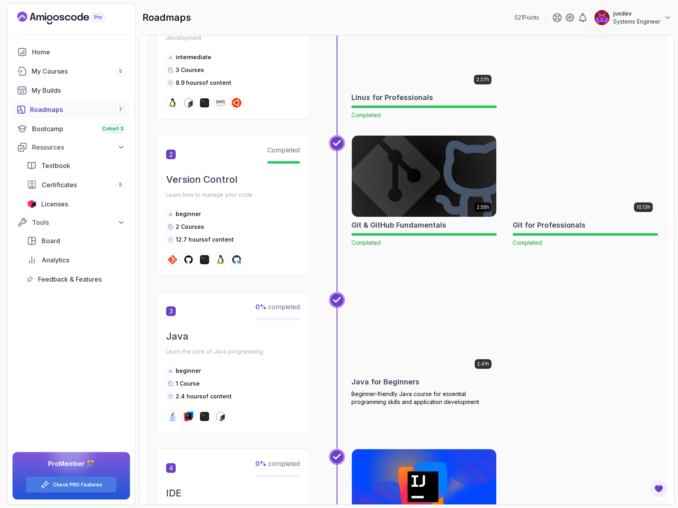
scroll to position [360, 0]
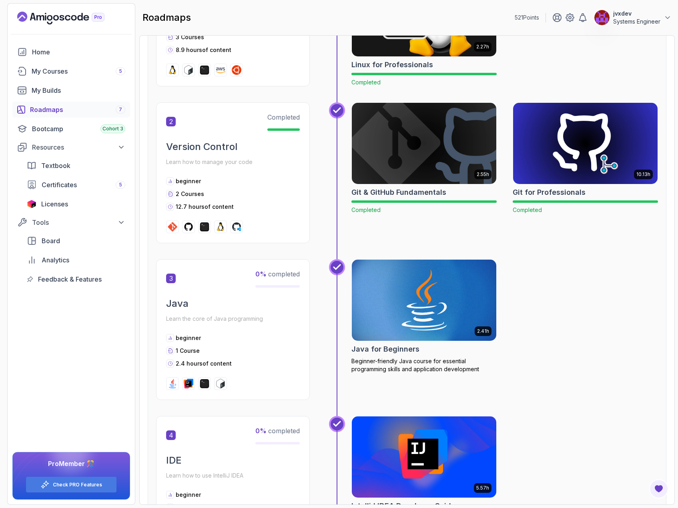
click at [467, 288] on img at bounding box center [424, 300] width 152 height 85
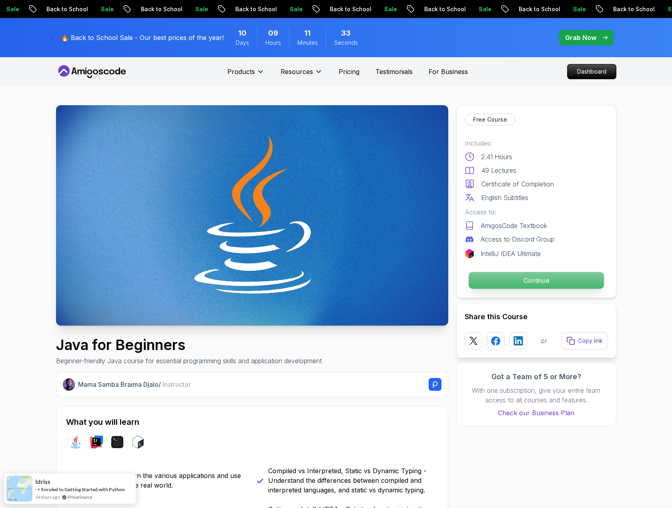
click at [562, 282] on p "Continue" at bounding box center [535, 280] width 135 height 17
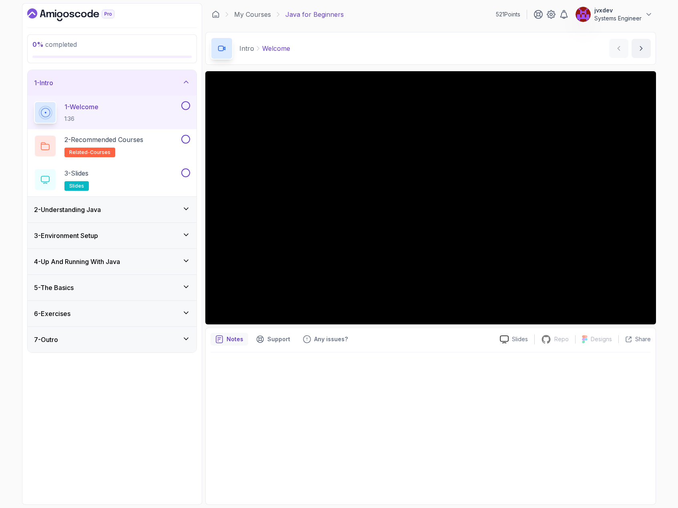
click at [147, 288] on div "5 - The Basics" at bounding box center [112, 288] width 156 height 10
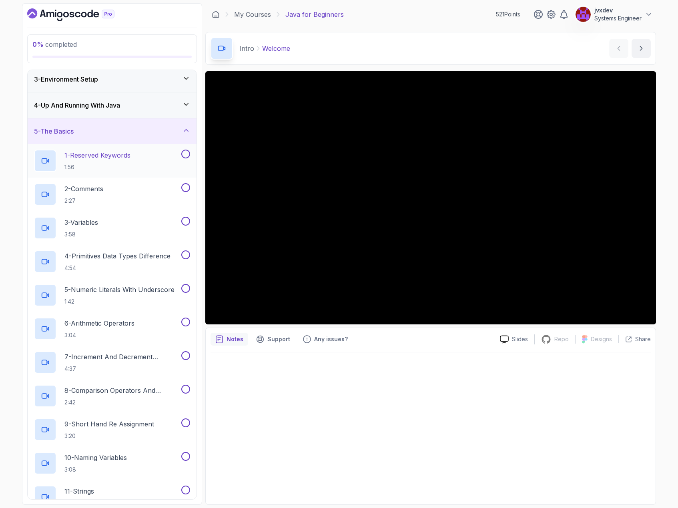
scroll to position [40, 0]
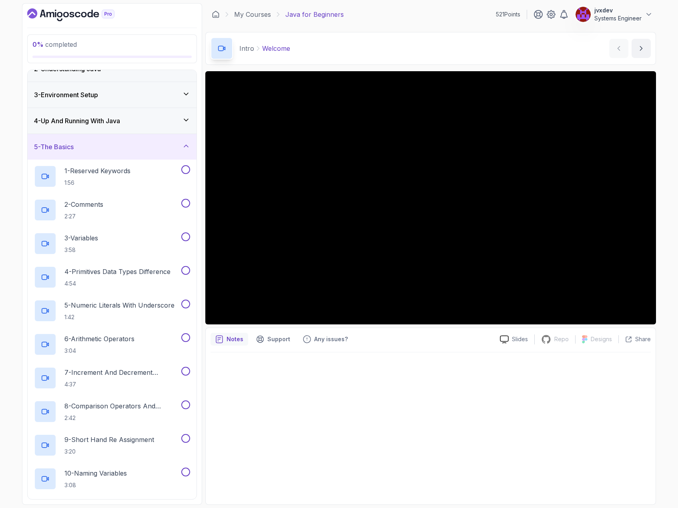
click at [132, 146] on div "5 - The Basics" at bounding box center [112, 147] width 156 height 10
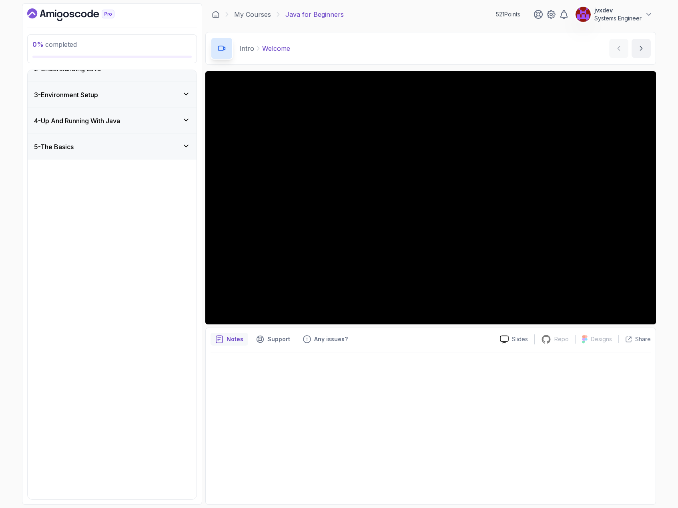
scroll to position [0, 0]
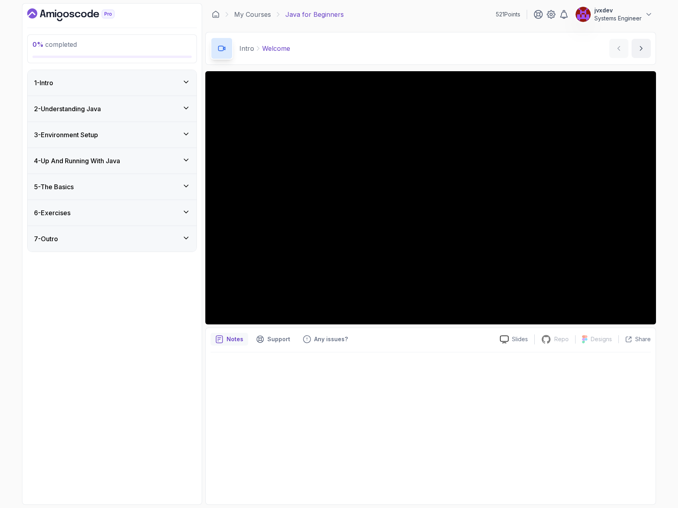
click at [112, 210] on div "6 - Exercises" at bounding box center [112, 213] width 156 height 10
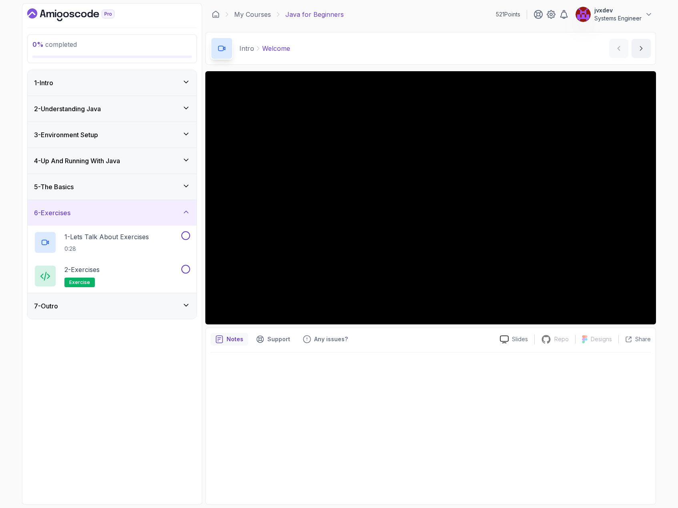
click at [112, 210] on div "6 - Exercises" at bounding box center [112, 213] width 156 height 10
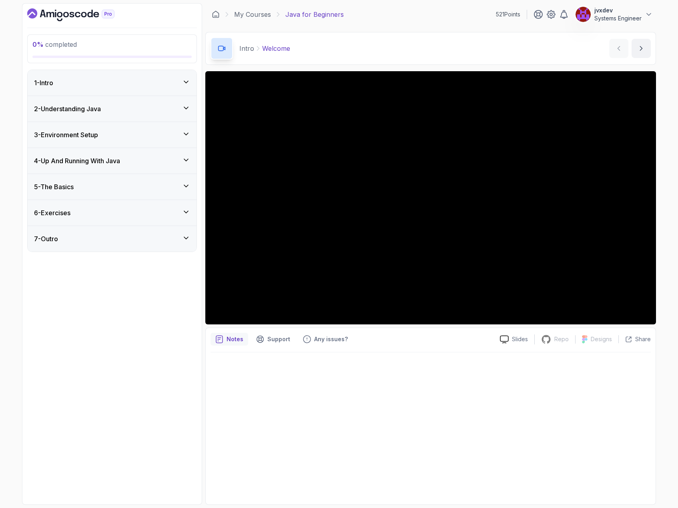
click at [158, 80] on div "1 - Intro" at bounding box center [112, 83] width 156 height 10
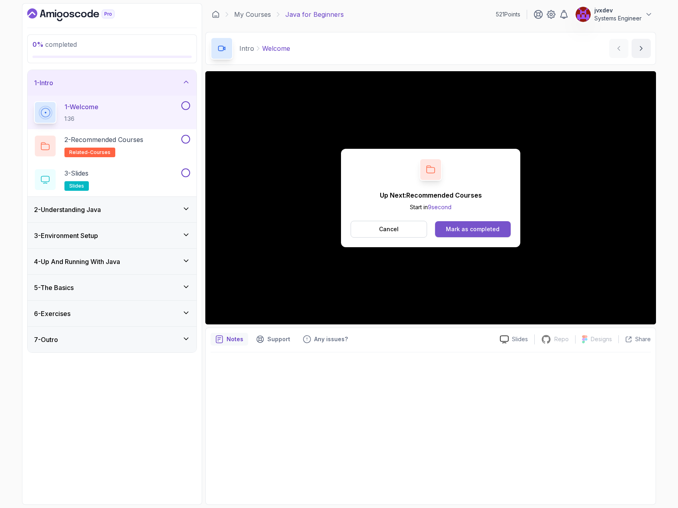
click at [482, 228] on div "Mark as completed" at bounding box center [473, 229] width 54 height 8
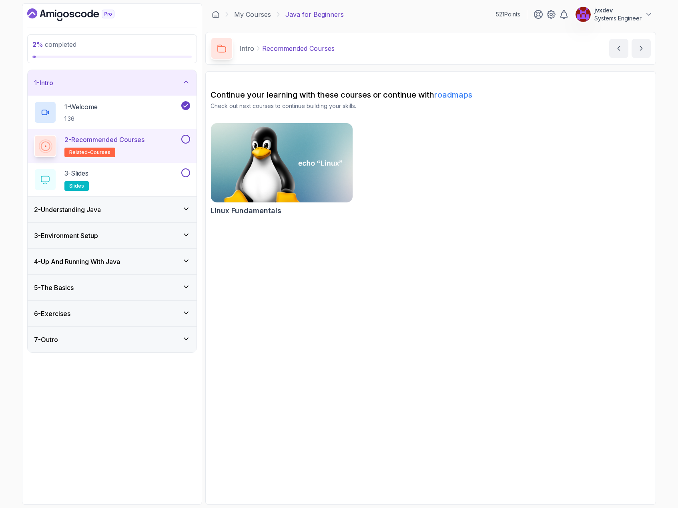
click at [186, 143] on button at bounding box center [185, 139] width 9 height 9
click at [134, 181] on div "3 - Slides slides" at bounding box center [107, 179] width 146 height 22
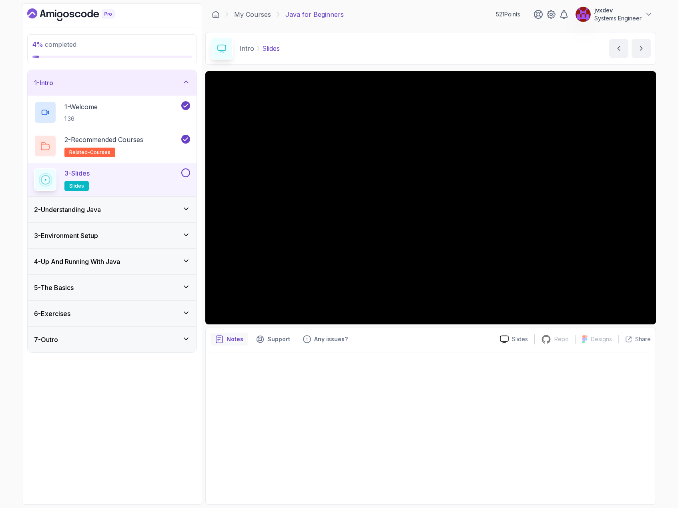
click at [189, 172] on button at bounding box center [185, 172] width 9 height 9
click at [151, 209] on div "2 - Understanding Java" at bounding box center [112, 210] width 156 height 10
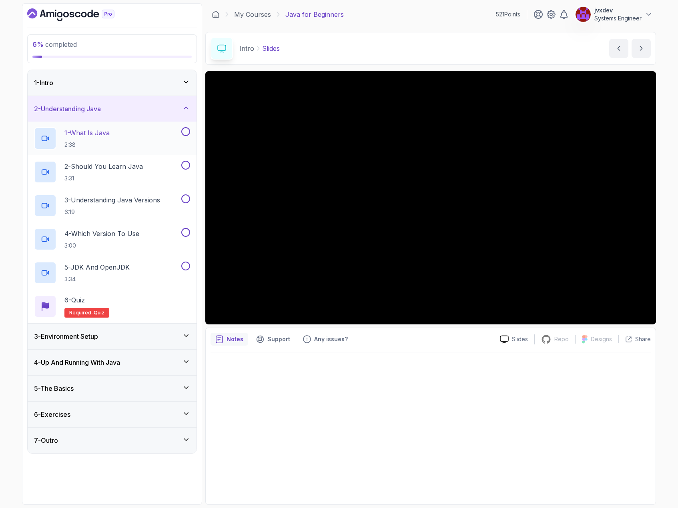
click at [148, 137] on div "1 - What Is Java 2:38" at bounding box center [107, 138] width 146 height 22
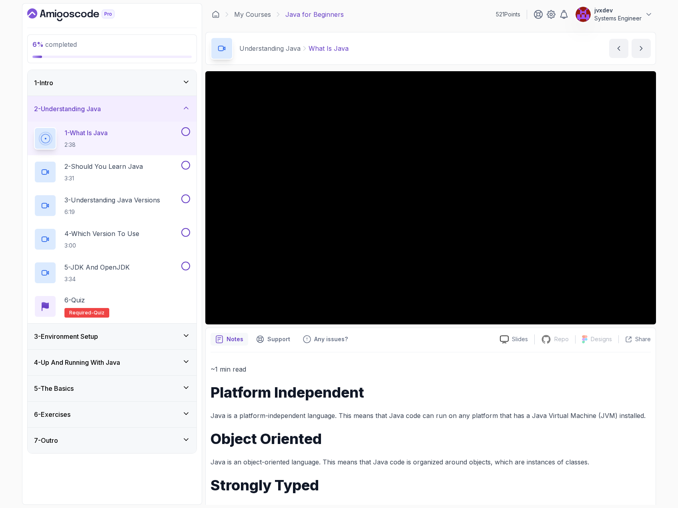
click at [662, 283] on div "6 % completed 1 - Intro 2 - Understanding Java 1 - What Is Java 2:38 2 - Should…" at bounding box center [339, 254] width 678 height 508
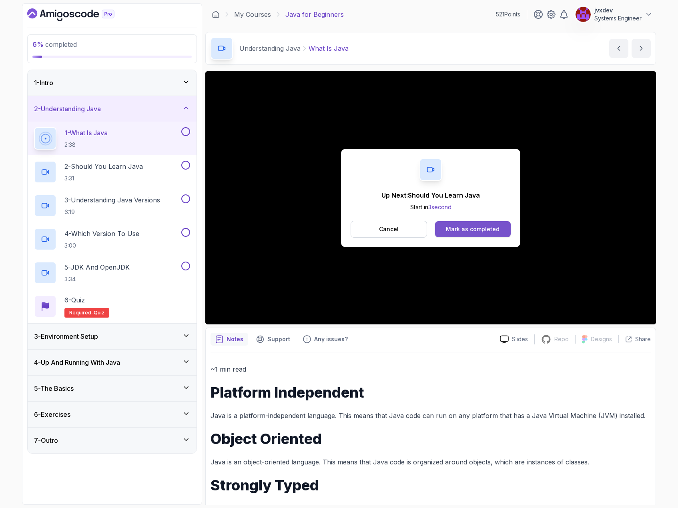
click at [479, 228] on div "Mark as completed" at bounding box center [473, 229] width 54 height 8
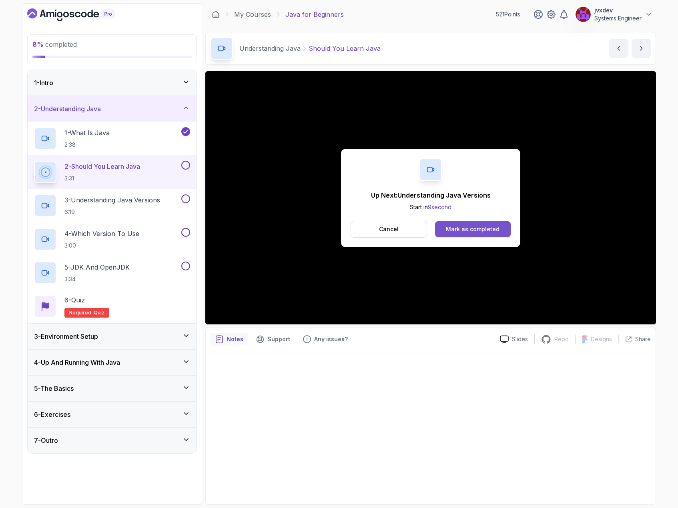
click at [484, 230] on div "Mark as completed" at bounding box center [473, 229] width 54 height 8
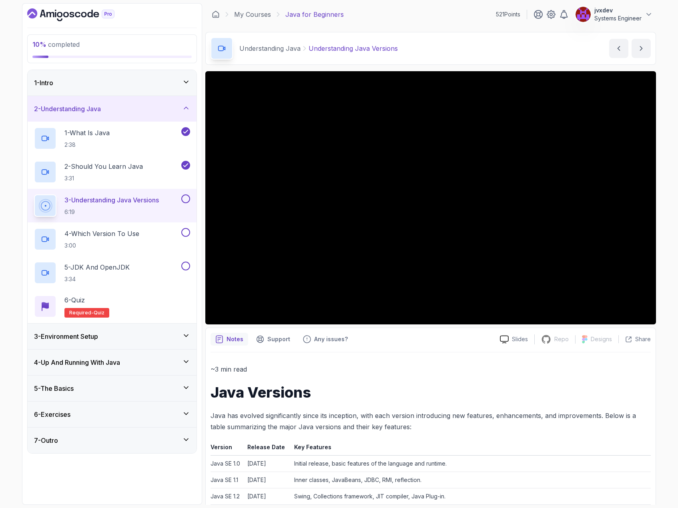
click at [470, 339] on div "Notes Support Any issues?" at bounding box center [351, 339] width 283 height 13
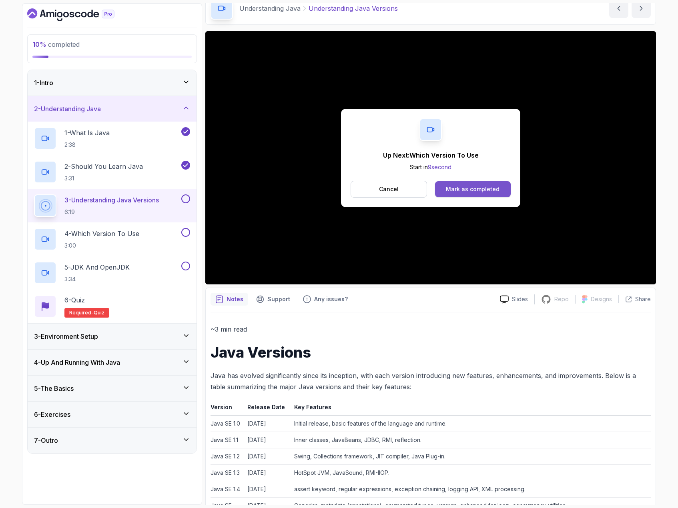
click at [478, 189] on div "Mark as completed" at bounding box center [473, 189] width 54 height 8
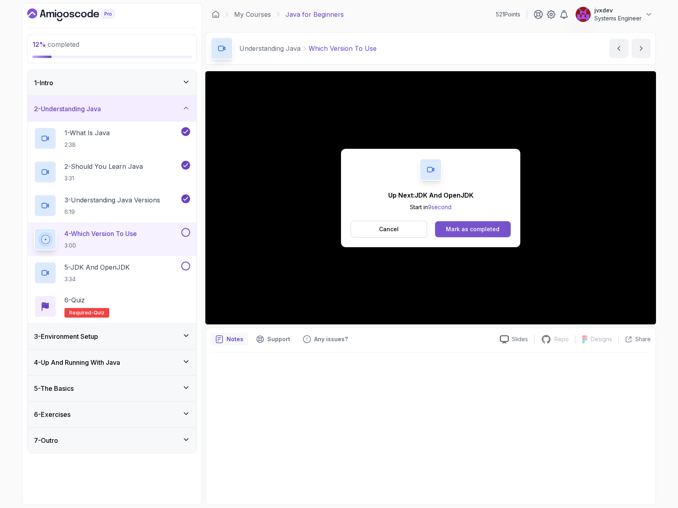
click at [461, 228] on div "Mark as completed" at bounding box center [473, 229] width 54 height 8
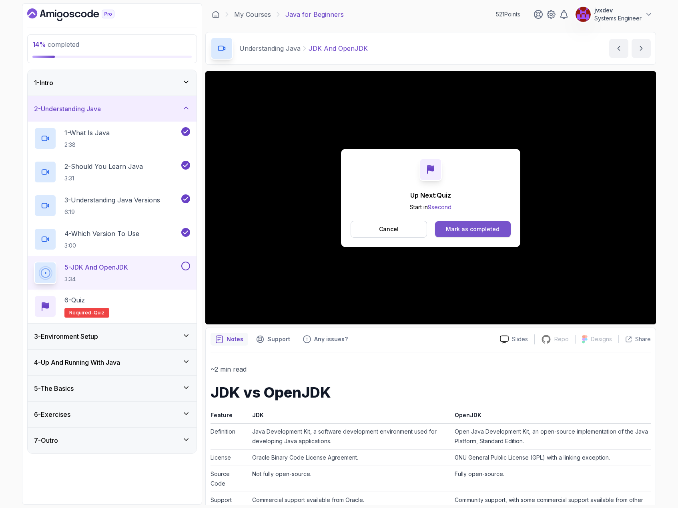
click at [492, 228] on div "Mark as completed" at bounding box center [473, 229] width 54 height 8
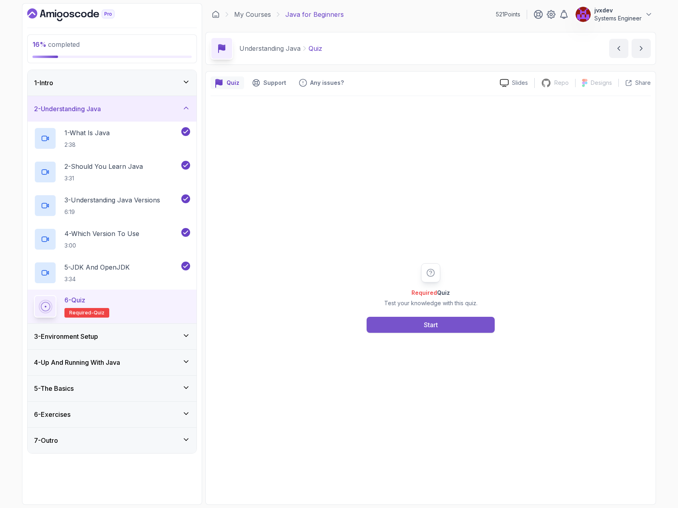
click at [446, 323] on button "Start" at bounding box center [430, 325] width 128 height 16
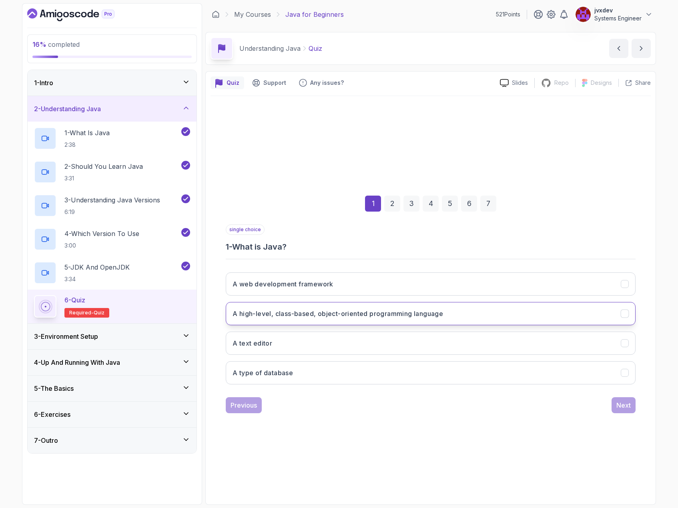
click at [478, 312] on button "A high-level, class-based, object-oriented programming language" at bounding box center [431, 313] width 410 height 23
click at [634, 405] on button "Next" at bounding box center [623, 405] width 24 height 16
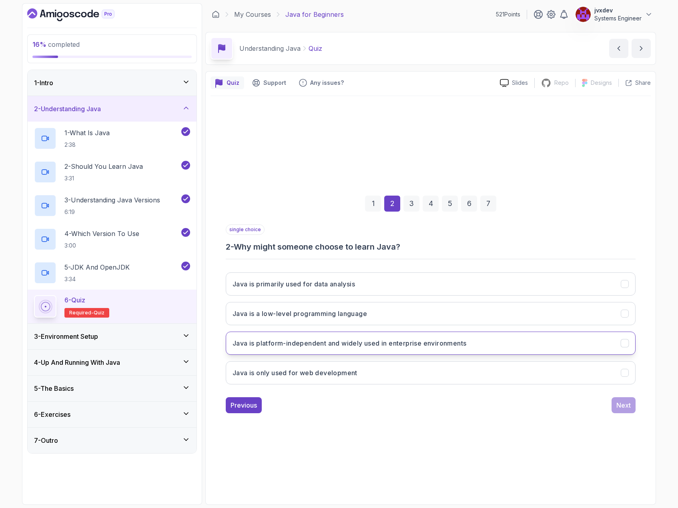
click at [413, 346] on h3 "Java is platform-independent and widely used in enterprise environments" at bounding box center [349, 343] width 234 height 10
click div "Next"
click button "Each version introduces new features and improvements"
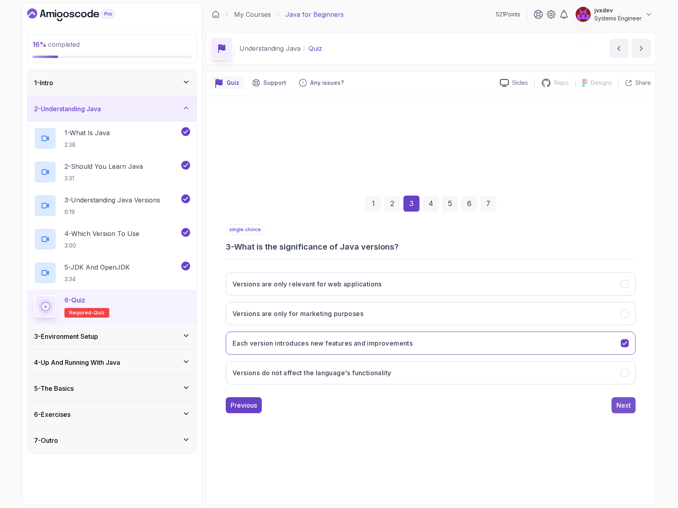
click div "Next"
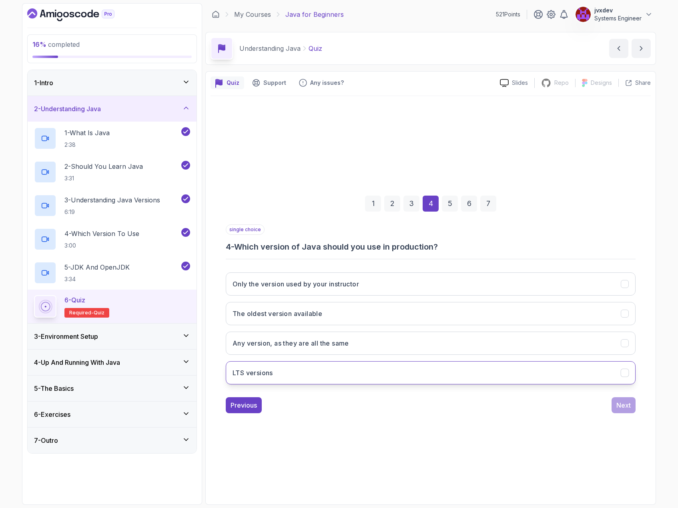
click button "LTS versions"
click div "Next"
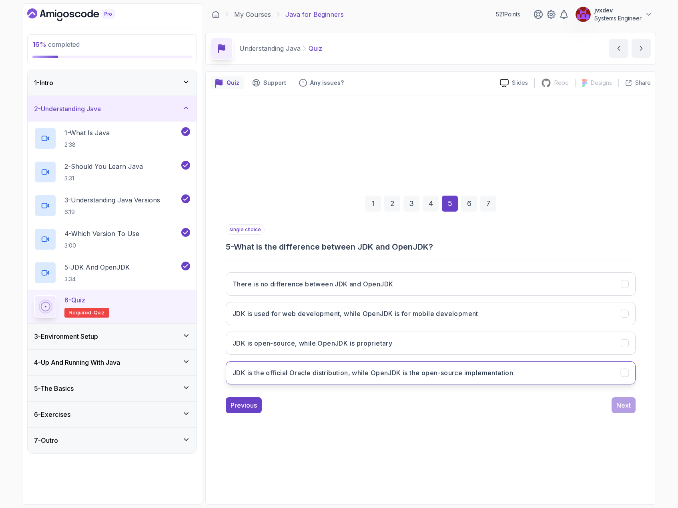
click h3 "JDK is the official Oracle distribution, while OpenJDK is the open-source imple…"
click div "Next"
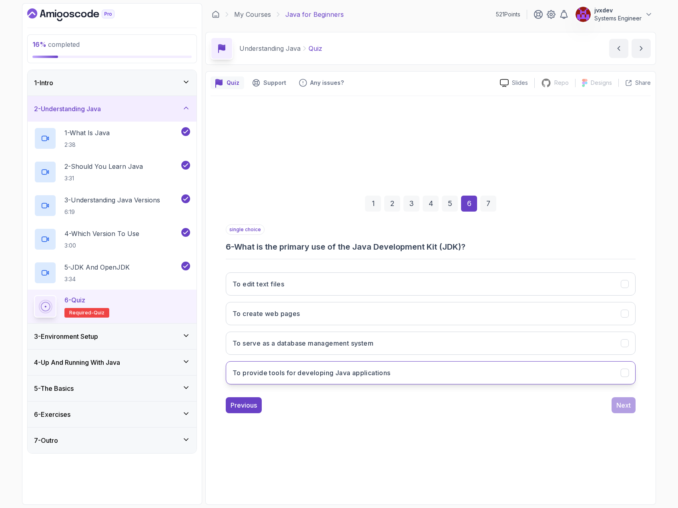
click button "To provide tools for developing Java applications"
click div "Next"
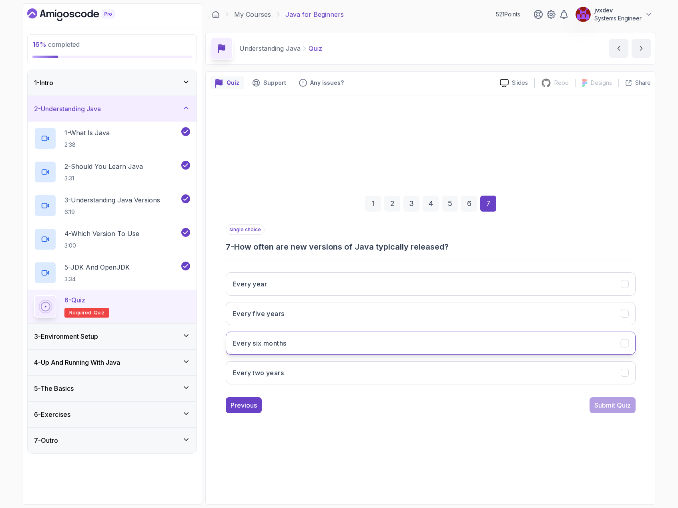
click button "Every six months"
click div "Submit Quiz"
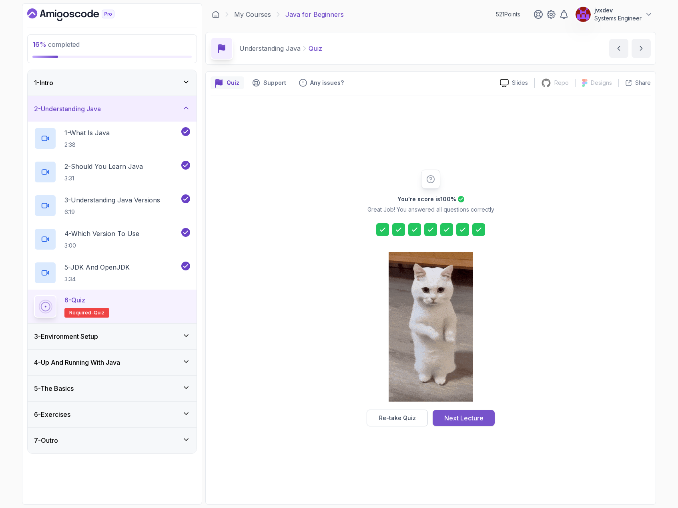
click div "Next Lecture"
